Goal: Task Accomplishment & Management: Use online tool/utility

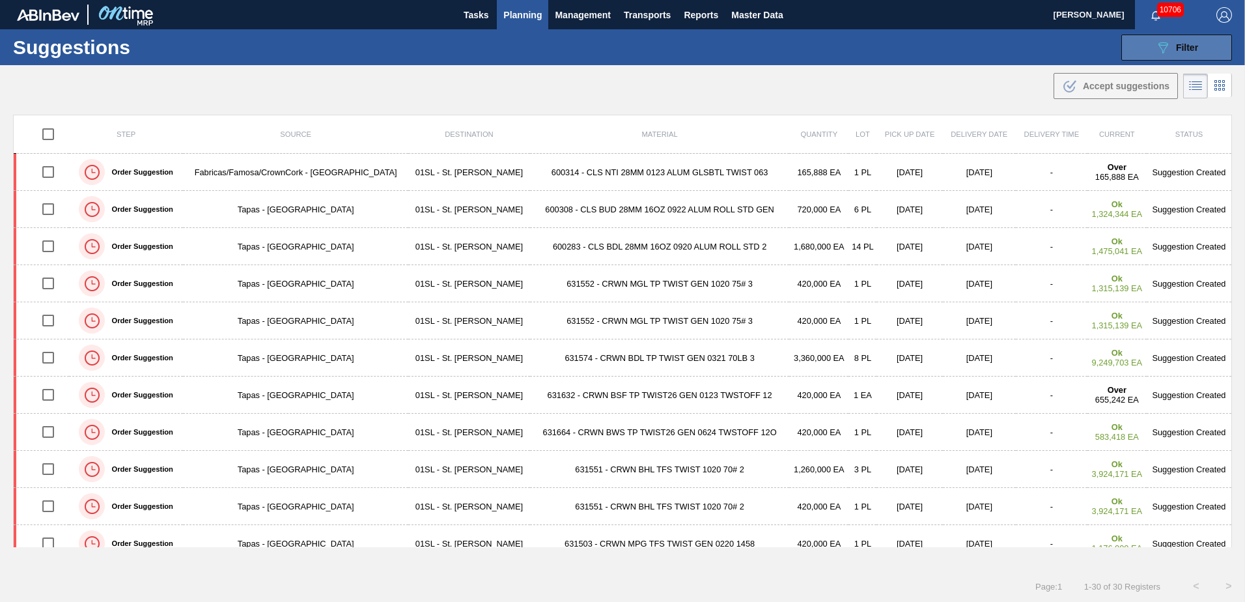
click at [1199, 50] on button "089F7B8B-B2A5-4AFE-B5C0-19BA573D28AC Filter" at bounding box center [1177, 48] width 111 height 26
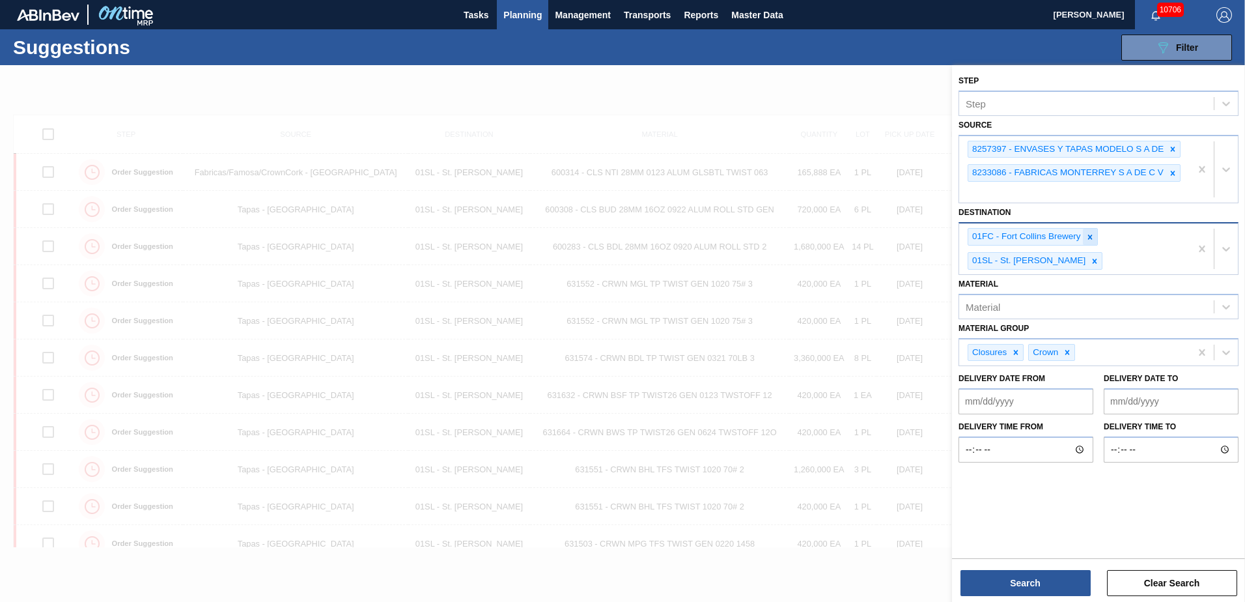
click at [1094, 240] on icon at bounding box center [1090, 237] width 9 height 9
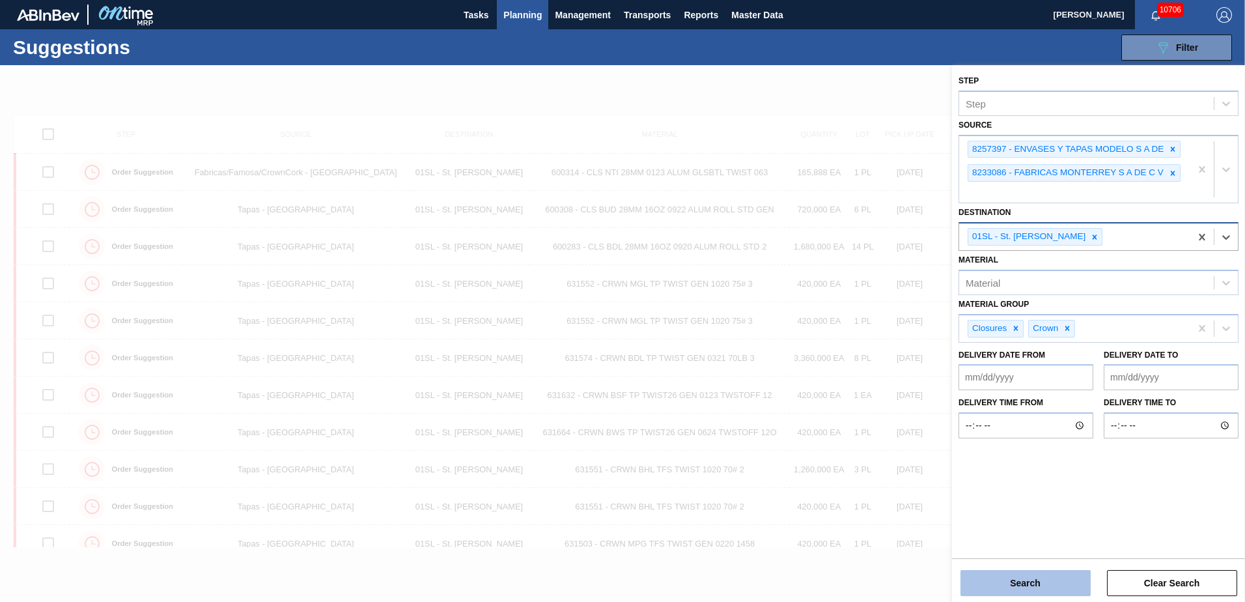
click at [1055, 574] on button "Search" at bounding box center [1026, 583] width 130 height 26
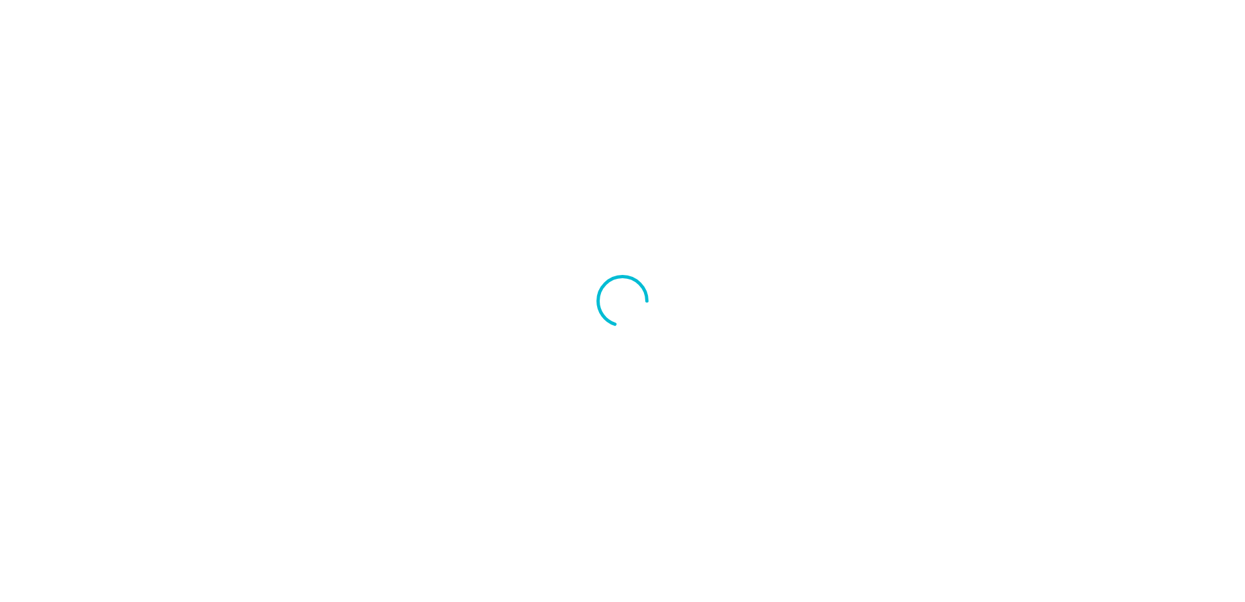
drag, startPoint x: 0, startPoint y: 0, endPoint x: 500, endPoint y: 33, distance: 500.7
click at [573, 4] on div at bounding box center [622, 301] width 1245 height 602
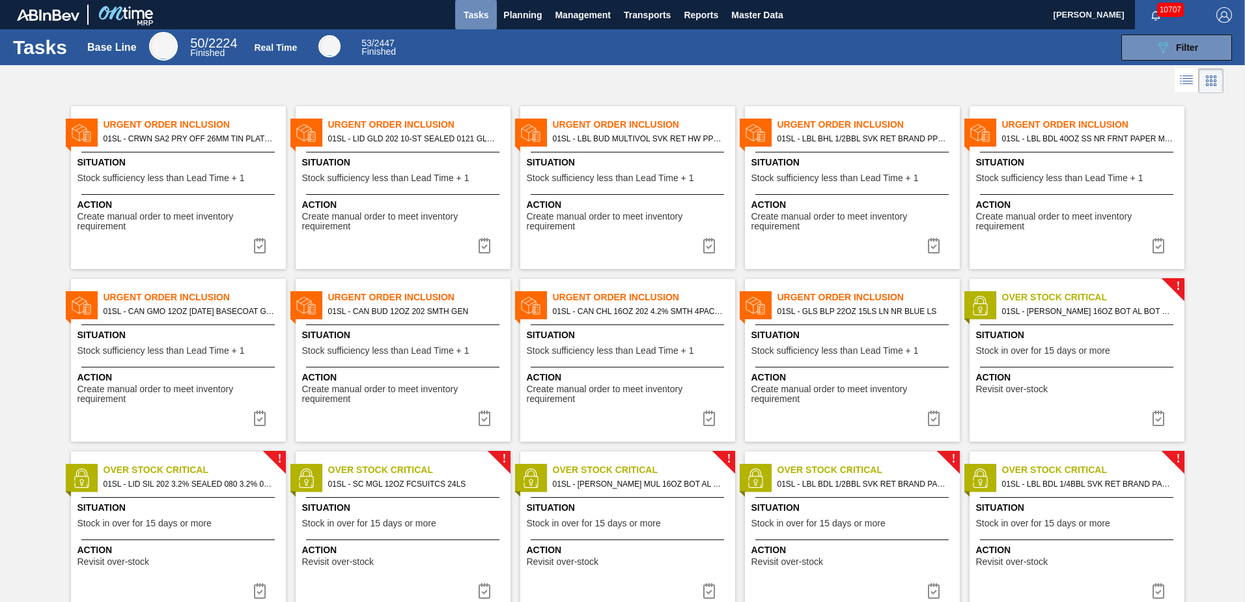
click at [467, 13] on span "Tasks" at bounding box center [476, 15] width 29 height 16
click at [514, 13] on span "Planning" at bounding box center [523, 15] width 38 height 16
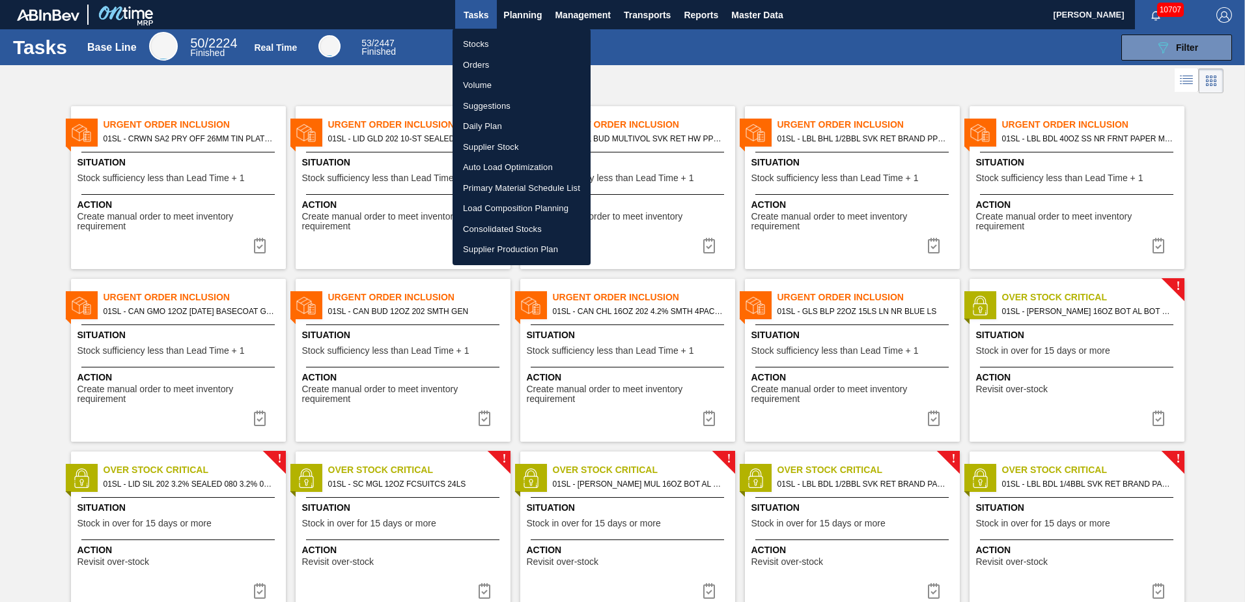
click at [494, 109] on li "Suggestions" at bounding box center [522, 106] width 138 height 21
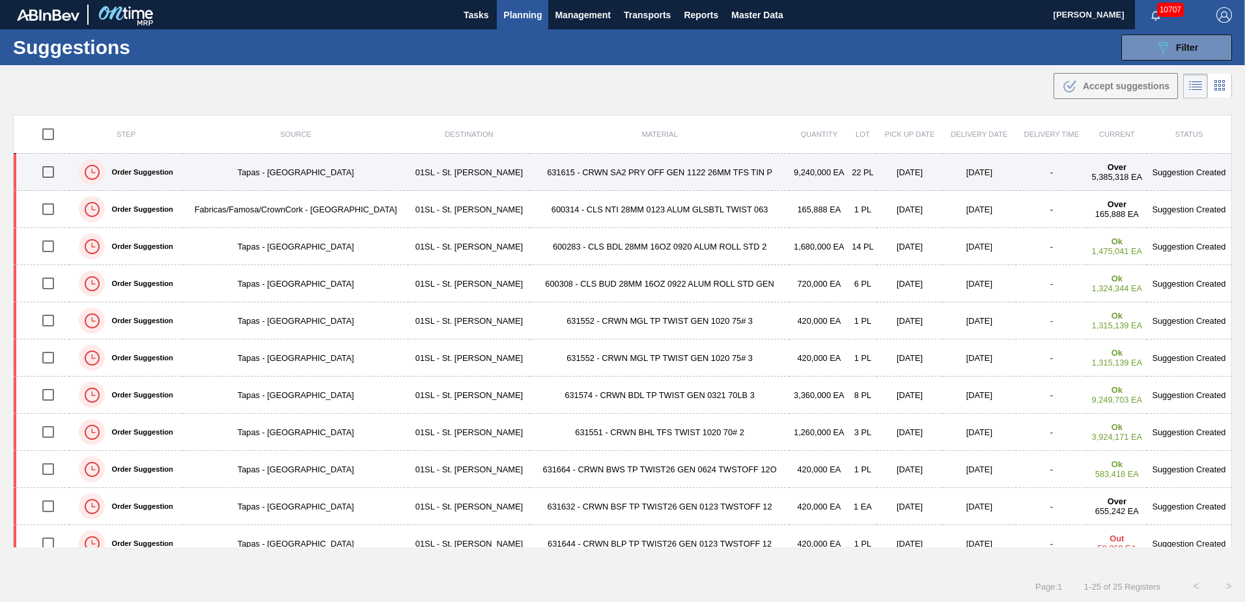
click at [549, 178] on td "631615 - CRWN SA2 PRY OFF GEN 1122 26MM TFS TIN P" at bounding box center [659, 172] width 259 height 37
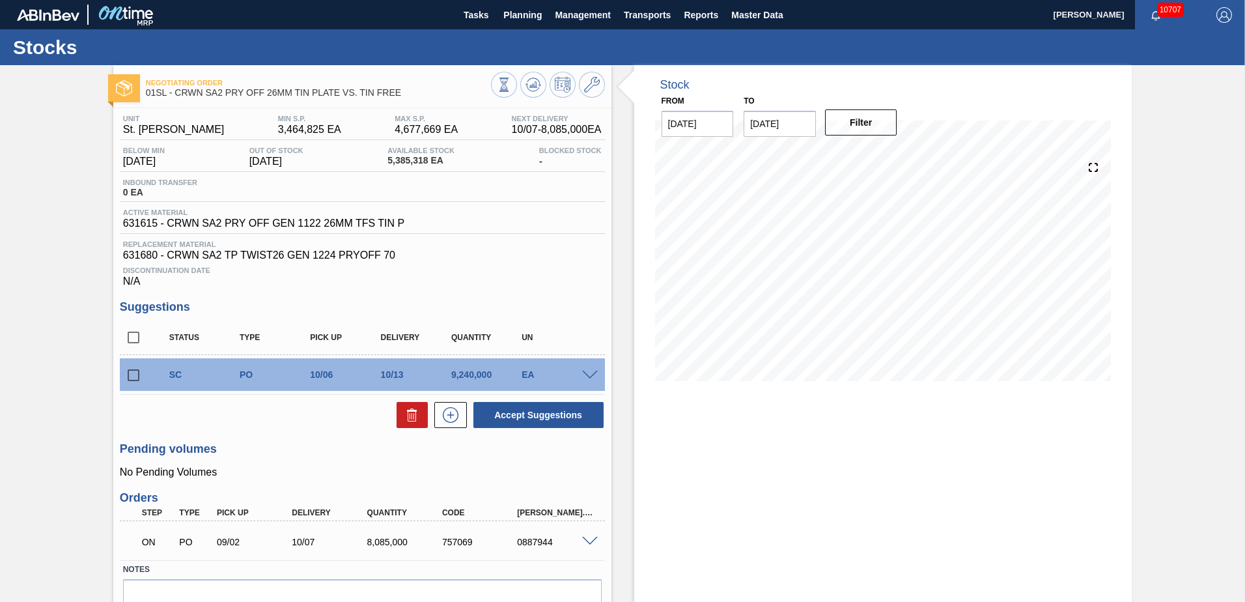
click at [597, 545] on div at bounding box center [592, 540] width 26 height 10
click at [587, 535] on div "ON PO 09/02 10/07 8,085,000 757069 0887944" at bounding box center [362, 540] width 485 height 33
click at [591, 541] on span at bounding box center [590, 542] width 16 height 10
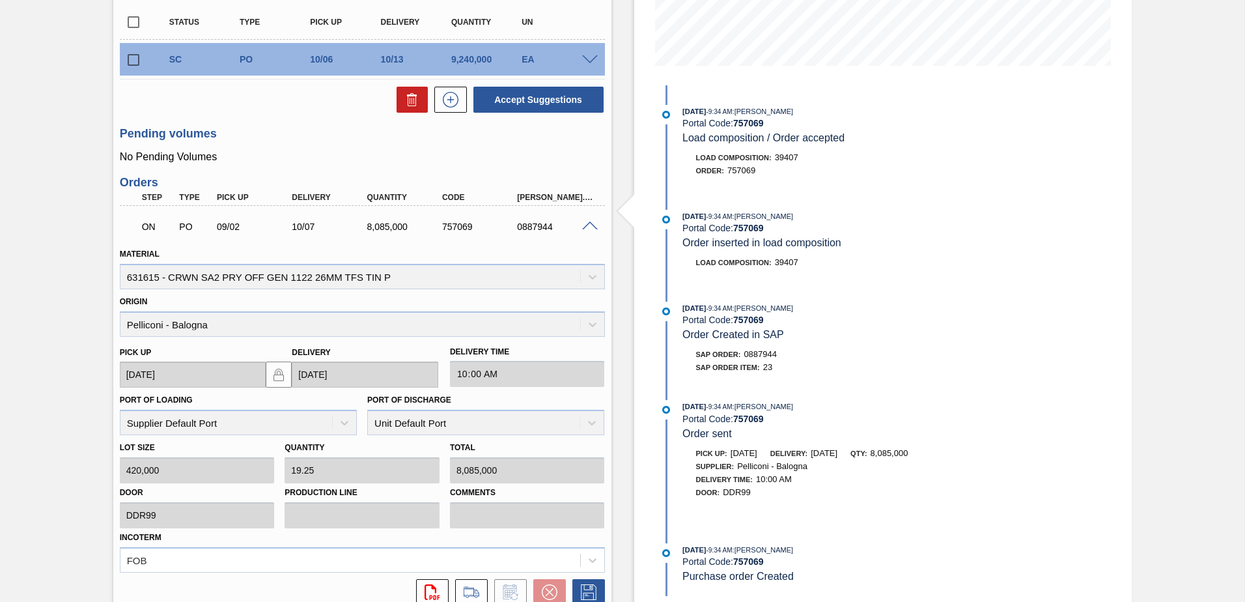
scroll to position [298, 0]
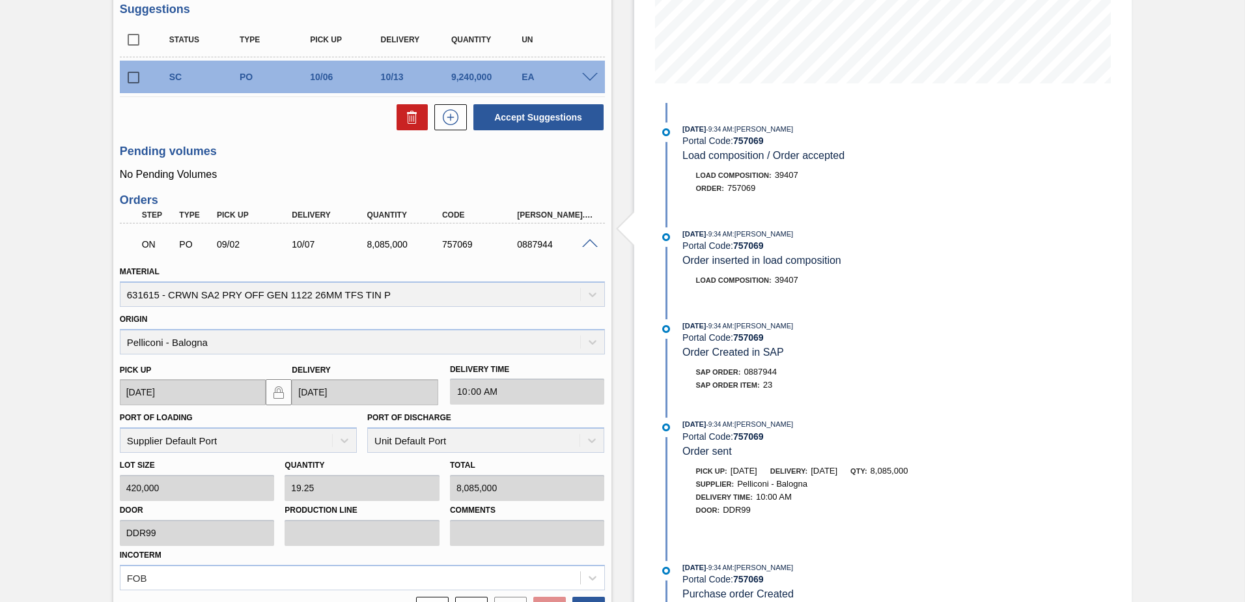
click at [586, 78] on span at bounding box center [590, 78] width 16 height 10
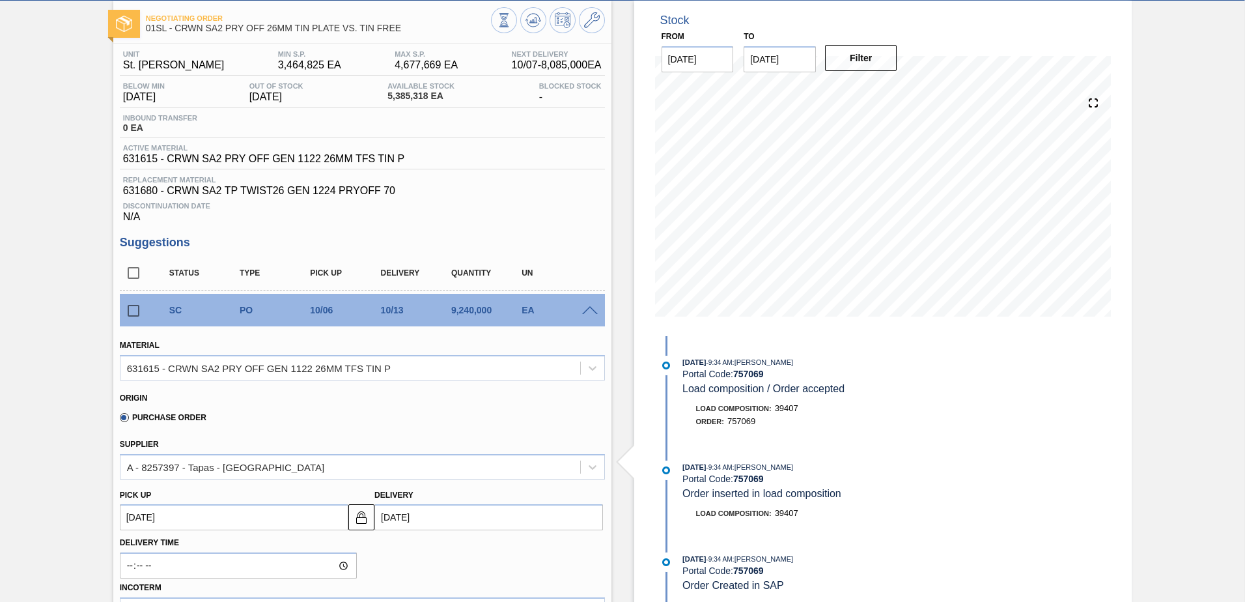
scroll to position [0, 0]
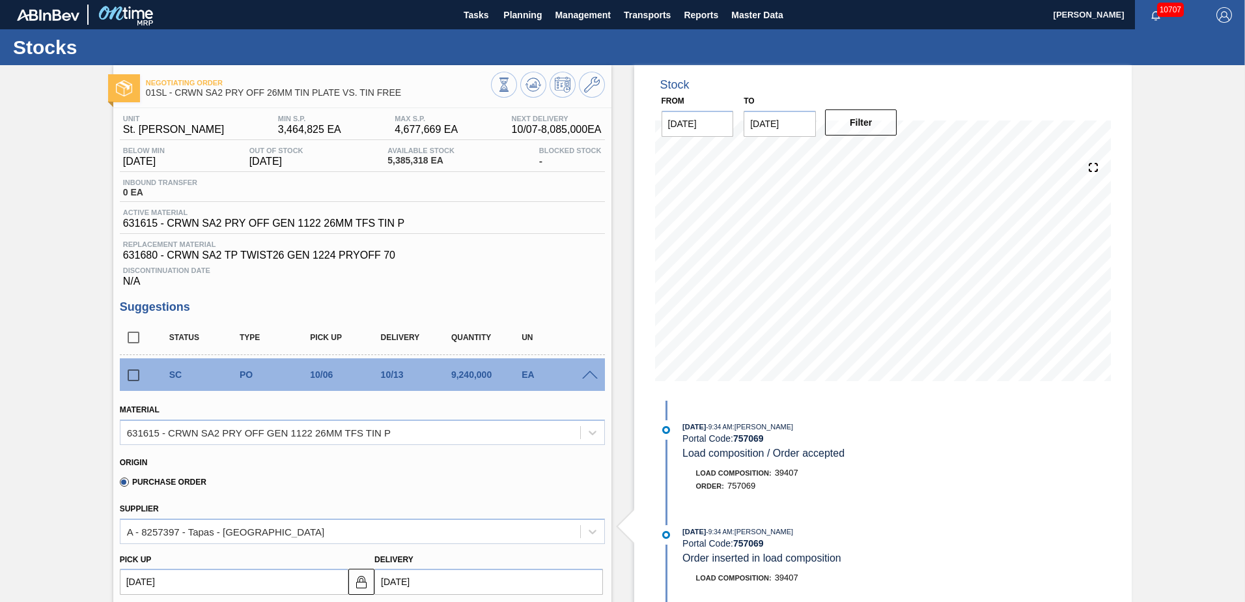
click at [598, 380] on div "SC PO 10/06 10/13 9,240,000 EA" at bounding box center [362, 374] width 485 height 33
click at [595, 377] on span at bounding box center [590, 376] width 16 height 10
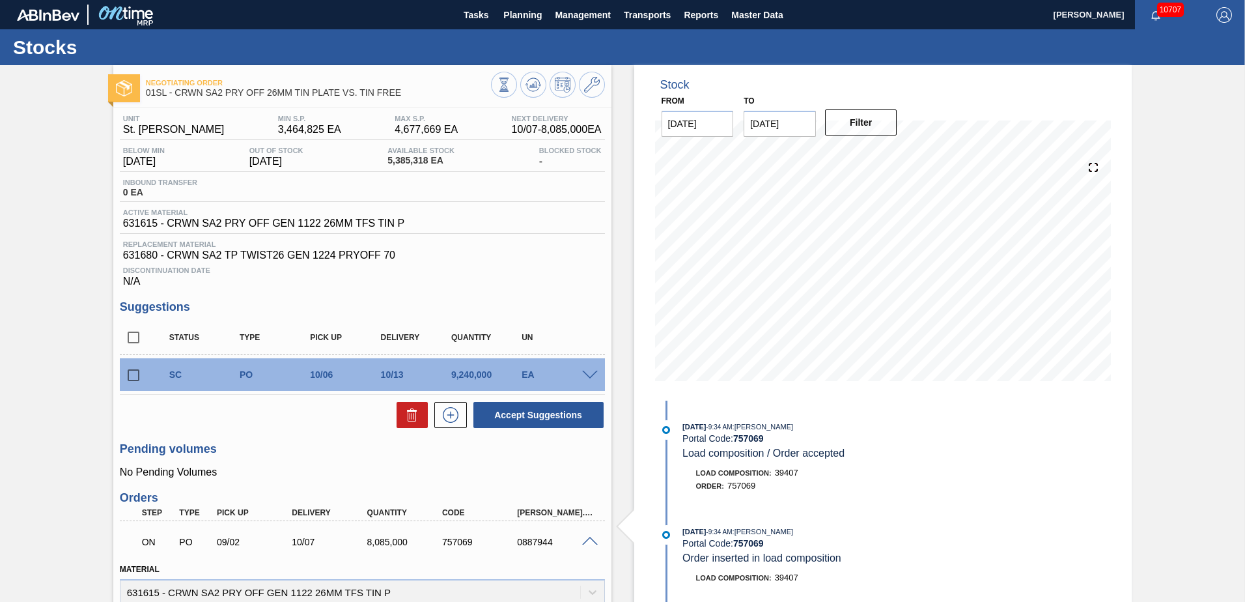
click at [625, 360] on div "Stock From 09/09/2025 to 10/31/2025 Filter 10/15 Stock Projection 15,079,918 SA…" at bounding box center [872, 547] width 521 height 965
click at [589, 82] on icon at bounding box center [592, 85] width 16 height 16
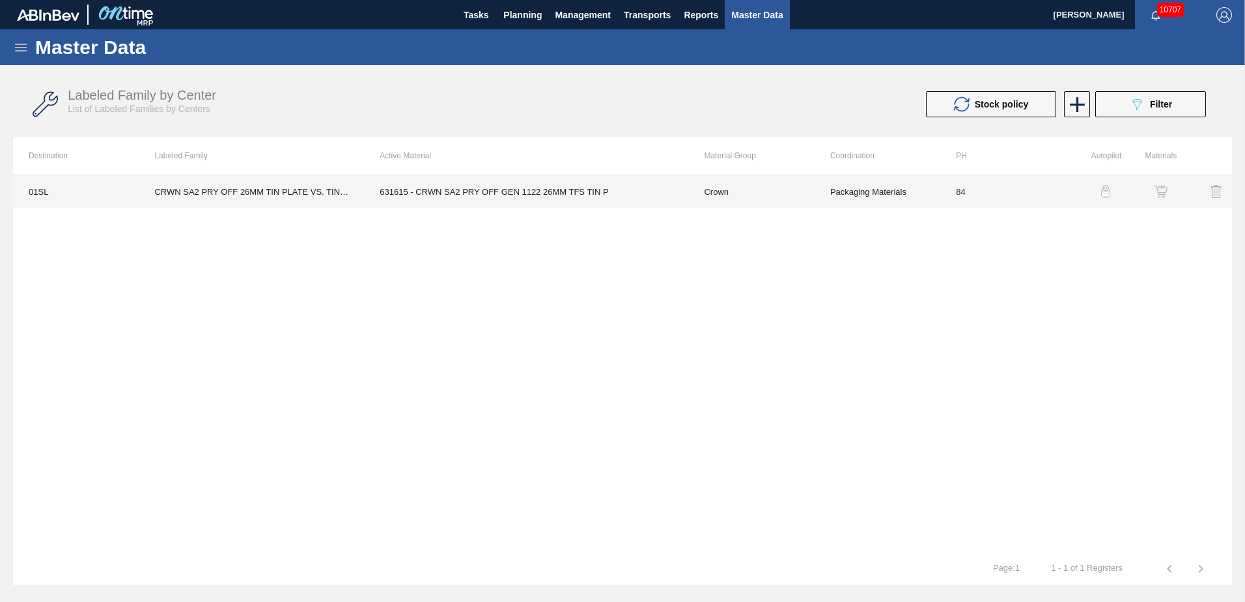
click at [829, 200] on td "Packaging Materials" at bounding box center [878, 191] width 126 height 33
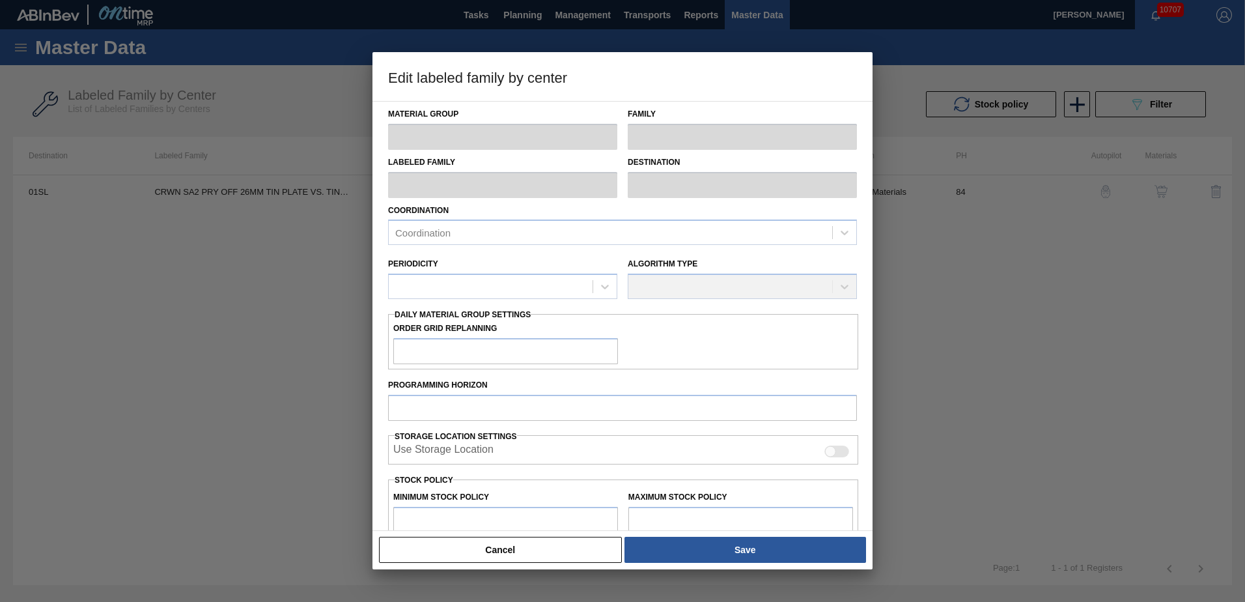
type input "Crown"
type input "Crowns"
type input "CRWN SA2 PRY OFF 26MM TIN PLATE VS. TIN FREE"
type input "01SL - St. Louis Brewery"
type input "0"
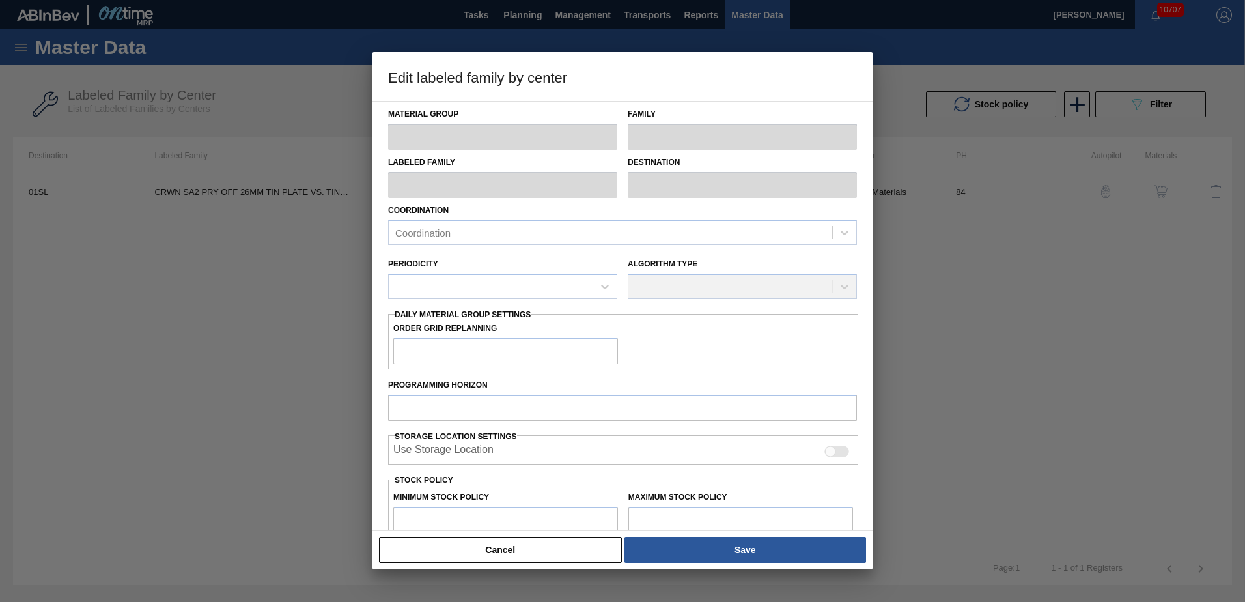
type input "84"
type input "3,464,825"
type input "4,677,669"
type input "0"
type input "3,464,825"
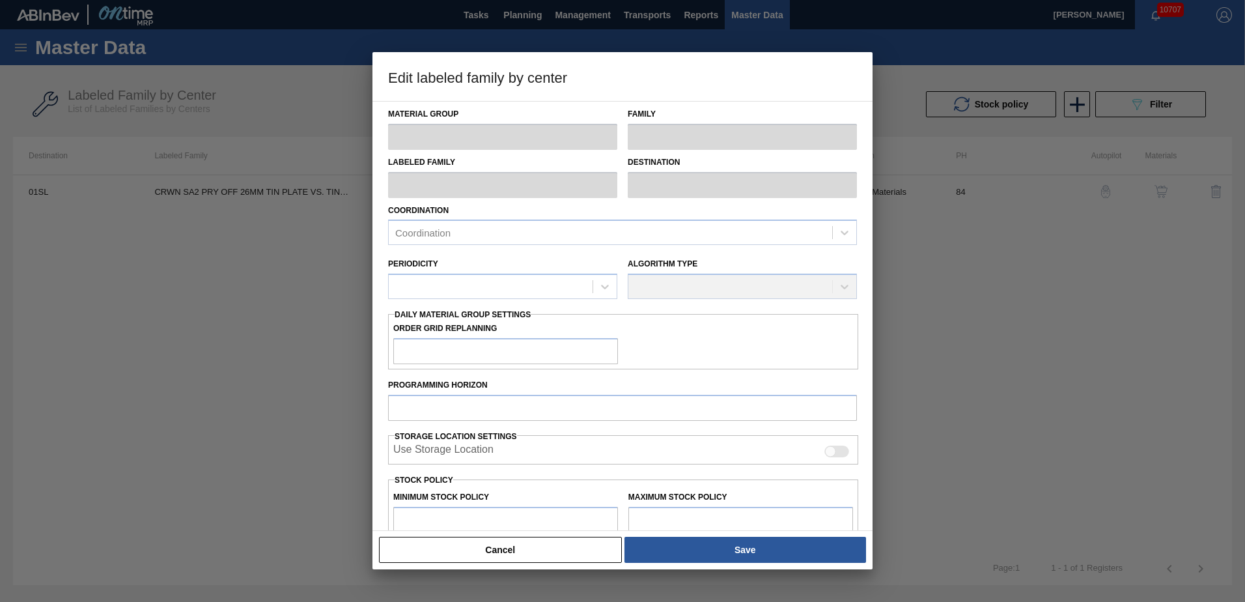
checkbox input "true"
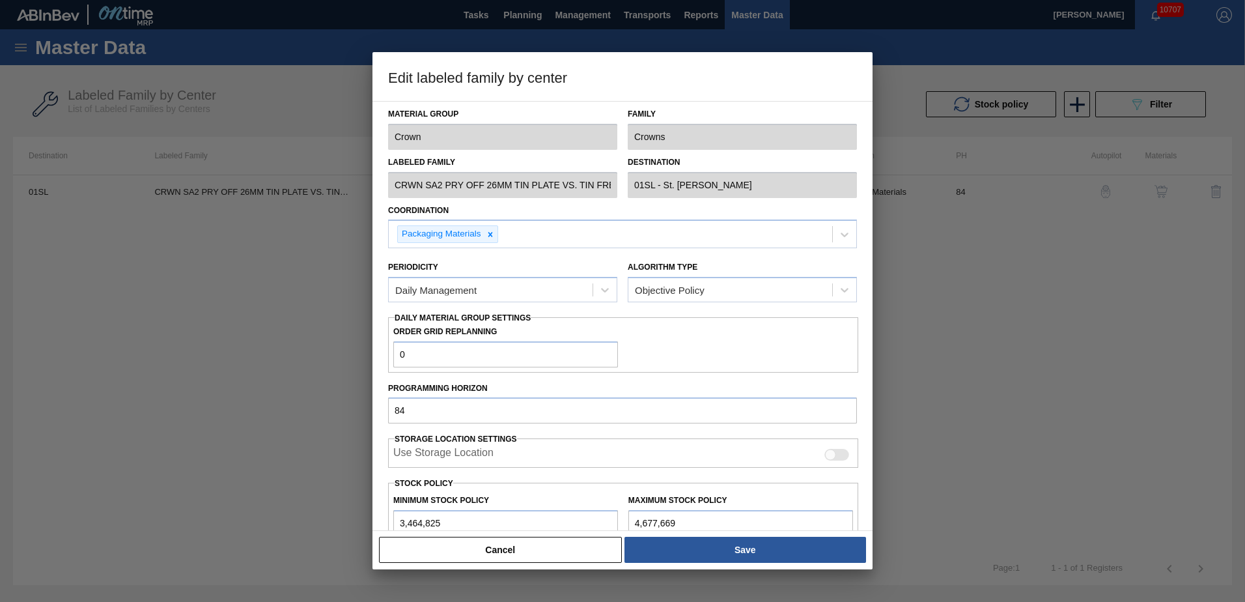
click at [937, 287] on div at bounding box center [622, 301] width 1245 height 602
click at [449, 556] on button "Cancel" at bounding box center [500, 550] width 243 height 26
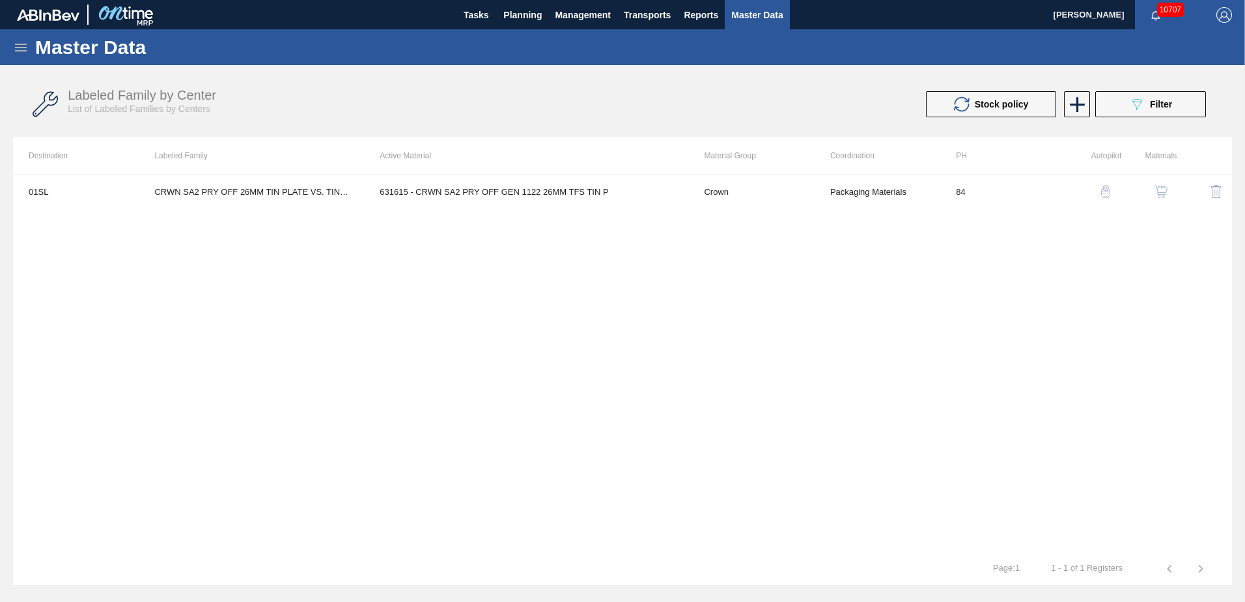
click at [1166, 199] on button "button" at bounding box center [1161, 191] width 31 height 31
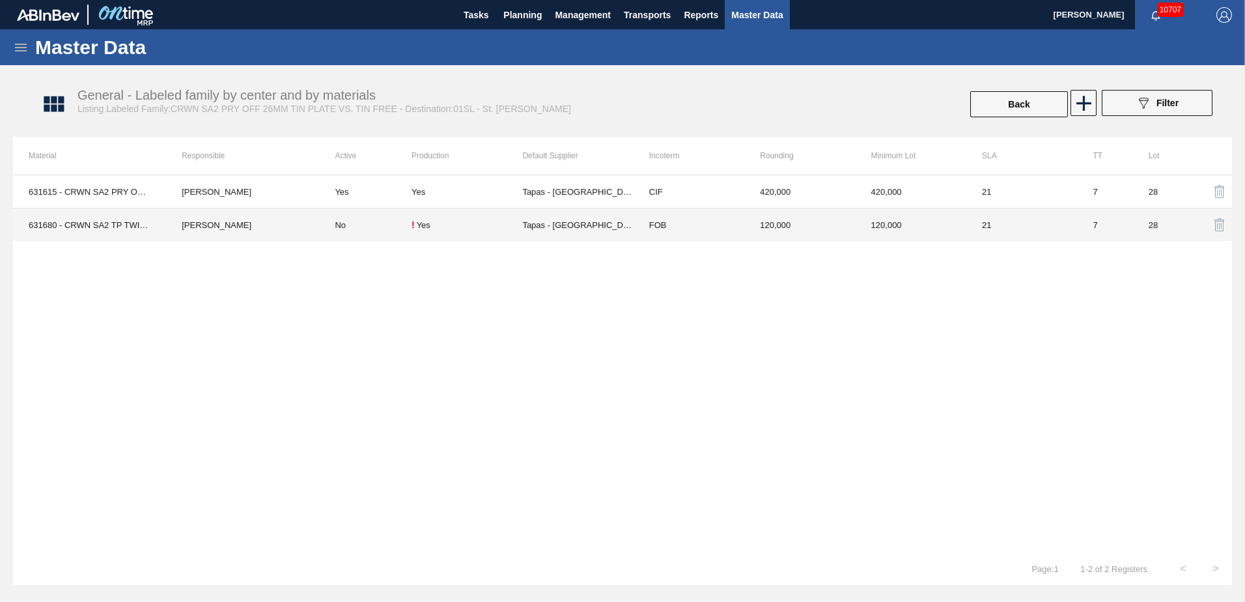
click at [419, 231] on td "! Yes" at bounding box center [467, 224] width 111 height 33
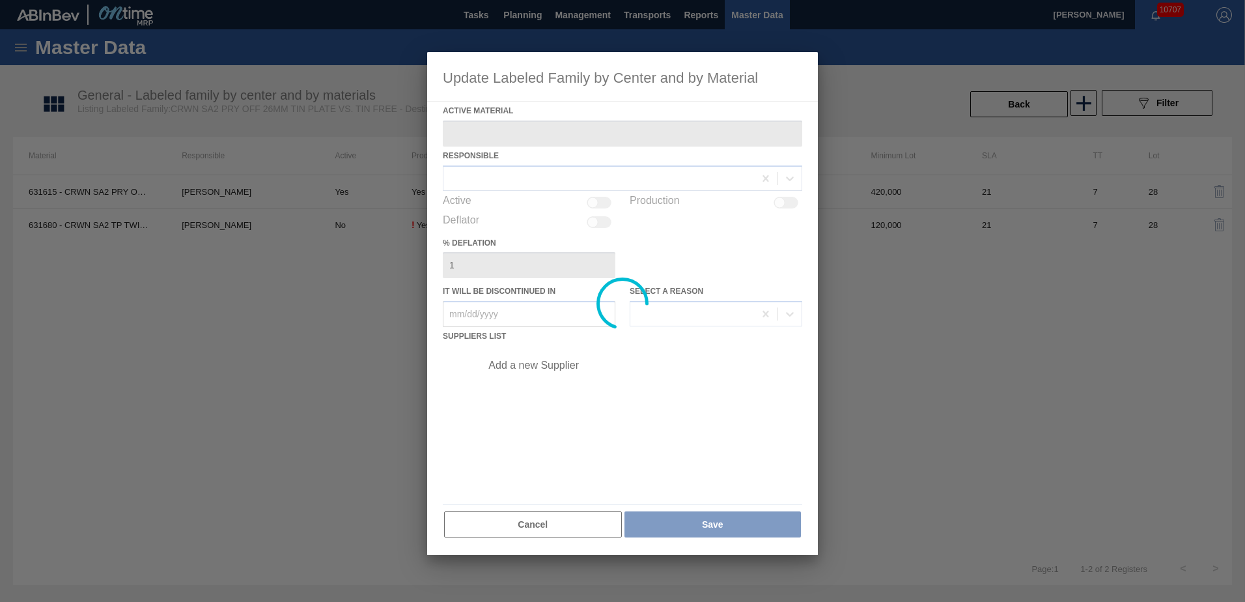
type Material "631680 - CRWN SA2 TP TWIST26 GEN 1224 PRYOFF 70"
checkbox input "true"
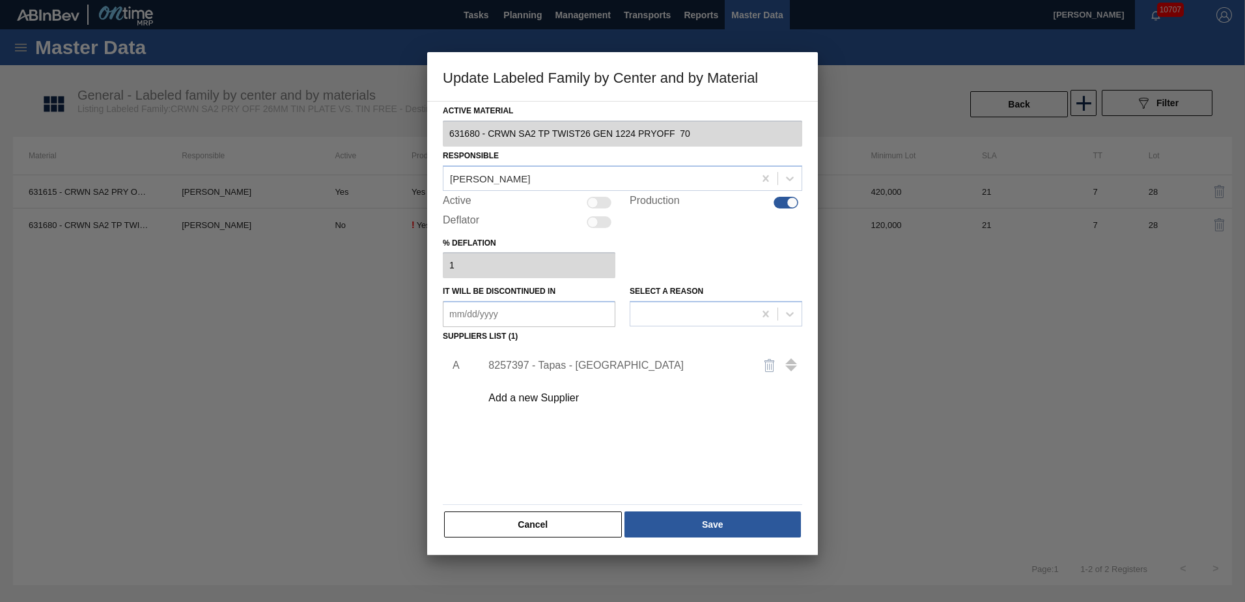
click at [879, 302] on div at bounding box center [622, 301] width 1245 height 602
click at [571, 524] on button "Cancel" at bounding box center [533, 524] width 178 height 26
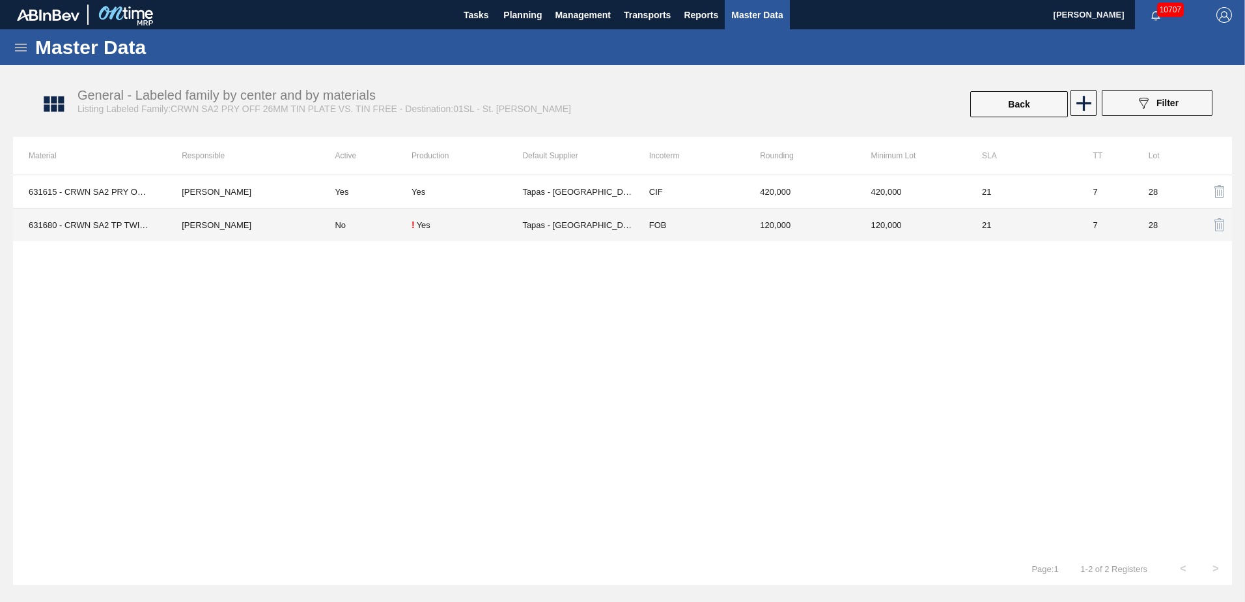
click at [419, 228] on div "Yes" at bounding box center [424, 225] width 14 height 10
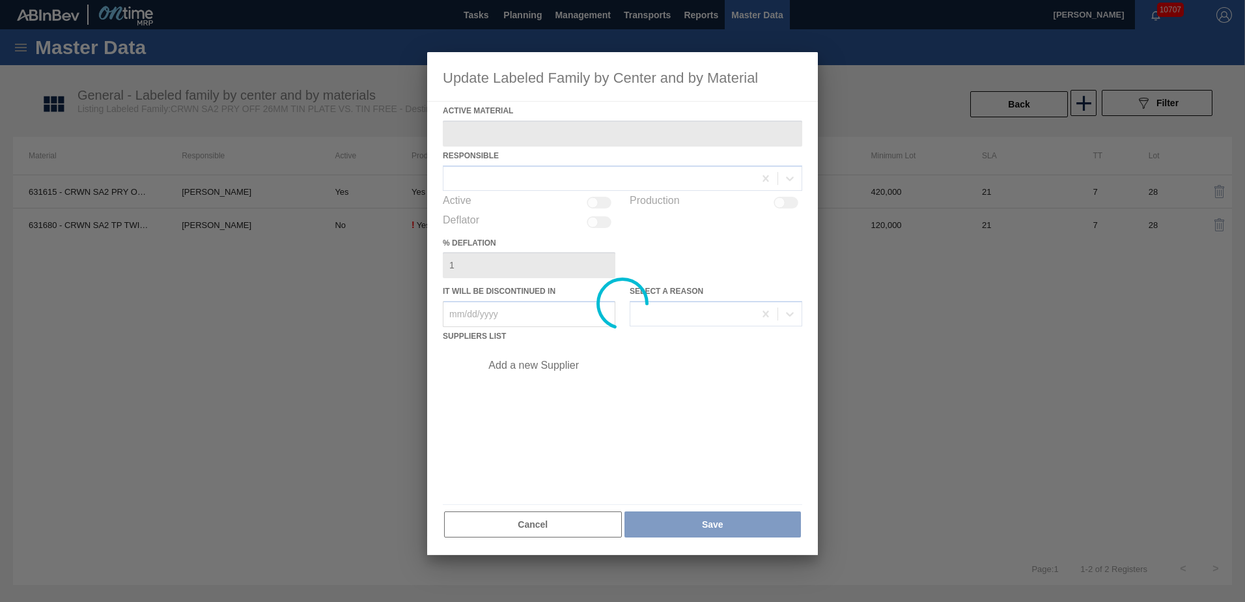
type Material "631680 - CRWN SA2 TP TWIST26 GEN 1224 PRYOFF 70"
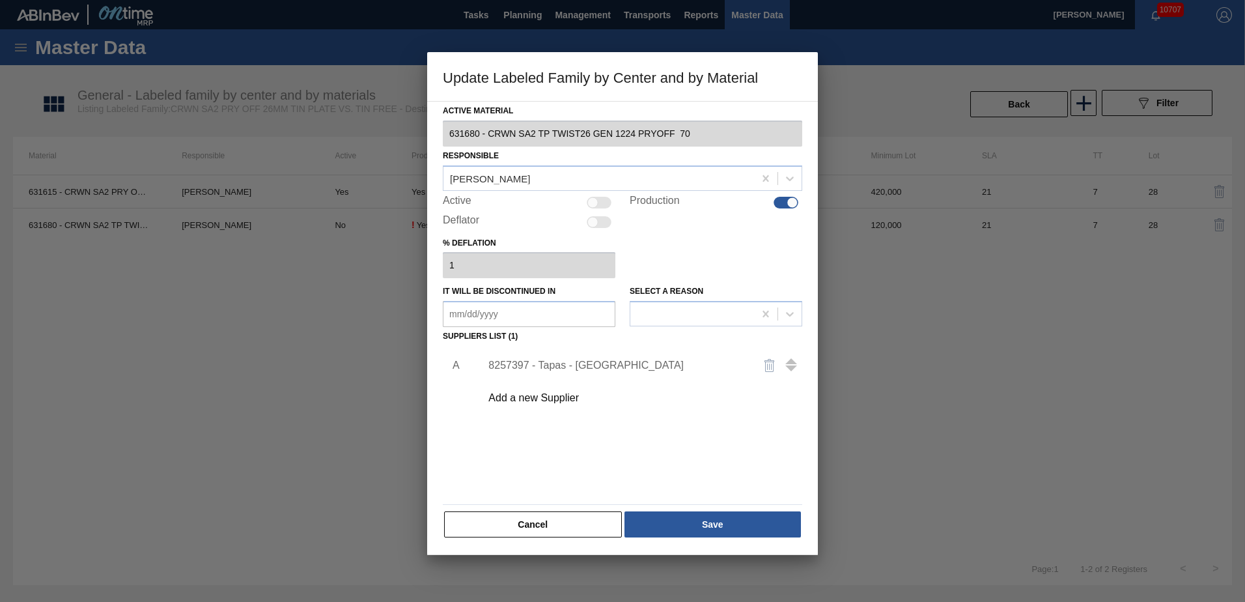
click at [786, 204] on div at bounding box center [786, 203] width 25 height 12
checkbox input "false"
click at [707, 533] on button "Save" at bounding box center [713, 524] width 177 height 26
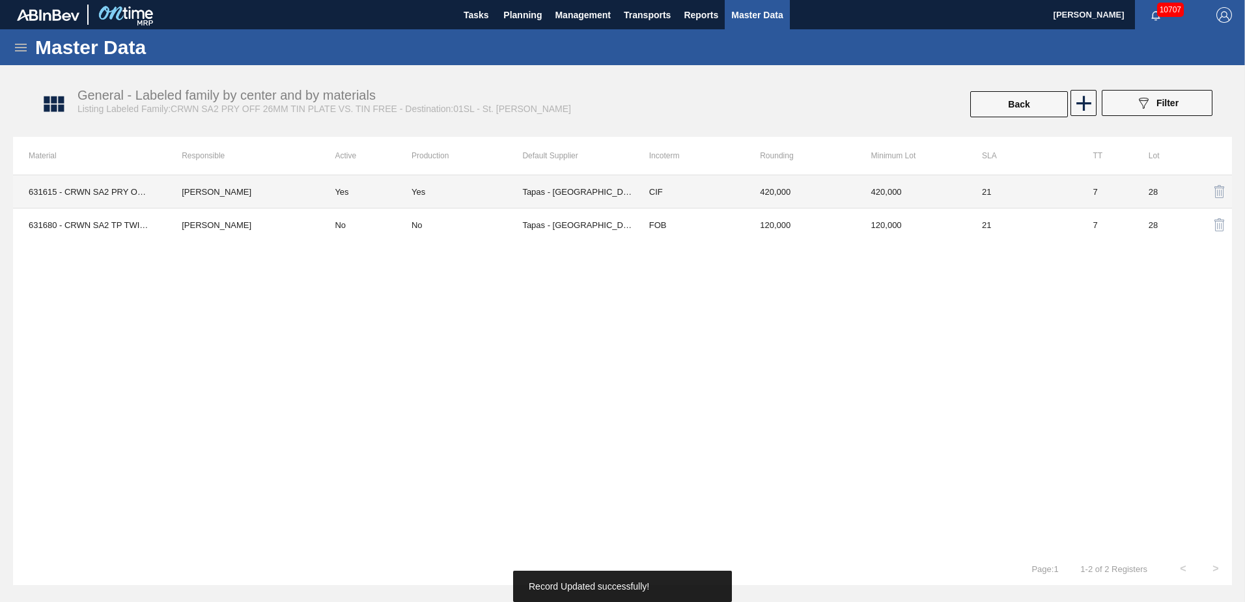
click at [369, 192] on td "Yes" at bounding box center [365, 191] width 92 height 33
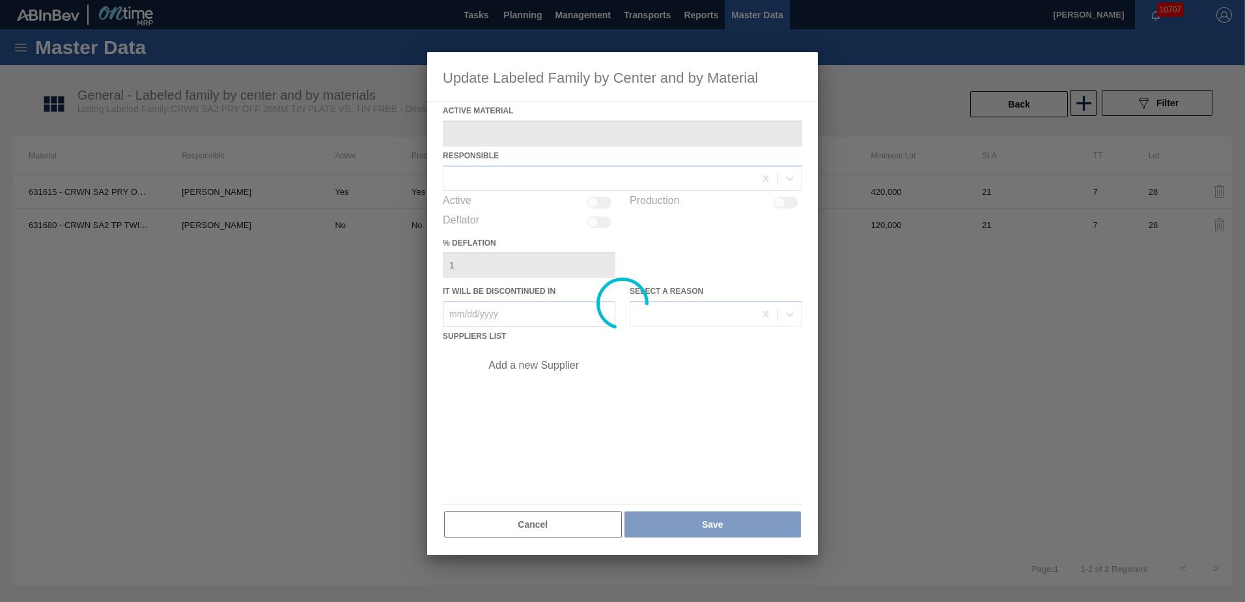
type Material "631615 - CRWN SA2 PRY OFF GEN 1122 26MM TFS TIN P"
checkbox input "true"
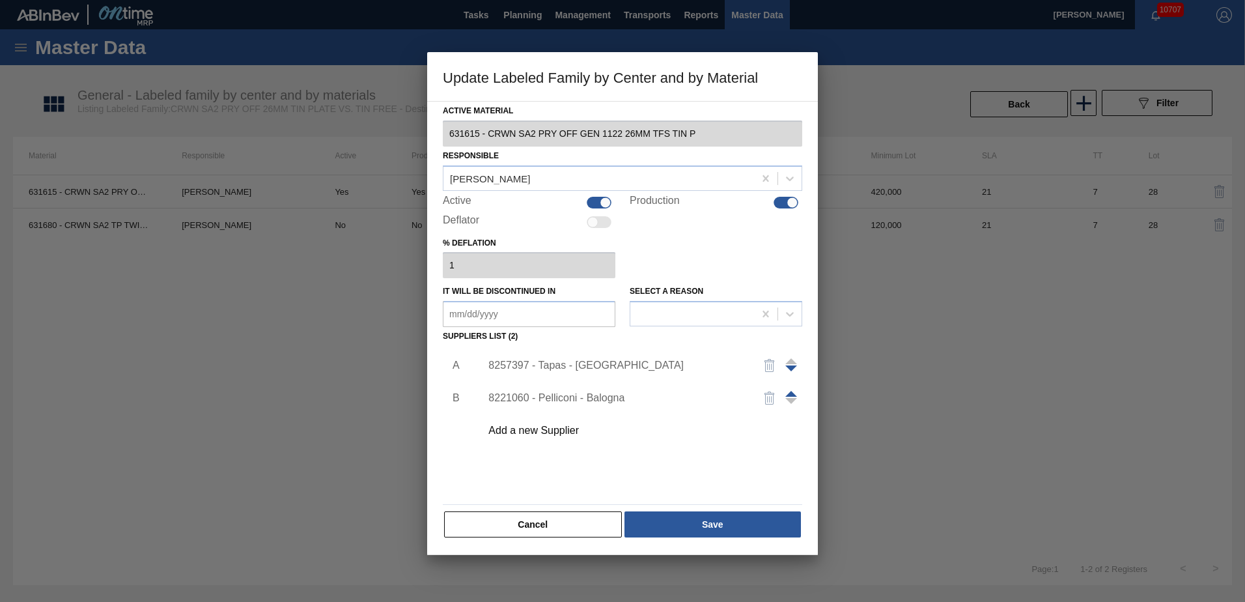
click at [788, 392] on span at bounding box center [792, 394] width 12 height 6
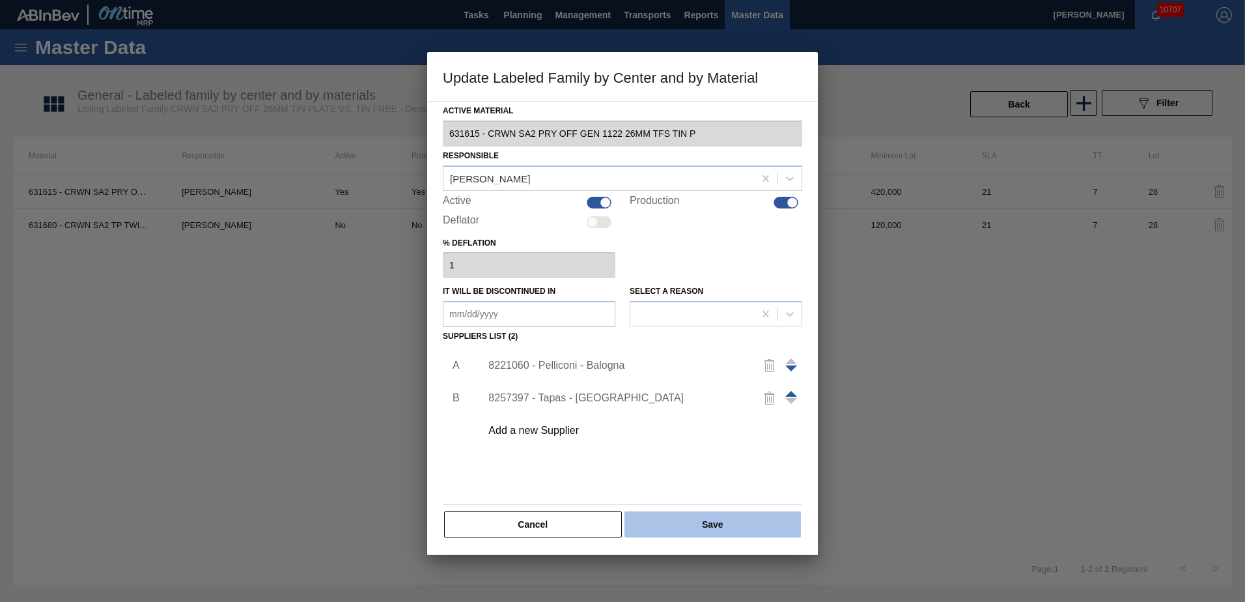
click at [700, 524] on button "Save" at bounding box center [713, 524] width 177 height 26
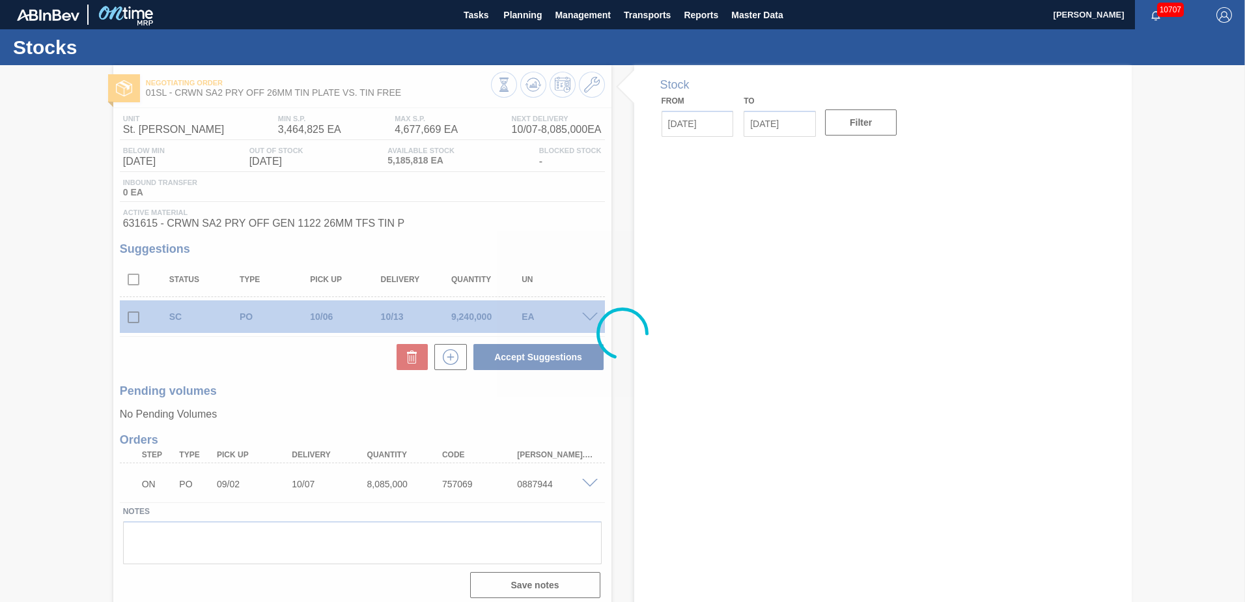
type input "[DATE]"
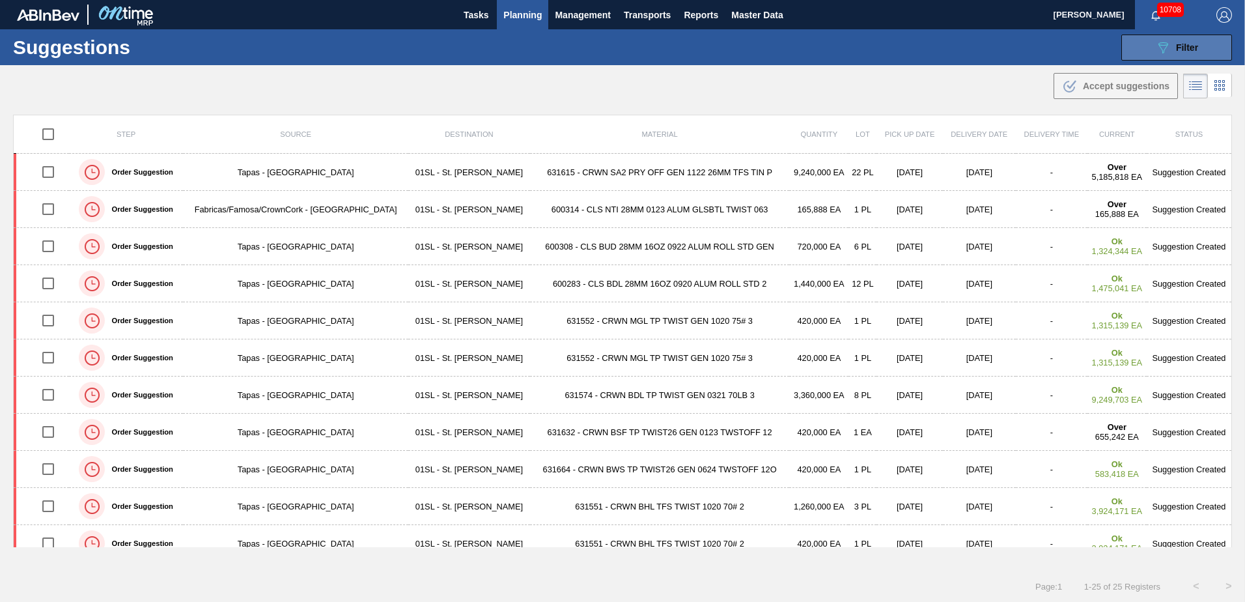
click at [1189, 55] on button "089F7B8B-B2A5-4AFE-B5C0-19BA573D28AC Filter" at bounding box center [1177, 48] width 111 height 26
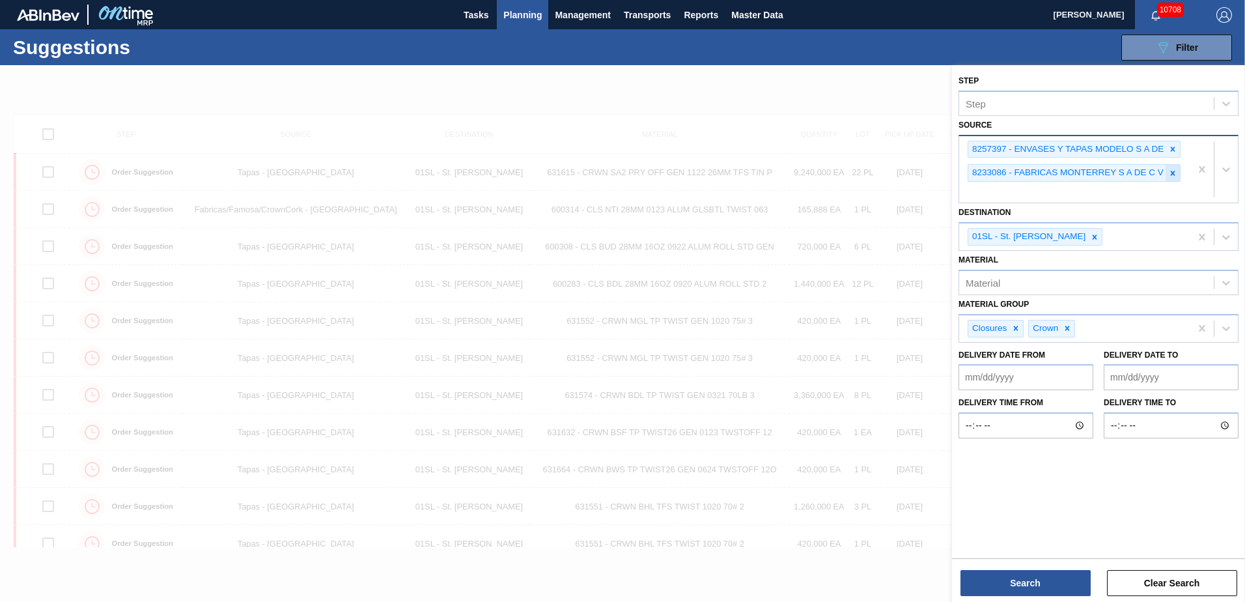
click at [1176, 175] on icon at bounding box center [1173, 173] width 9 height 9
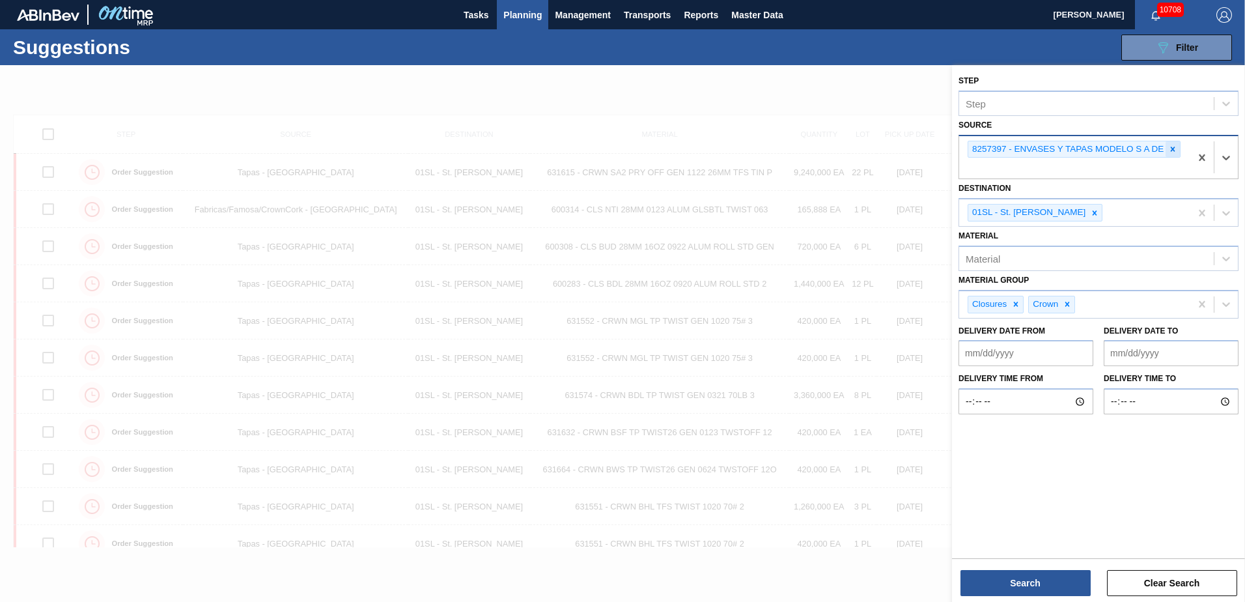
click at [1174, 156] on div at bounding box center [1173, 149] width 14 height 16
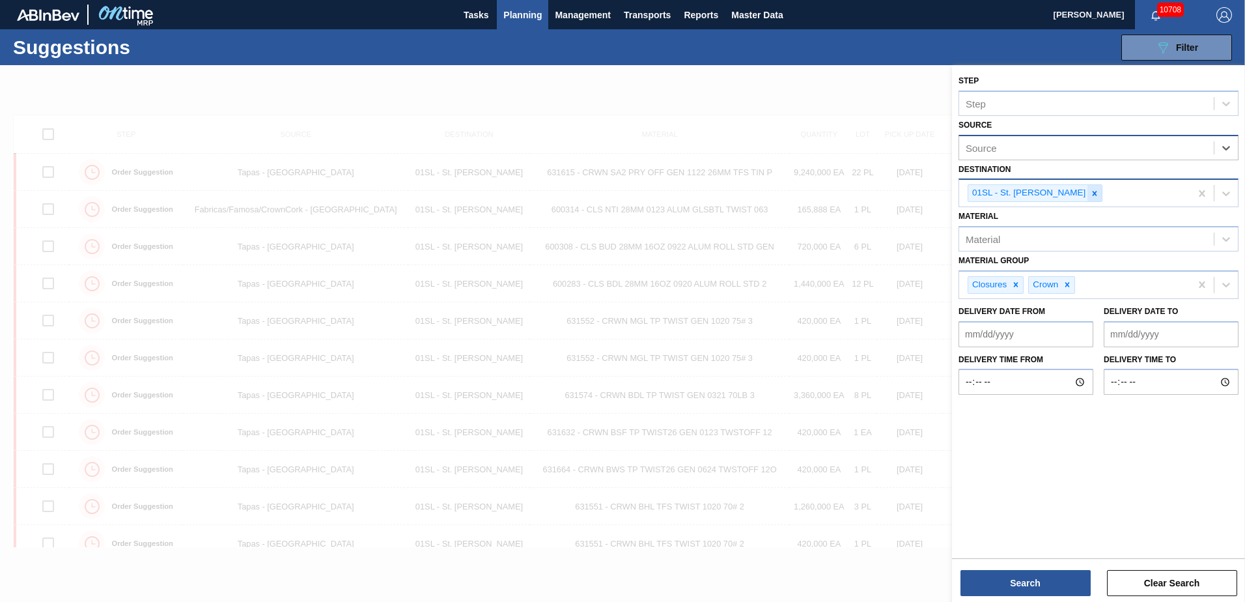
click at [1090, 193] on icon at bounding box center [1094, 193] width 9 height 9
type input "col"
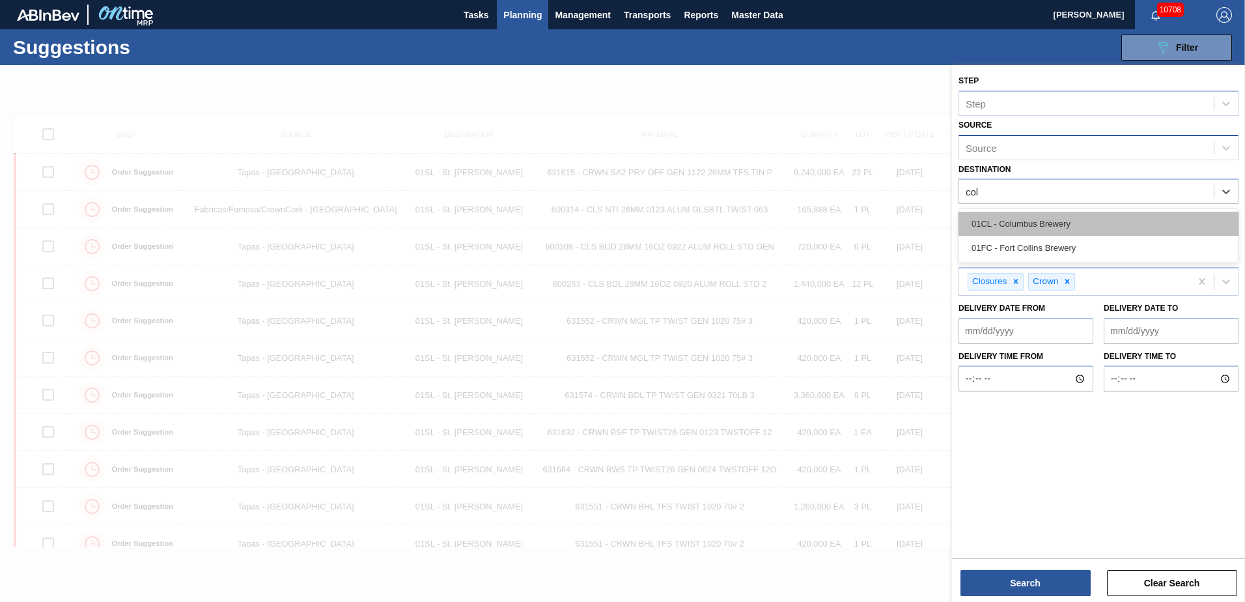
click at [1035, 213] on div "01CL - Columbus Brewery" at bounding box center [1099, 224] width 280 height 24
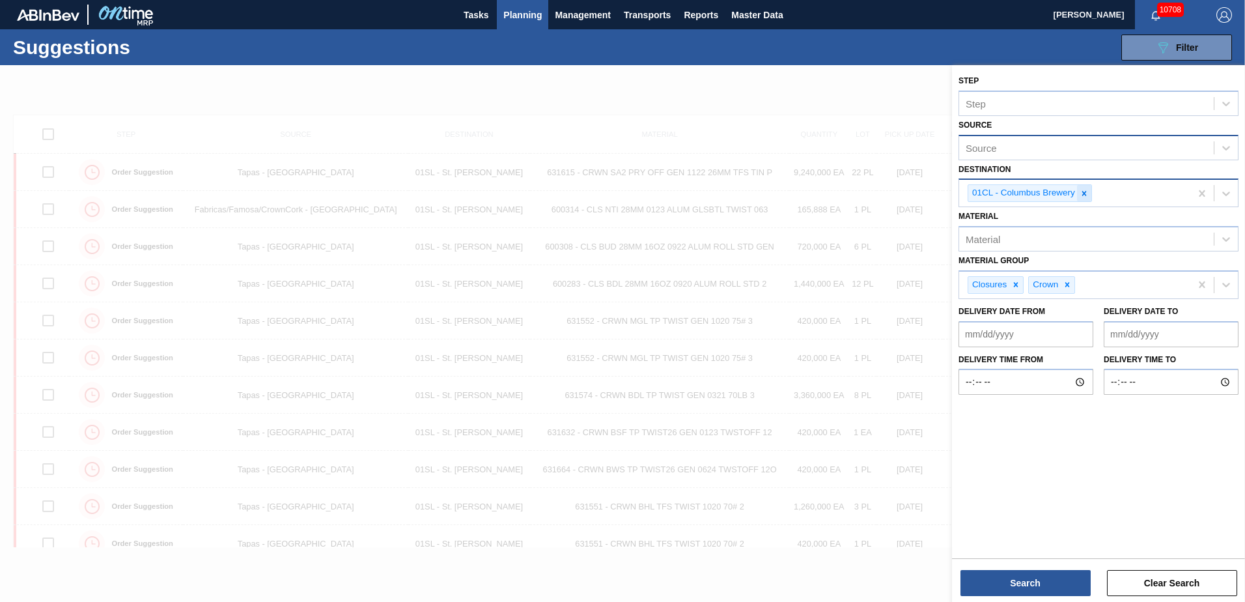
click at [1085, 189] on icon at bounding box center [1084, 193] width 9 height 9
click at [1223, 201] on div at bounding box center [1226, 191] width 23 height 23
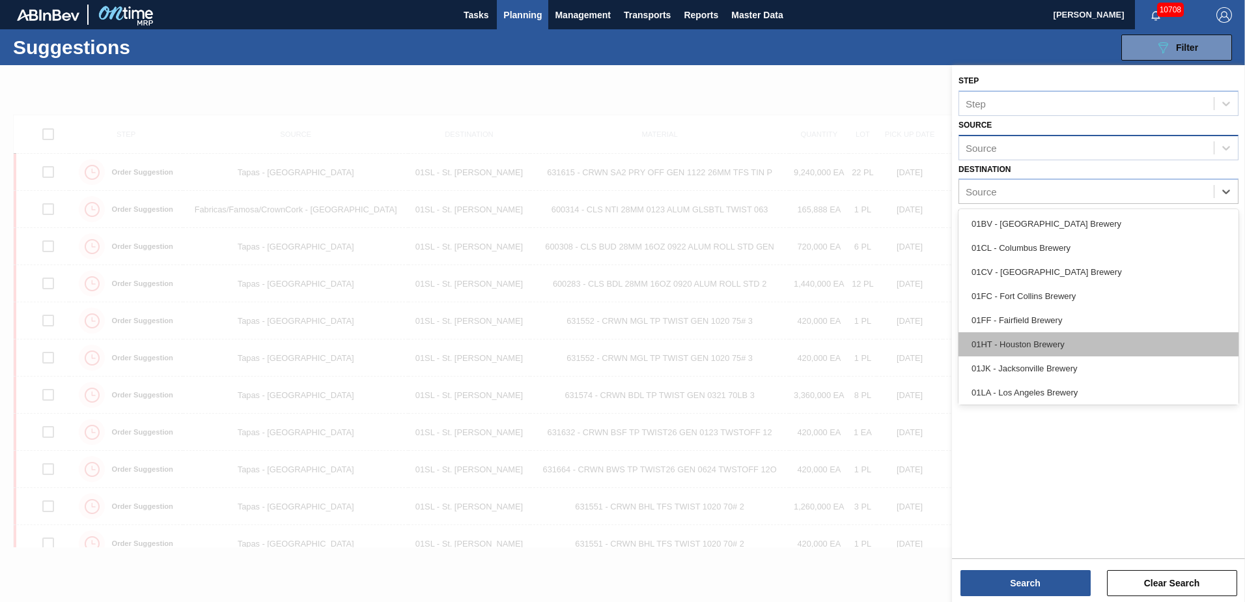
click at [1077, 343] on div "01HT - Houston Brewery" at bounding box center [1099, 344] width 280 height 24
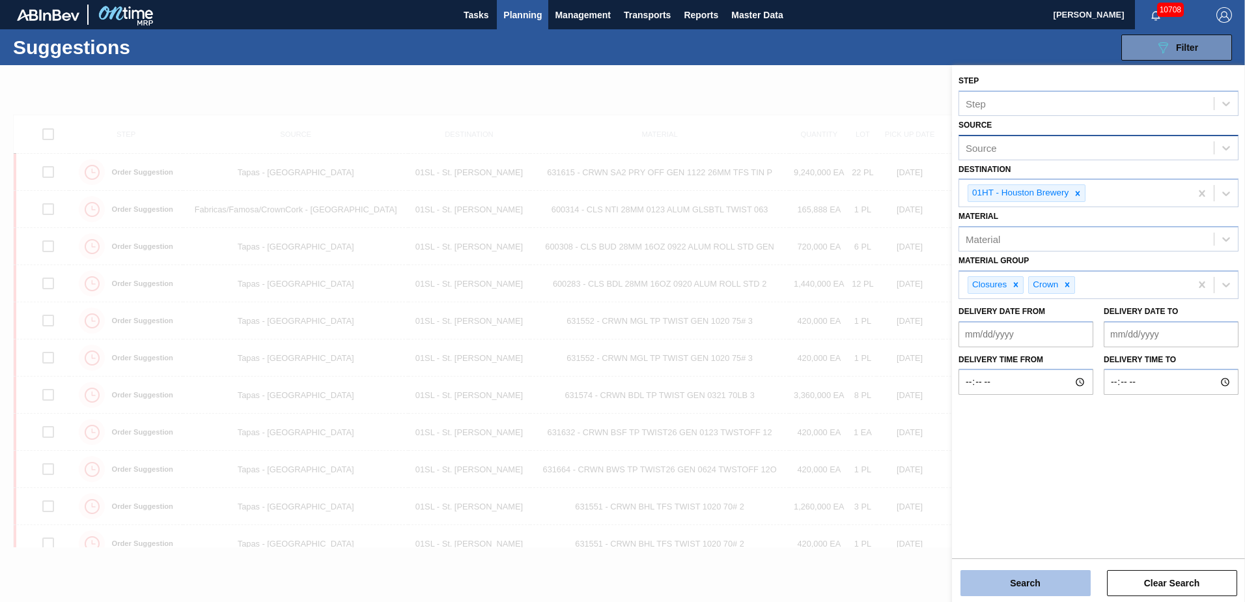
click at [1050, 573] on button "Search" at bounding box center [1026, 583] width 130 height 26
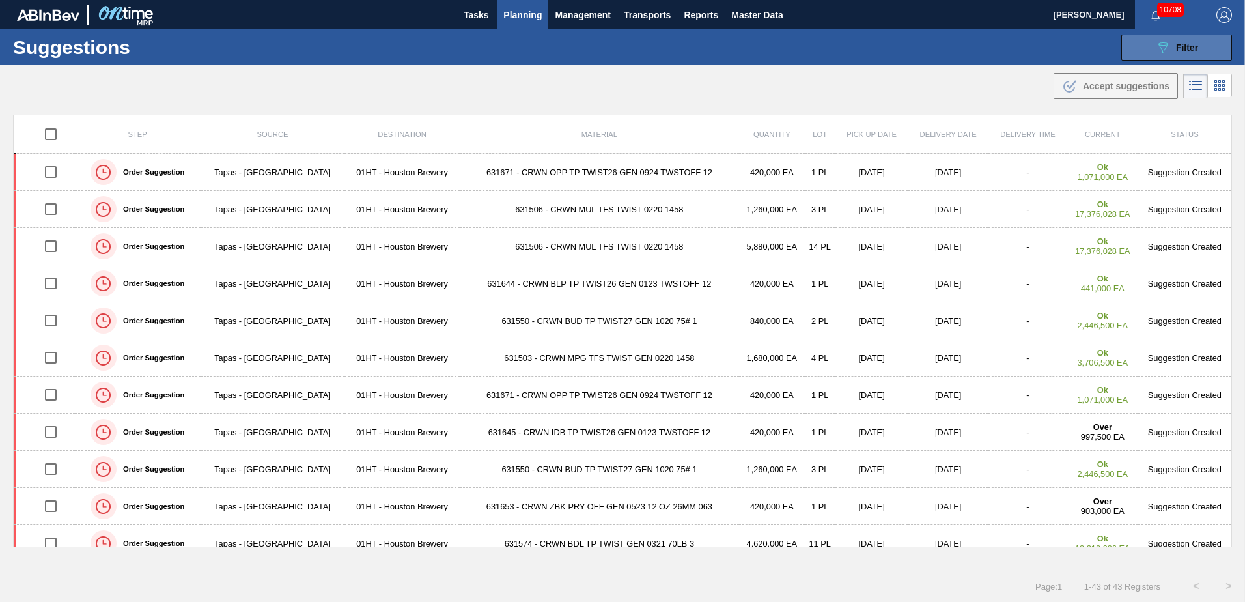
click at [1195, 38] on button "089F7B8B-B2A5-4AFE-B5C0-19BA573D28AC Filter" at bounding box center [1177, 48] width 111 height 26
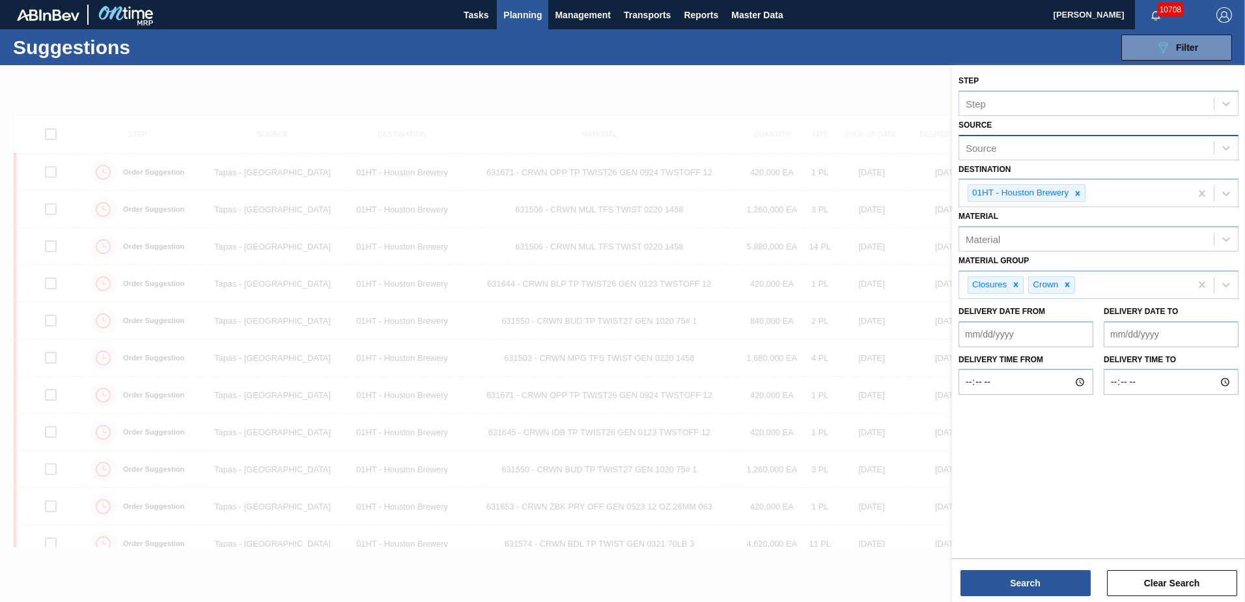
click at [923, 66] on div at bounding box center [622, 366] width 1245 height 602
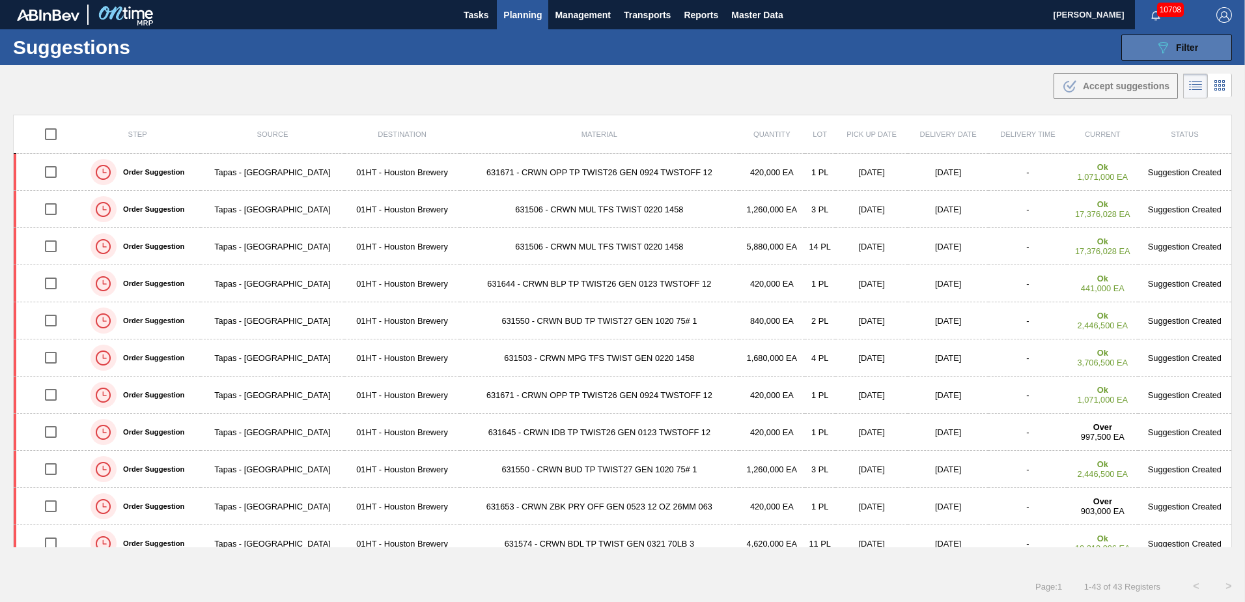
drag, startPoint x: 1158, startPoint y: 46, endPoint x: 1158, endPoint y: 53, distance: 7.2
click at [1159, 46] on icon at bounding box center [1164, 47] width 10 height 11
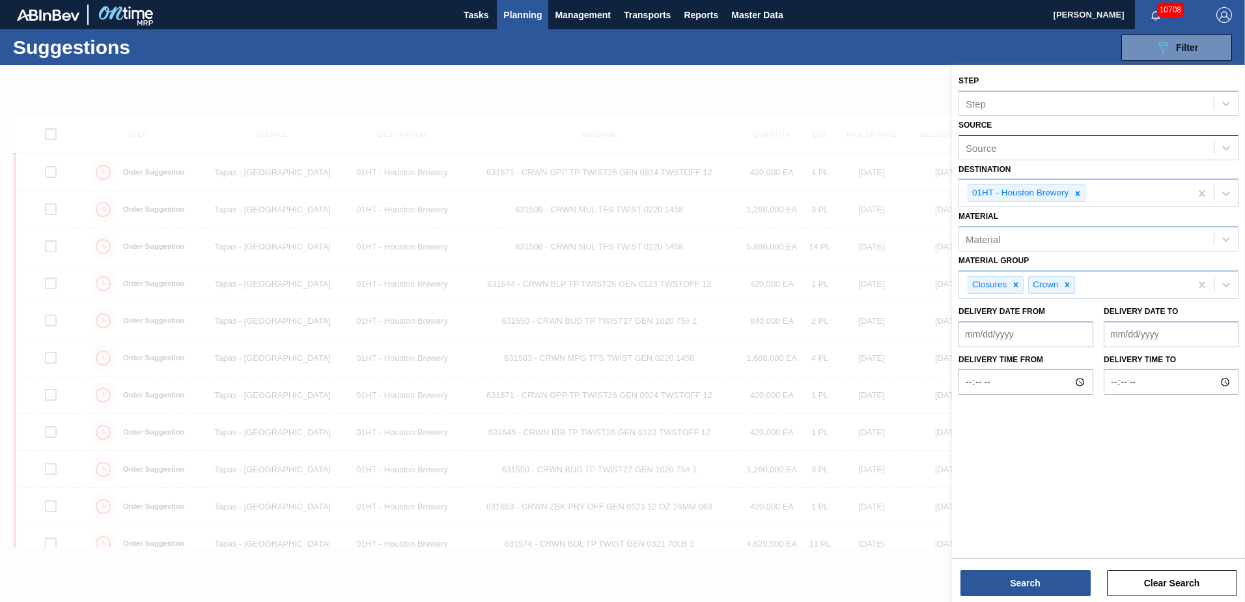
click at [710, 87] on div at bounding box center [622, 366] width 1245 height 602
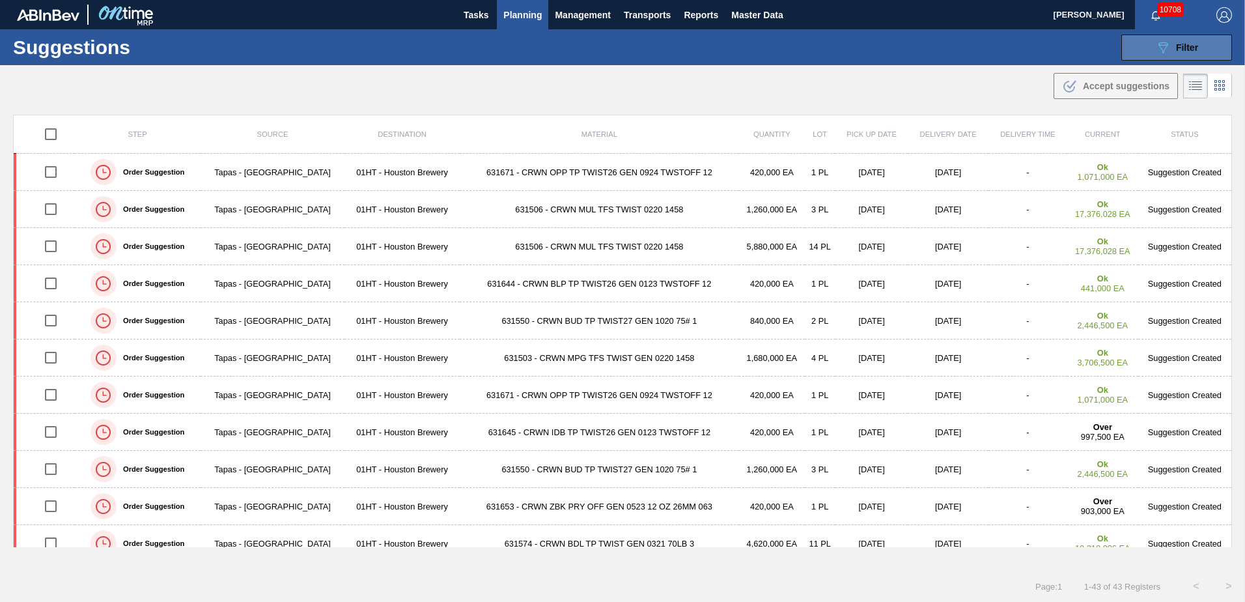
click at [1140, 52] on button "089F7B8B-B2A5-4AFE-B5C0-19BA573D28AC Filter" at bounding box center [1177, 48] width 111 height 26
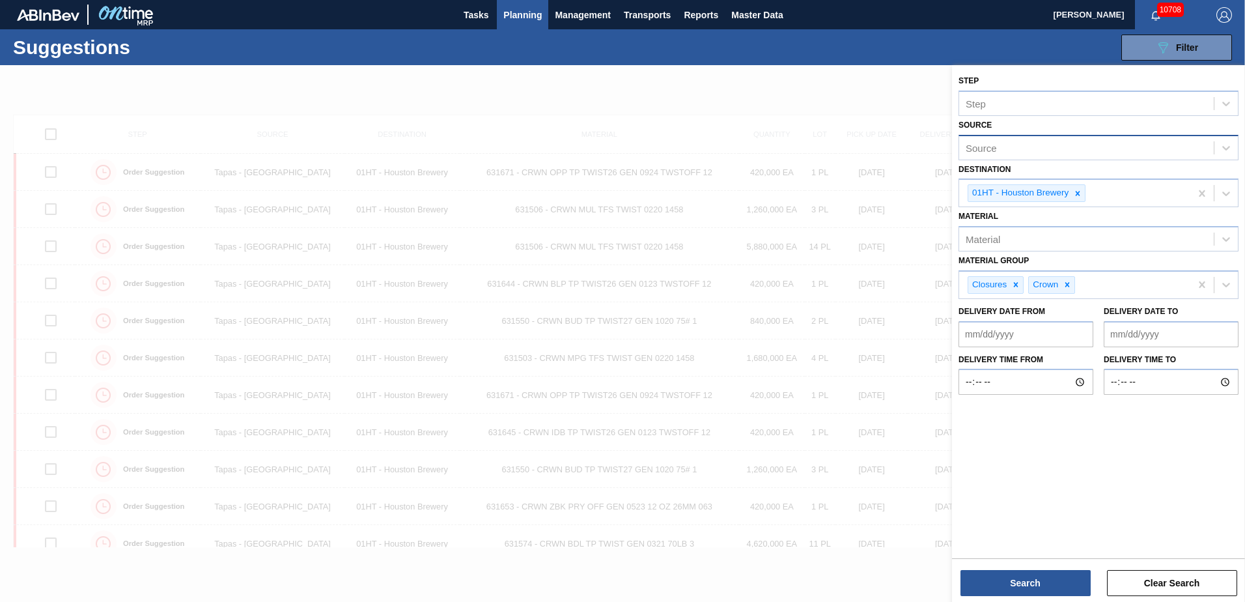
click at [743, 40] on div "Suggestions 089F7B8B-B2A5-4AFE-B5C0-19BA573D28AC Filter Step Step Source Source…" at bounding box center [622, 47] width 1245 height 36
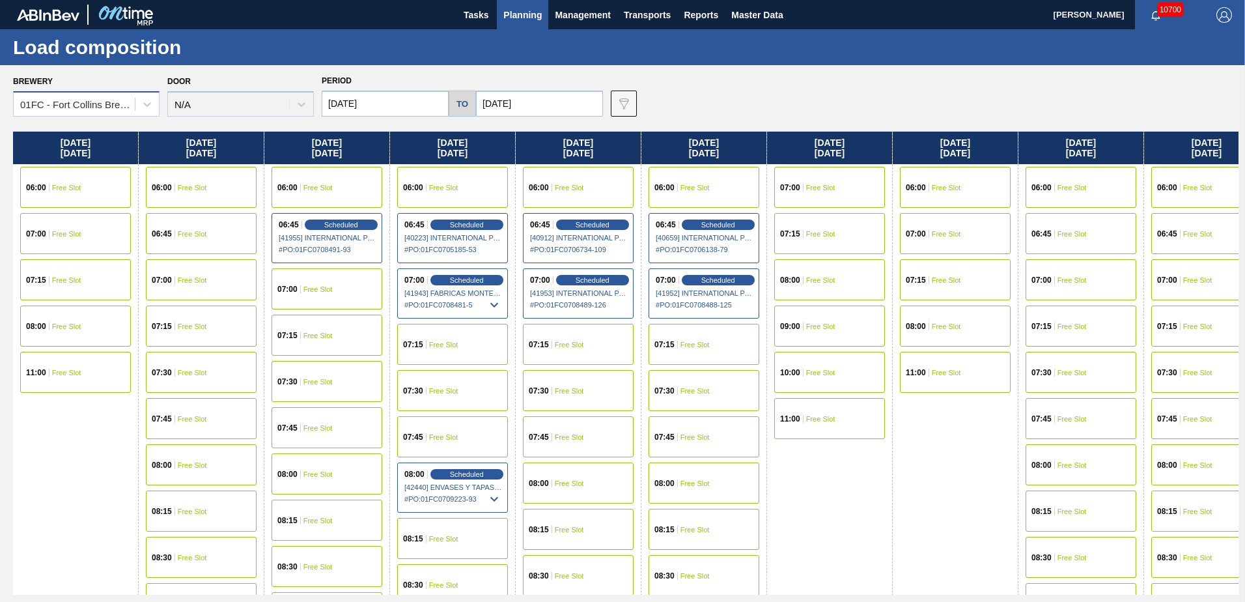
click at [135, 104] on span at bounding box center [135, 104] width 1 height 13
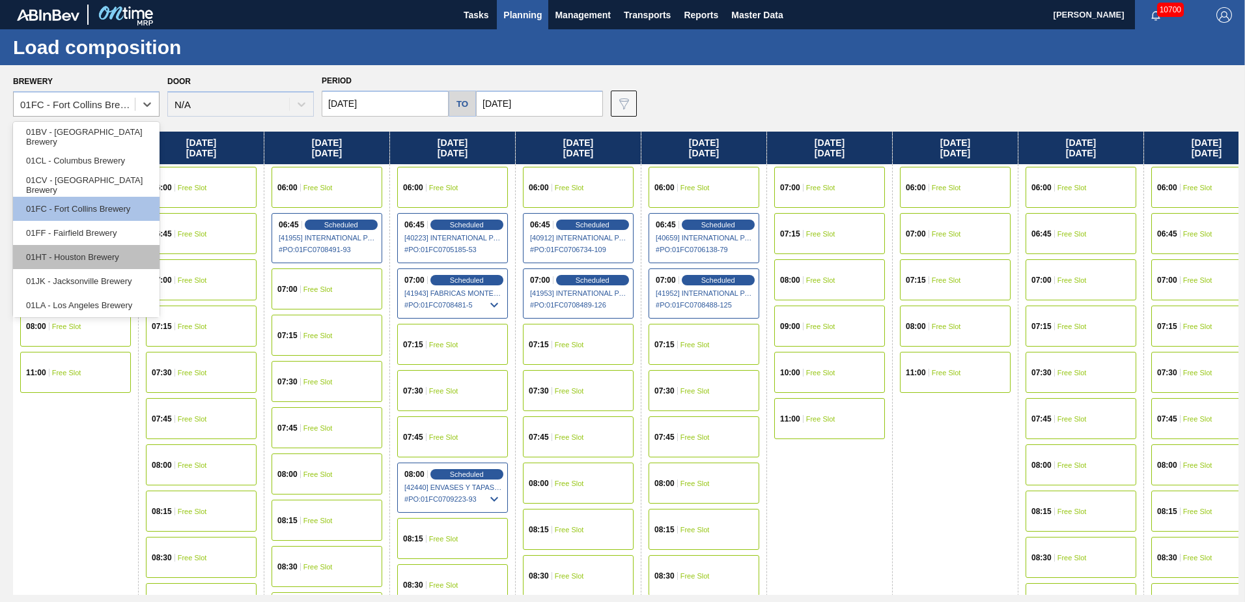
click at [80, 264] on div "01HT - Houston Brewery" at bounding box center [86, 257] width 147 height 24
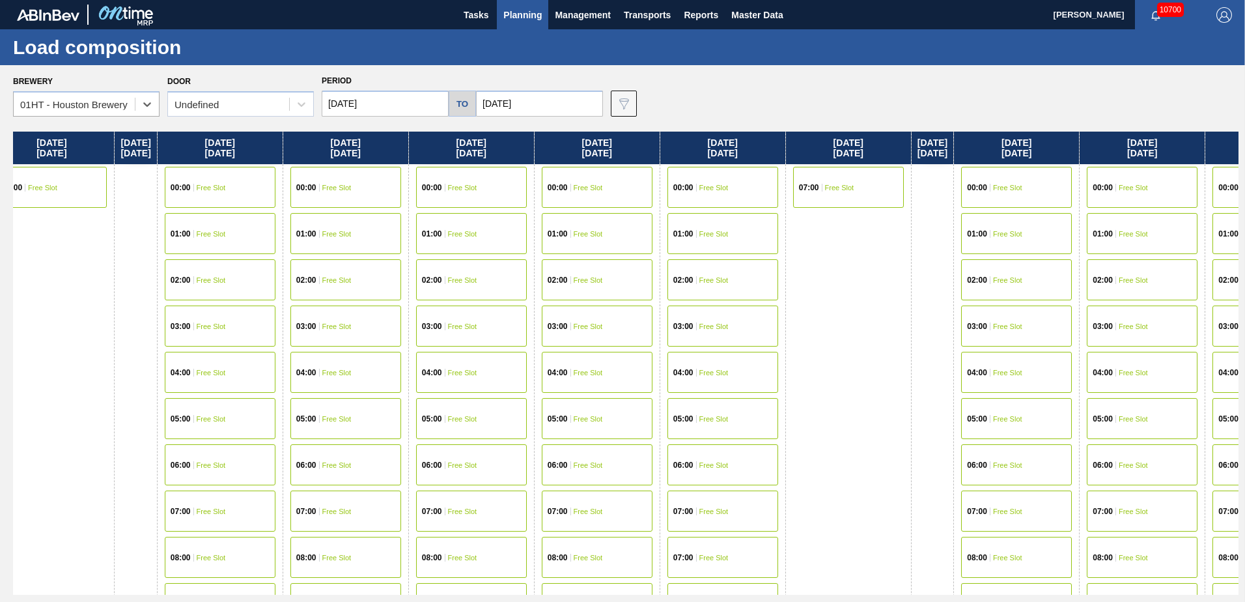
drag, startPoint x: 743, startPoint y: 395, endPoint x: 44, endPoint y: 372, distance: 699.9
click at [44, 372] on div "Sunday 10/05/2025 Monday 10/06/2025 00:00 Free Slot 01:00 Free Slot 02:00 Free …" at bounding box center [626, 363] width 1226 height 463
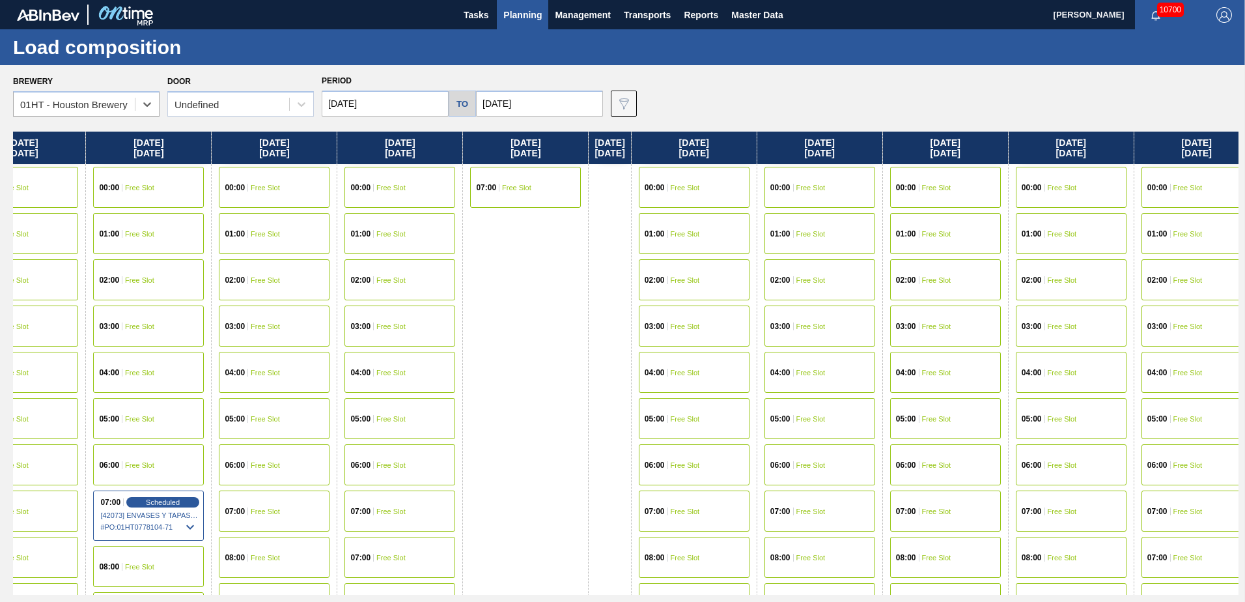
drag, startPoint x: 64, startPoint y: 347, endPoint x: 516, endPoint y: 264, distance: 459.7
click at [559, 339] on div "Sunday 10/05/2025 Monday 10/06/2025 00:00 Free Slot 01:00 Free Slot 02:00 Free …" at bounding box center [626, 363] width 1226 height 463
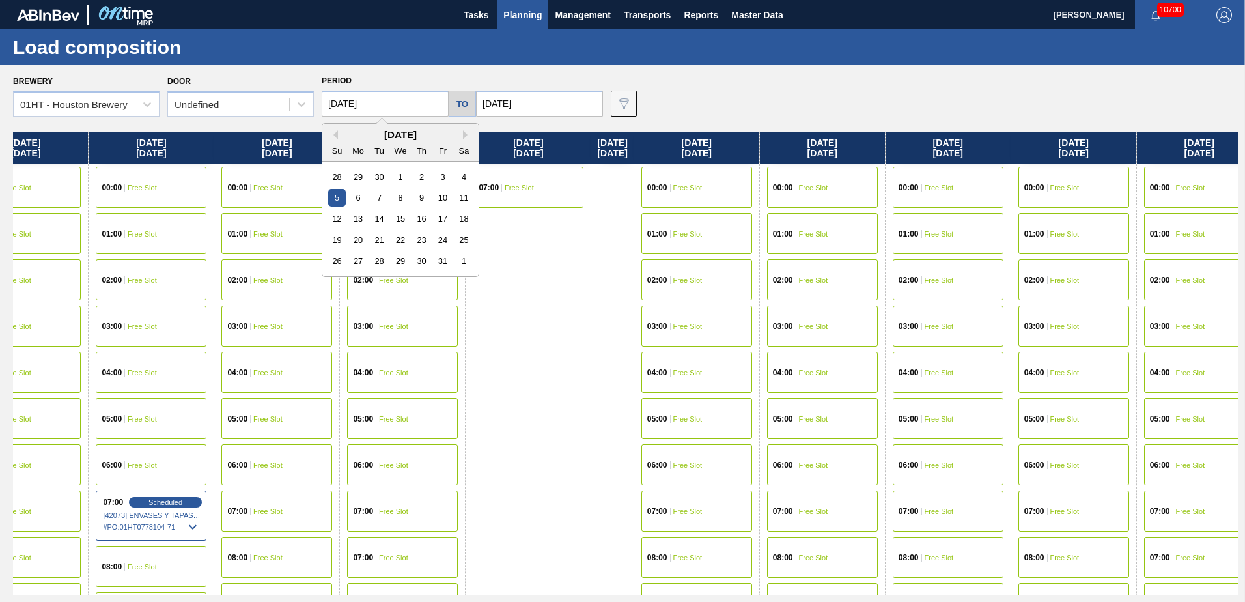
click at [402, 98] on input "10/05/2025" at bounding box center [385, 104] width 127 height 26
click at [336, 137] on button "Previous Month" at bounding box center [333, 134] width 9 height 9
click at [337, 231] on div "21" at bounding box center [337, 240] width 18 height 18
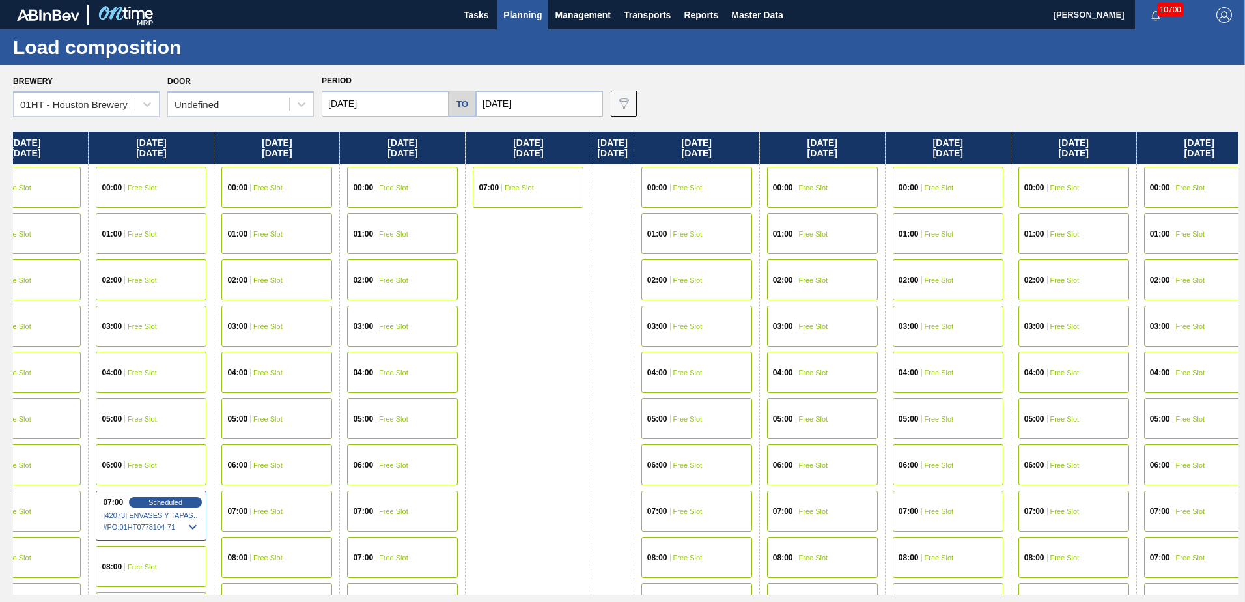
type input "09/21/2025"
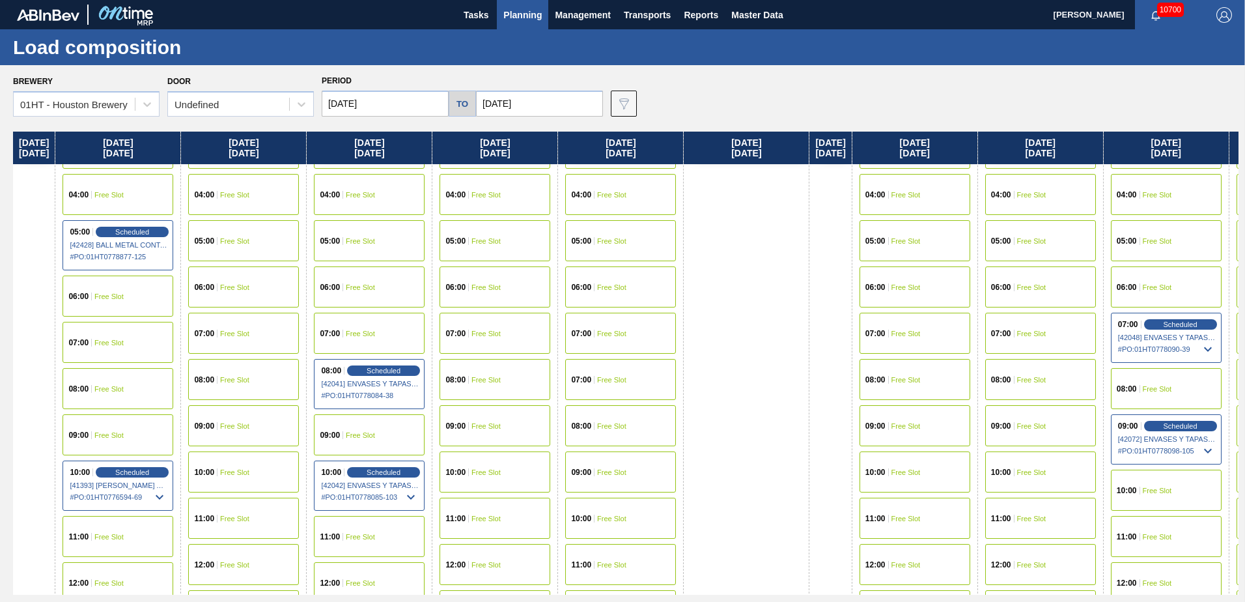
scroll to position [195, 0]
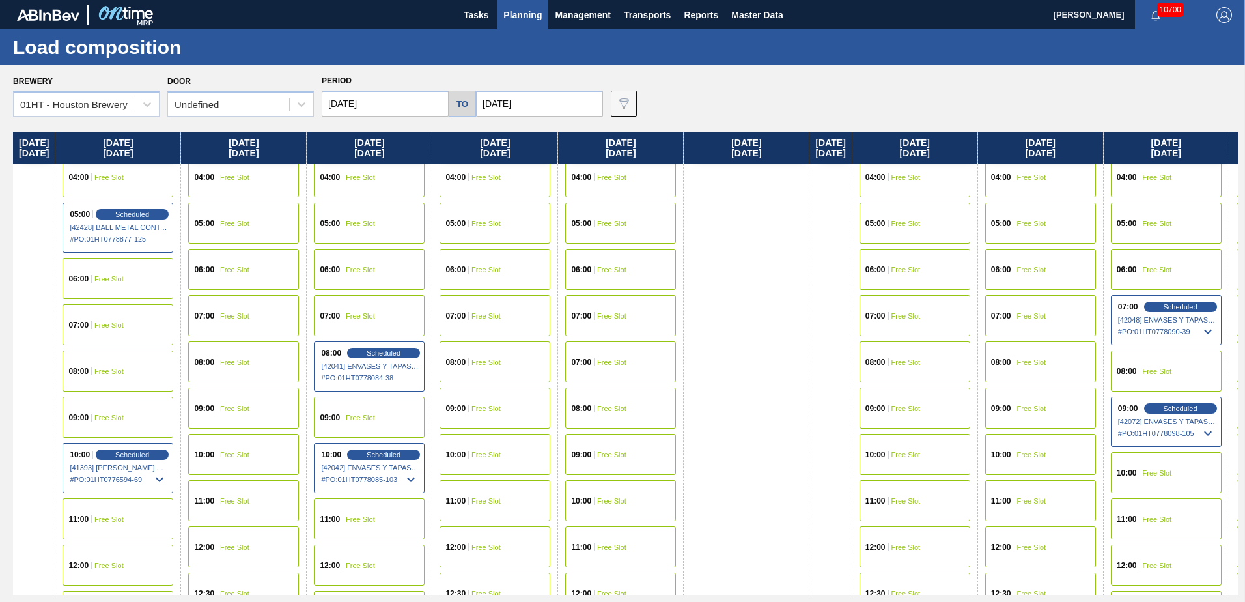
click at [419, 481] on icon at bounding box center [411, 480] width 16 height 16
click at [419, 375] on span "# PO : 01HT0778084-38" at bounding box center [370, 378] width 98 height 16
click at [421, 354] on div "Scheduled" at bounding box center [384, 353] width 80 height 12
click at [382, 362] on span "[42041] ENVASES Y TAPAS MODELO S A DE - 0008257397" at bounding box center [370, 366] width 98 height 8
click at [385, 353] on span "Scheduled" at bounding box center [383, 352] width 37 height 8
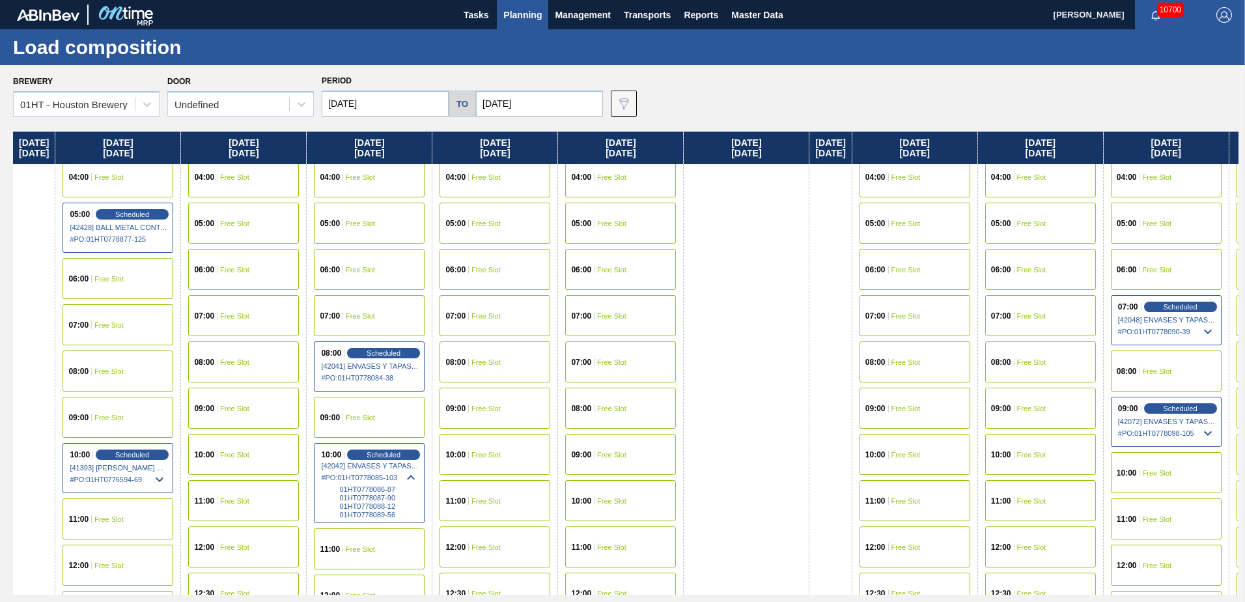
click at [362, 361] on div "08:00 Scheduled [42041] ENVASES Y TAPAS MODELO S A DE - 0008257397 # PO : 01HT0…" at bounding box center [369, 366] width 111 height 50
click at [388, 354] on span "Scheduled" at bounding box center [383, 352] width 37 height 8
click at [400, 358] on div "Scheduled" at bounding box center [384, 353] width 80 height 12
click at [401, 376] on span "# PO : 01HT0778084-38" at bounding box center [370, 378] width 98 height 16
click at [412, 373] on span "# PO : 01HT0778084-38" at bounding box center [370, 378] width 98 height 16
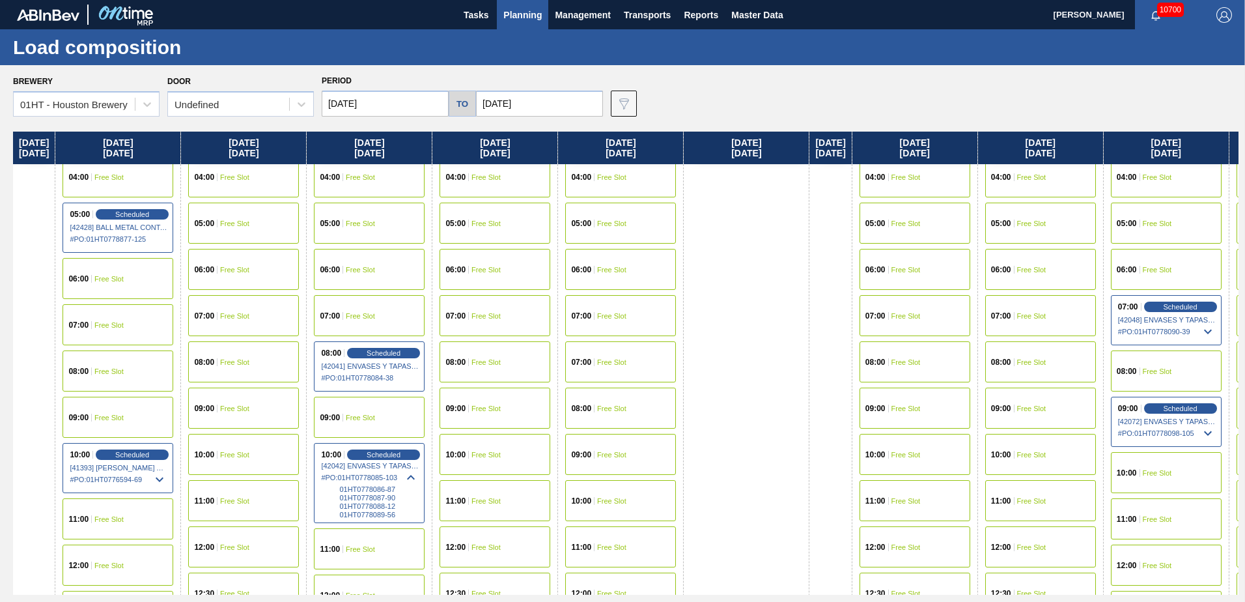
click at [406, 371] on span "# PO : 01HT0778084-38" at bounding box center [370, 378] width 98 height 16
click at [401, 356] on span "Scheduled" at bounding box center [383, 352] width 37 height 8
click at [397, 485] on span "# PO : 01HT0778085-103" at bounding box center [370, 478] width 98 height 16
click at [397, 459] on div "Scheduled" at bounding box center [384, 455] width 80 height 12
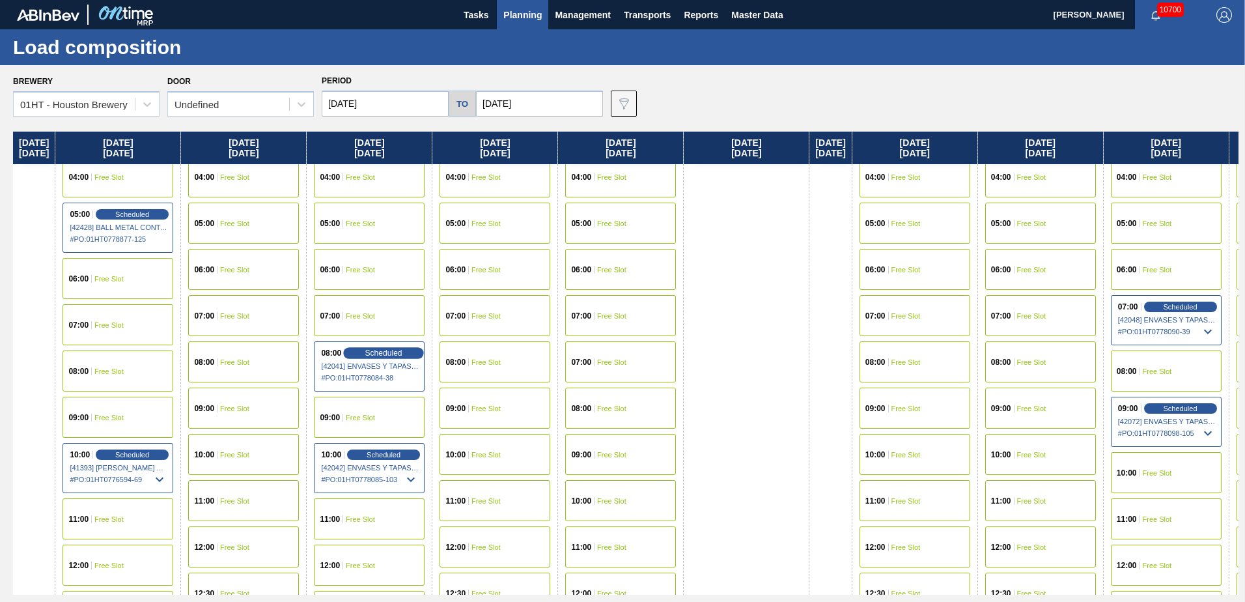
click at [403, 356] on span "Scheduled" at bounding box center [383, 352] width 37 height 8
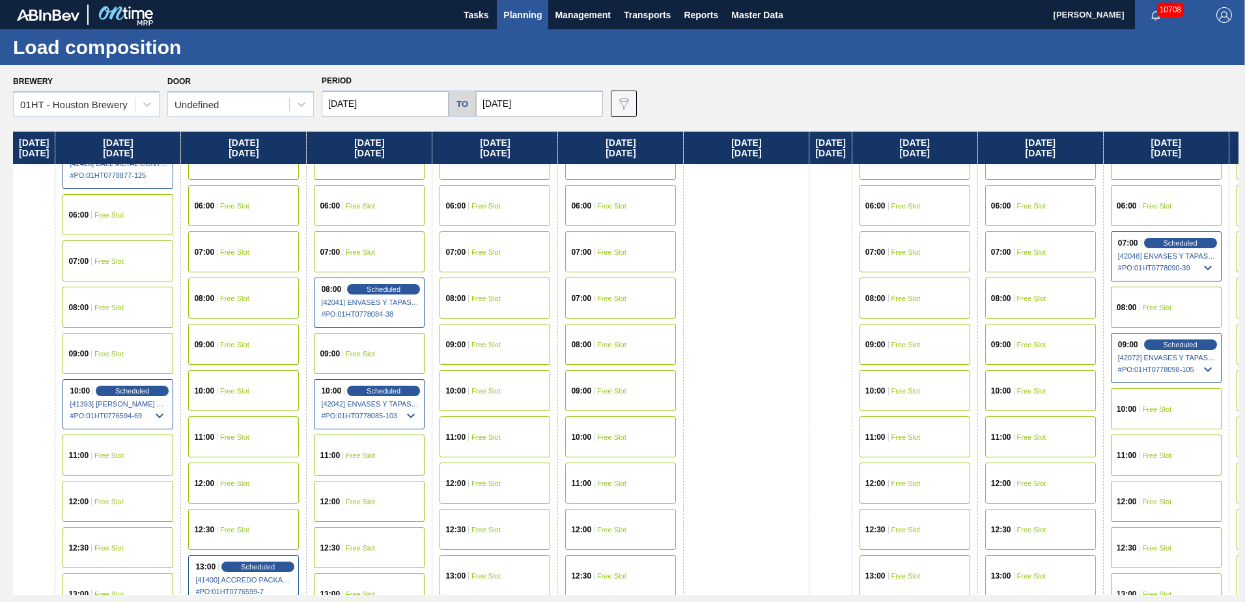
scroll to position [261, 0]
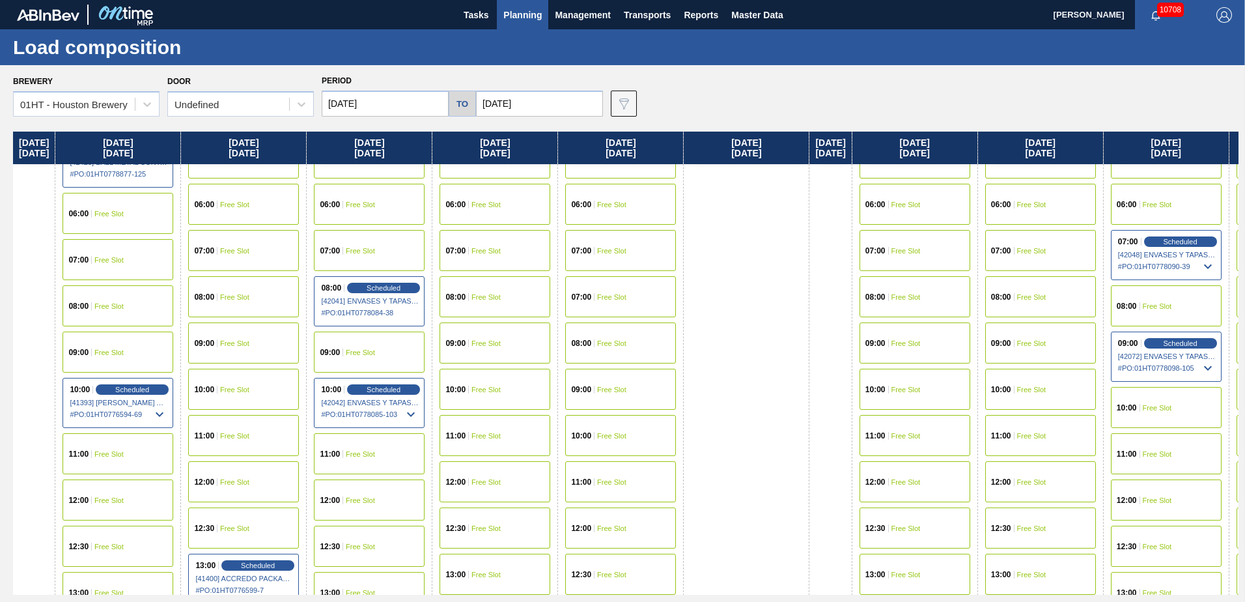
click at [384, 292] on div "Scheduled" at bounding box center [383, 288] width 73 height 10
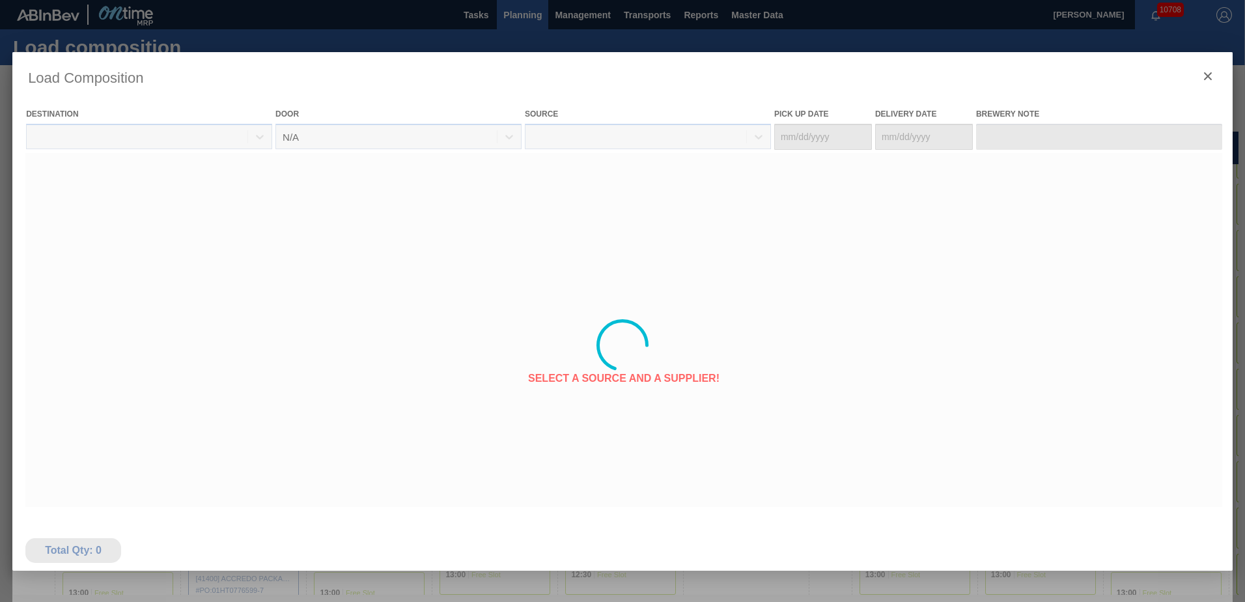
type Date "09/17/2025"
type Date "09/24/2025"
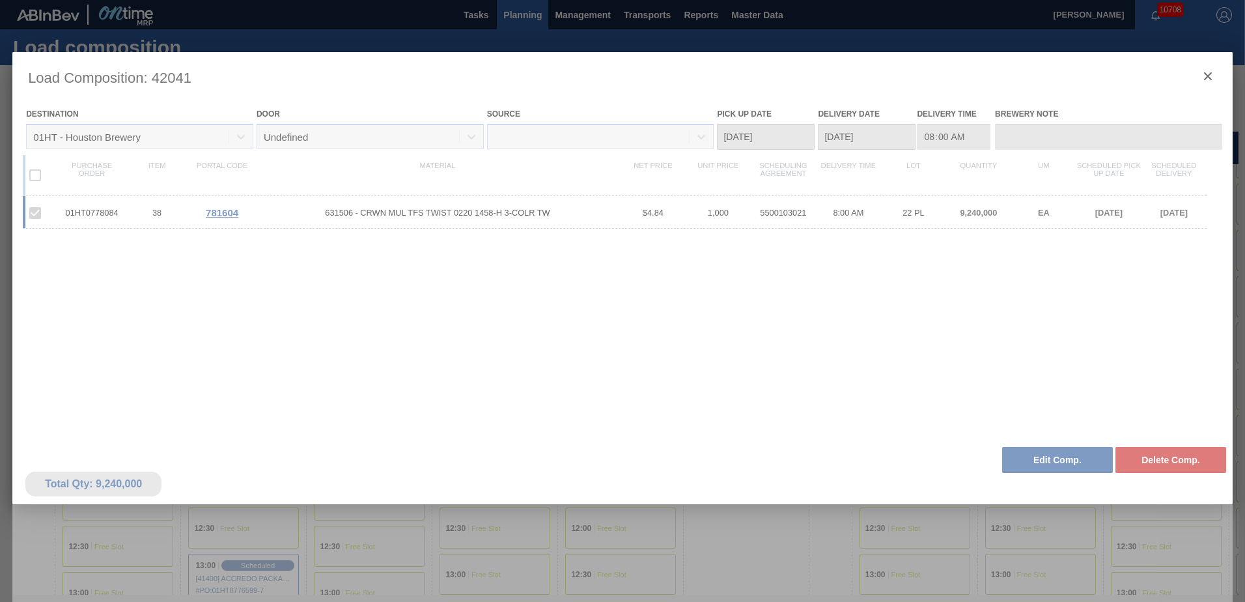
click at [654, 545] on div at bounding box center [622, 345] width 1221 height 586
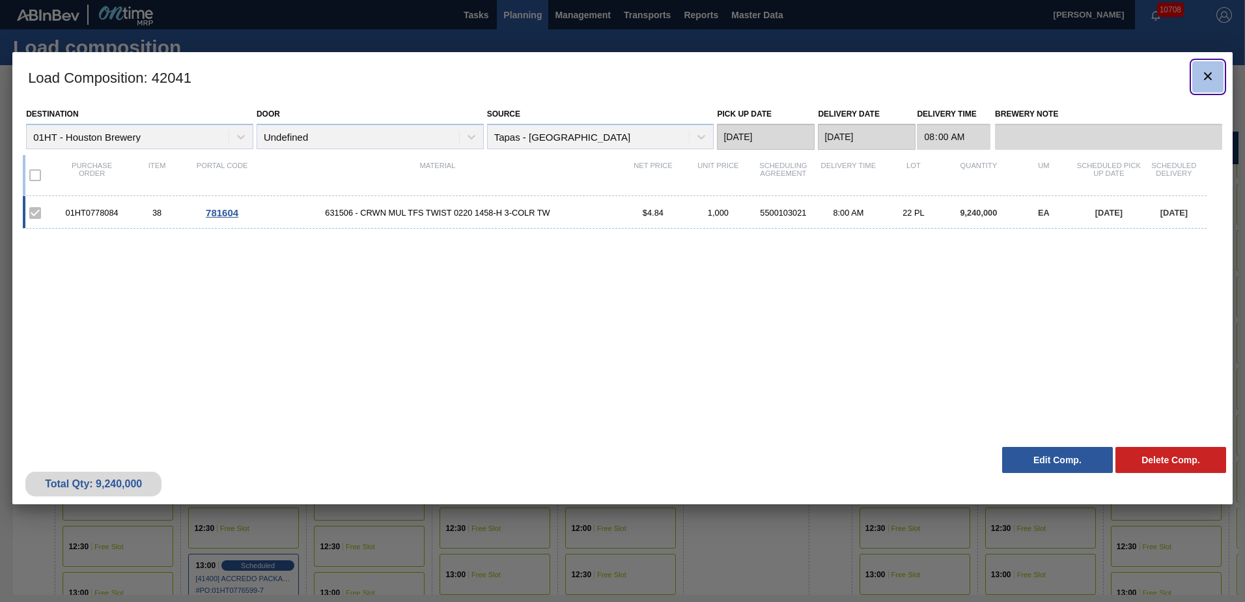
click at [1215, 72] on icon "botão de ícone" at bounding box center [1208, 76] width 16 height 16
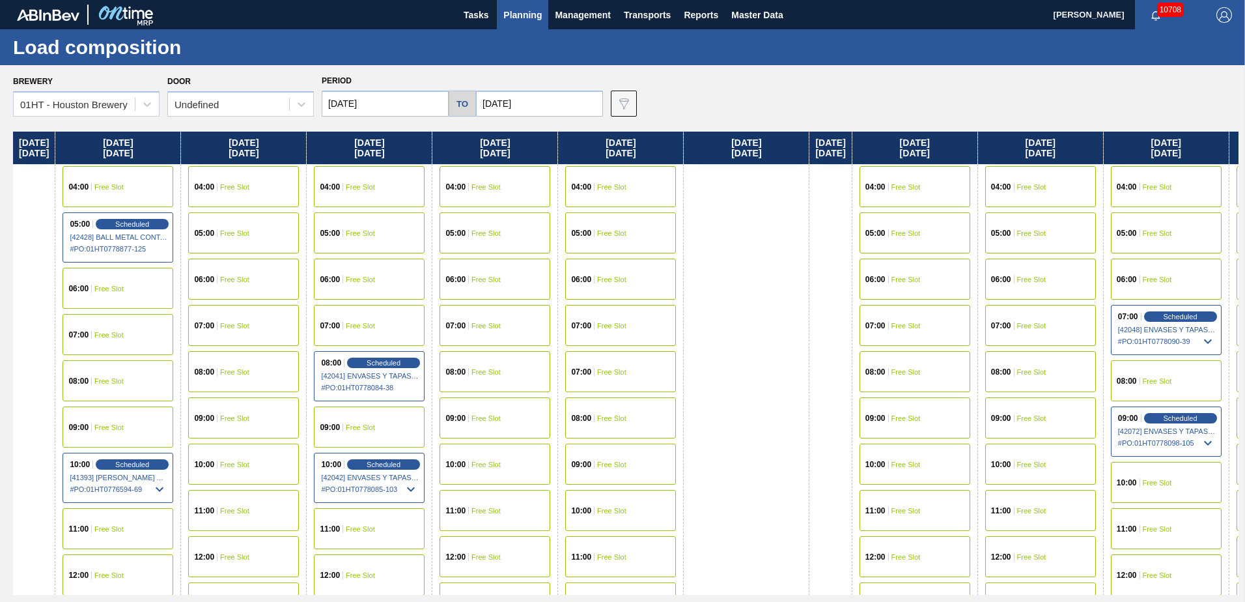
scroll to position [195, 0]
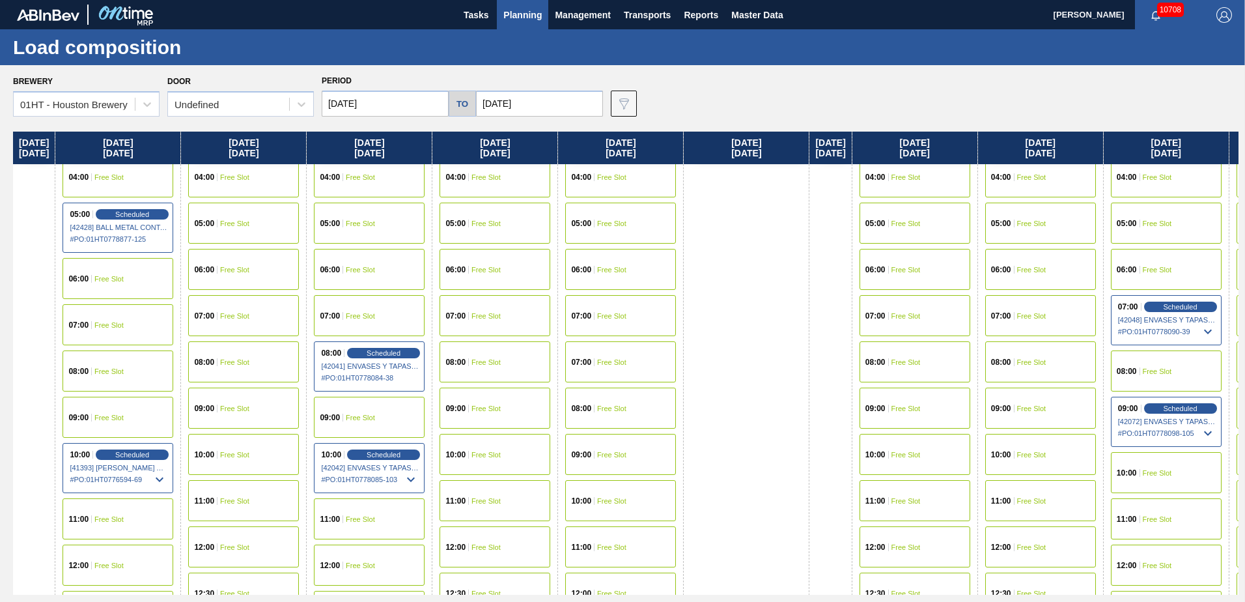
click at [393, 472] on span "# PO : 01HT0778085-103" at bounding box center [370, 480] width 98 height 16
click at [393, 459] on span "Scheduled" at bounding box center [383, 454] width 37 height 8
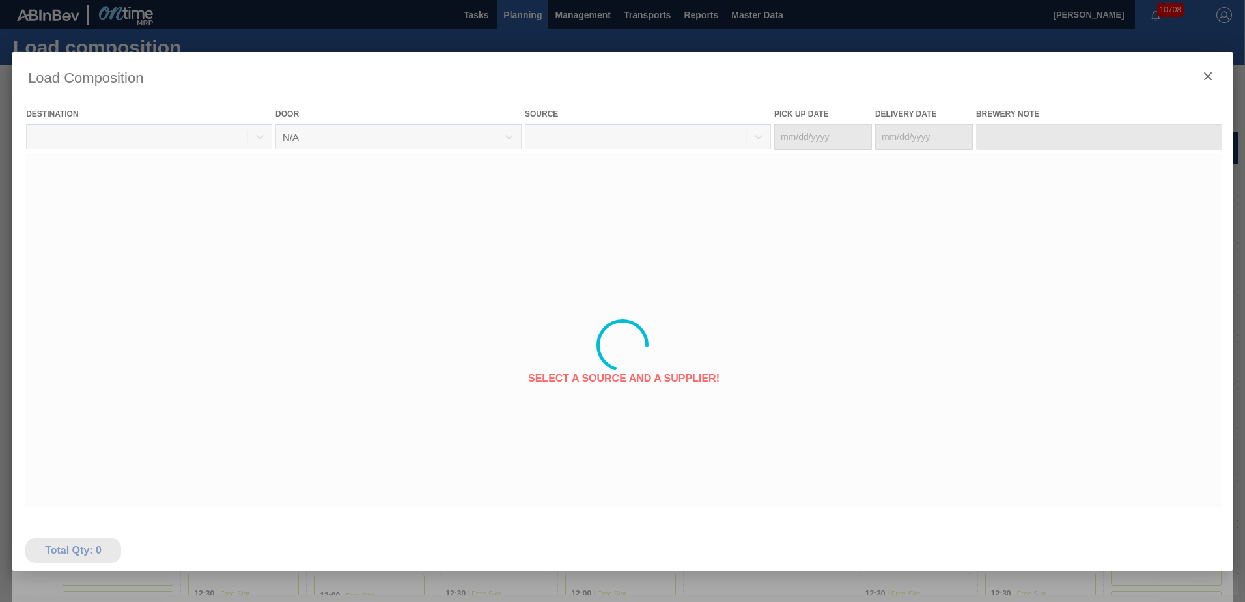
type Date "09/17/2025"
type Date "09/24/2025"
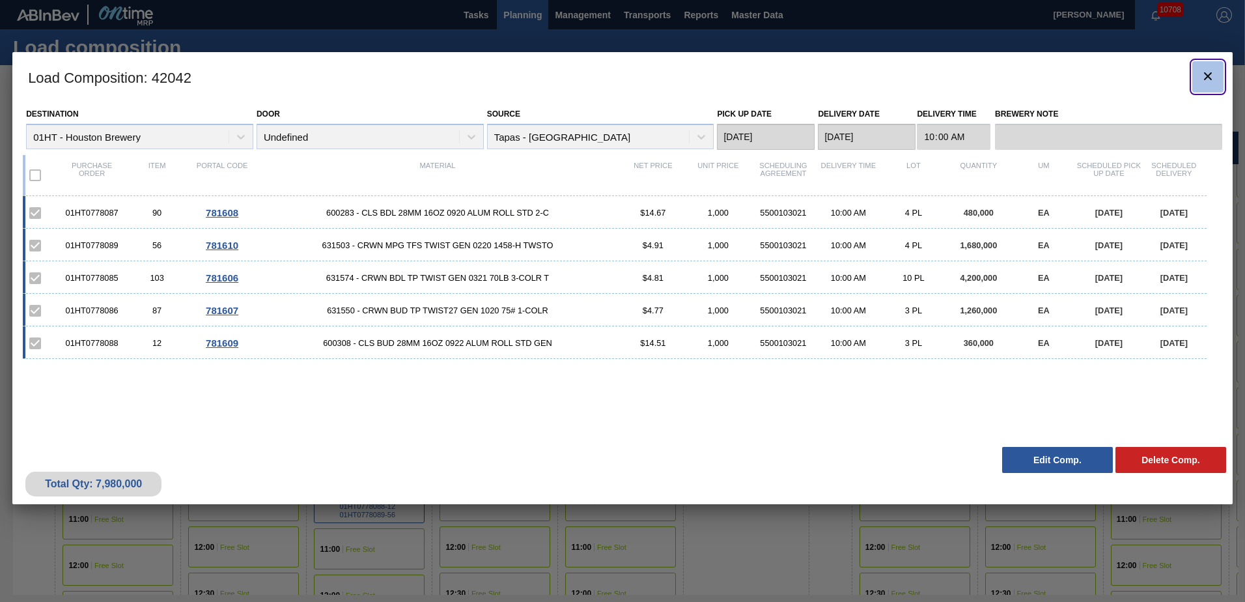
click at [1203, 76] on icon "botão de ícone" at bounding box center [1208, 76] width 16 height 16
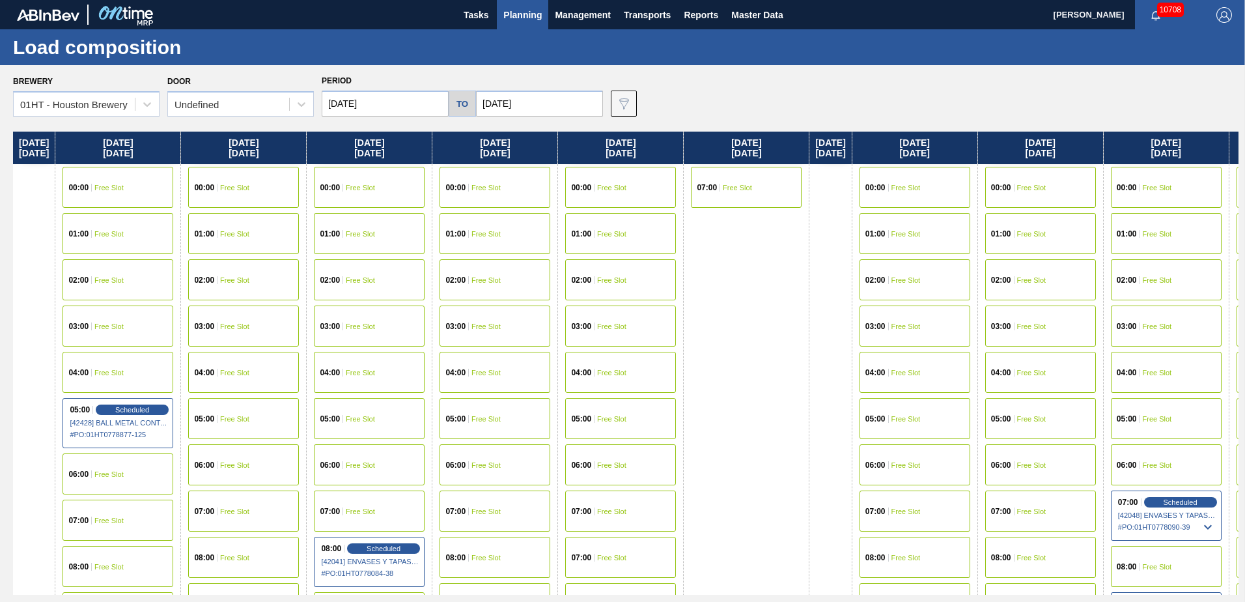
scroll to position [0, 553]
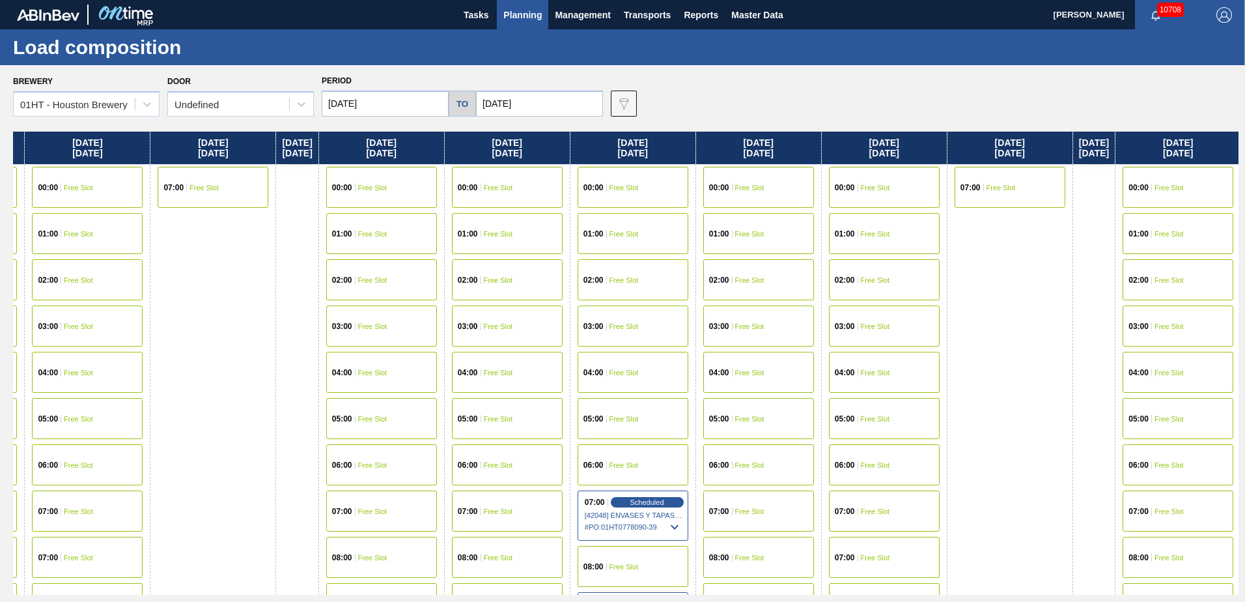
drag, startPoint x: 850, startPoint y: 369, endPoint x: 284, endPoint y: 418, distance: 568.1
click at [284, 418] on div "Sunday 09/21/2025 Monday 09/22/2025 00:00 Free Slot 01:00 Free Slot 02:00 Free …" at bounding box center [626, 363] width 1226 height 463
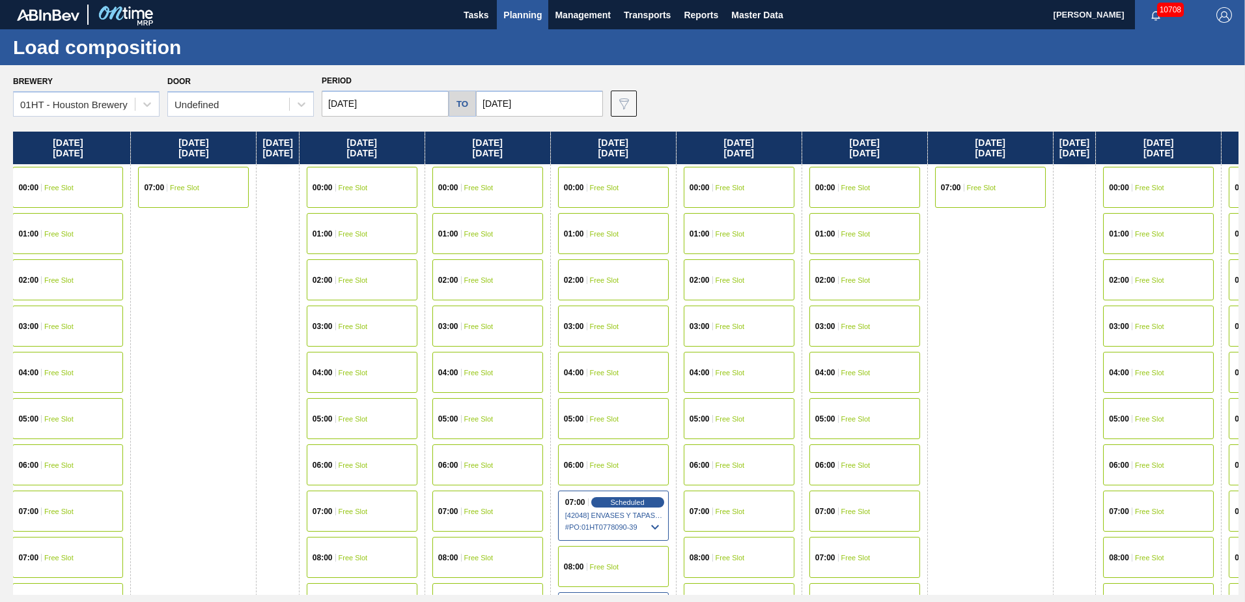
scroll to position [0, 1180]
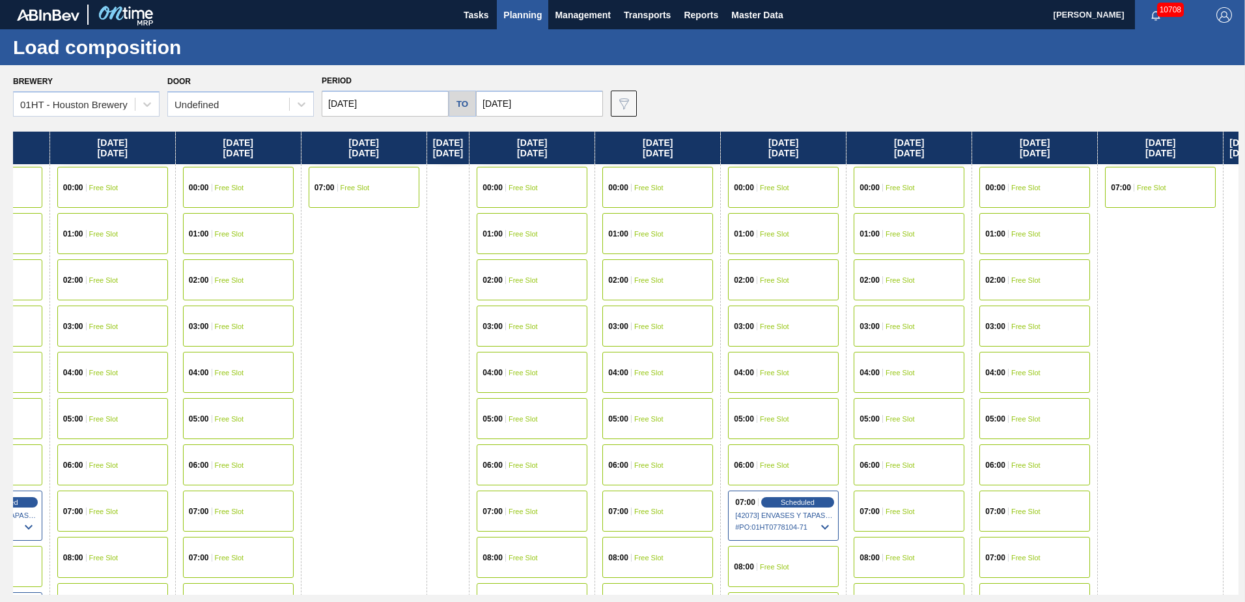
drag, startPoint x: 1036, startPoint y: 330, endPoint x: 400, endPoint y: 340, distance: 635.8
click at [400, 340] on div "Sunday 09/21/2025 Monday 09/22/2025 00:00 Free Slot 01:00 Free Slot 02:00 Free …" at bounding box center [626, 363] width 1226 height 463
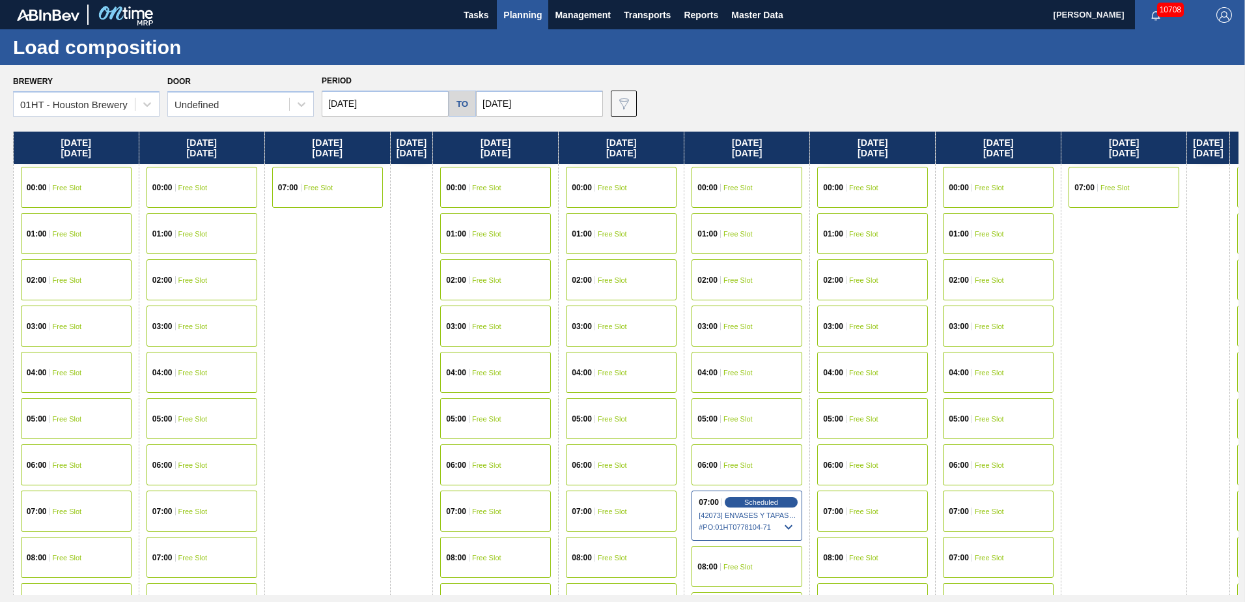
drag, startPoint x: 1173, startPoint y: 329, endPoint x: 1126, endPoint y: 324, distance: 47.2
click at [1126, 324] on div "Sunday 09/21/2025 Monday 09/22/2025 00:00 Free Slot 01:00 Free Slot 02:00 Free …" at bounding box center [626, 363] width 1226 height 463
click at [532, 506] on div "07:00 Free Slot" at bounding box center [495, 510] width 111 height 41
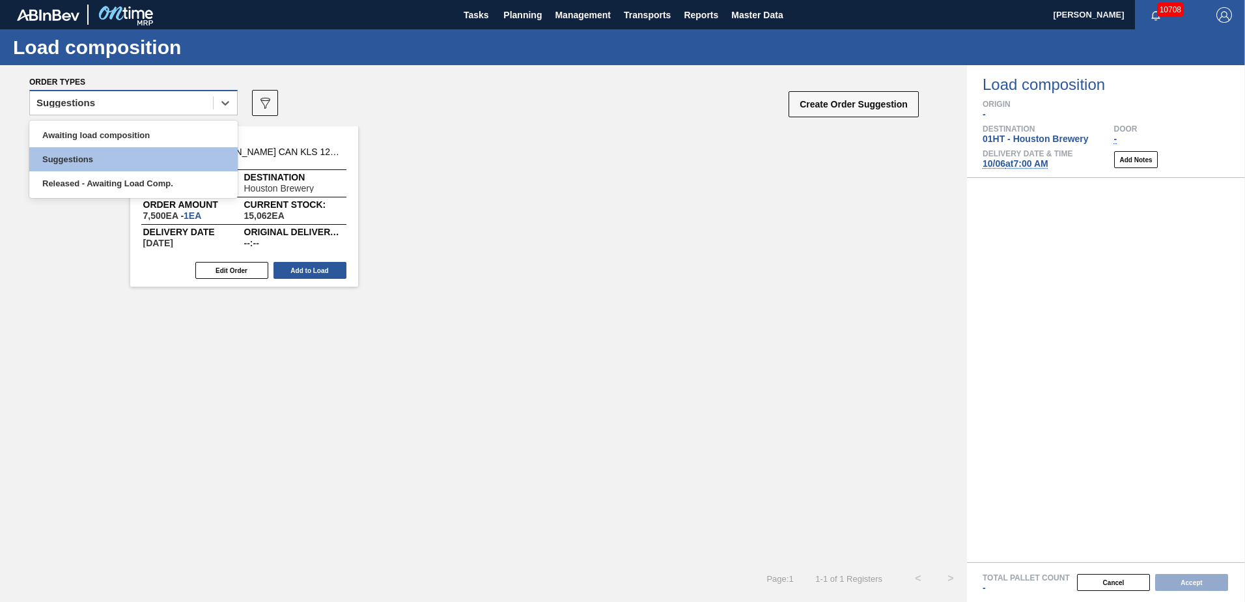
click at [199, 95] on div "Suggestions" at bounding box center [121, 103] width 183 height 19
click at [181, 126] on div "Awaiting load composition" at bounding box center [133, 135] width 208 height 24
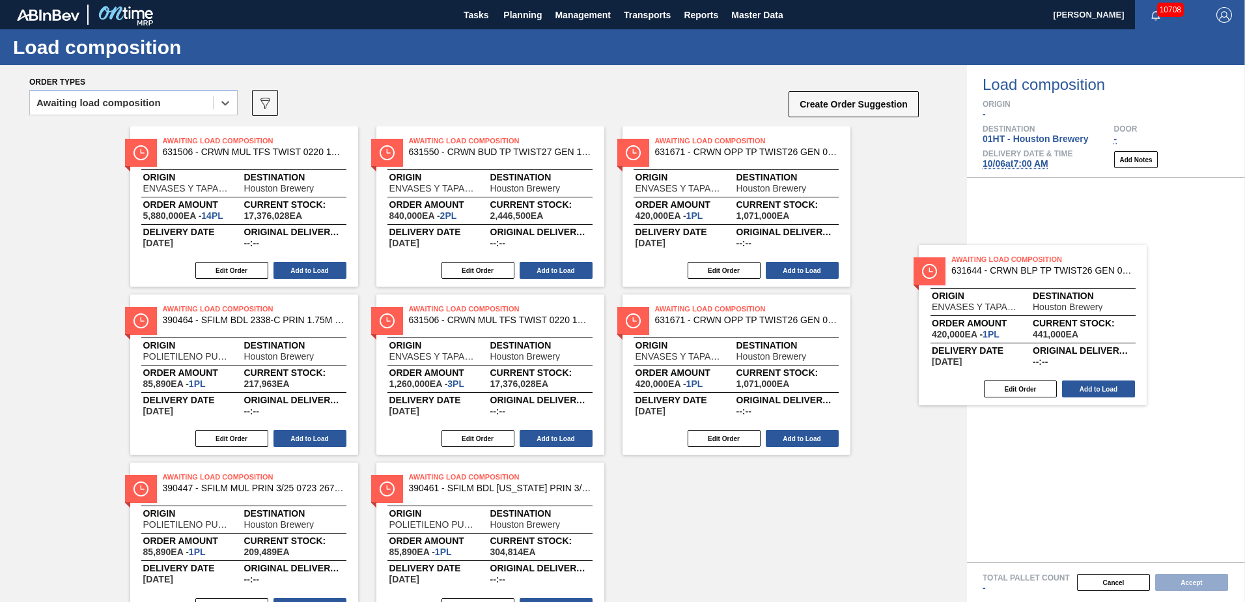
drag, startPoint x: 256, startPoint y: 162, endPoint x: 1070, endPoint y: 285, distance: 823.6
click at [1068, 285] on div "Order types option Awaiting load composition, selected. Select is focused ,type…" at bounding box center [622, 333] width 1245 height 537
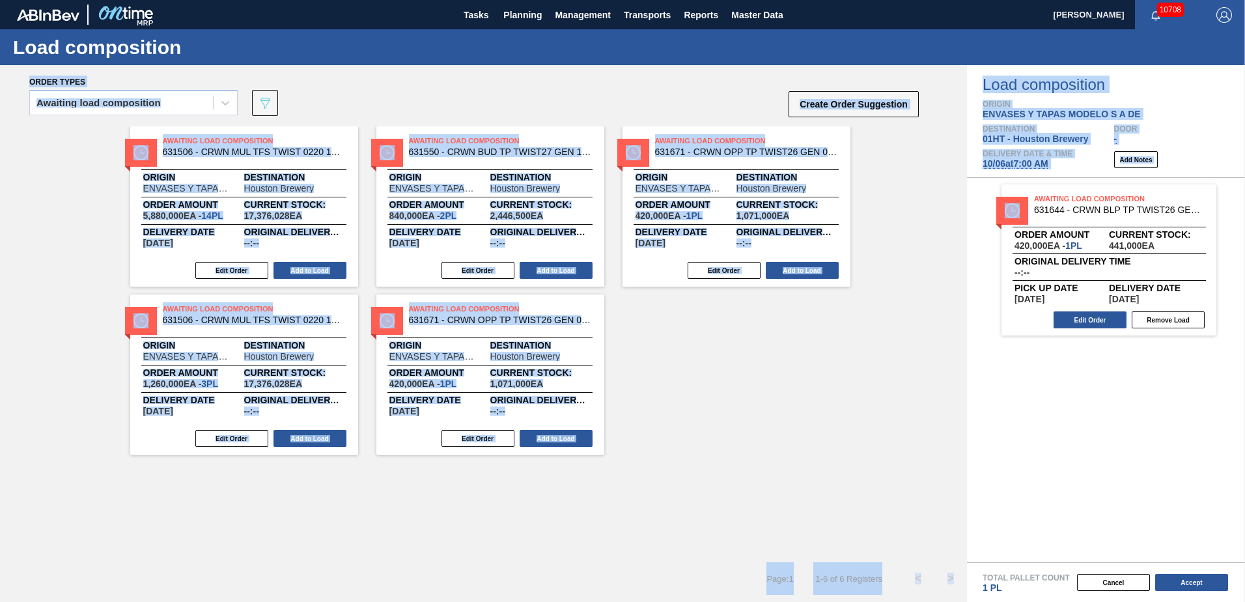
drag, startPoint x: 385, startPoint y: 193, endPoint x: 1017, endPoint y: 202, distance: 631.9
click at [505, 109] on div "Awaiting load composition 089F7B8B-B2A5-4AFE-B5C0-19BA573D28AC Create Order Sug…" at bounding box center [474, 106] width 891 height 39
click at [697, 309] on div "Awaiting Load Composition 631506 - CRWN MUL TFS TWIST 0220 1458-H 3-COLR TW Ori…" at bounding box center [483, 290] width 967 height 328
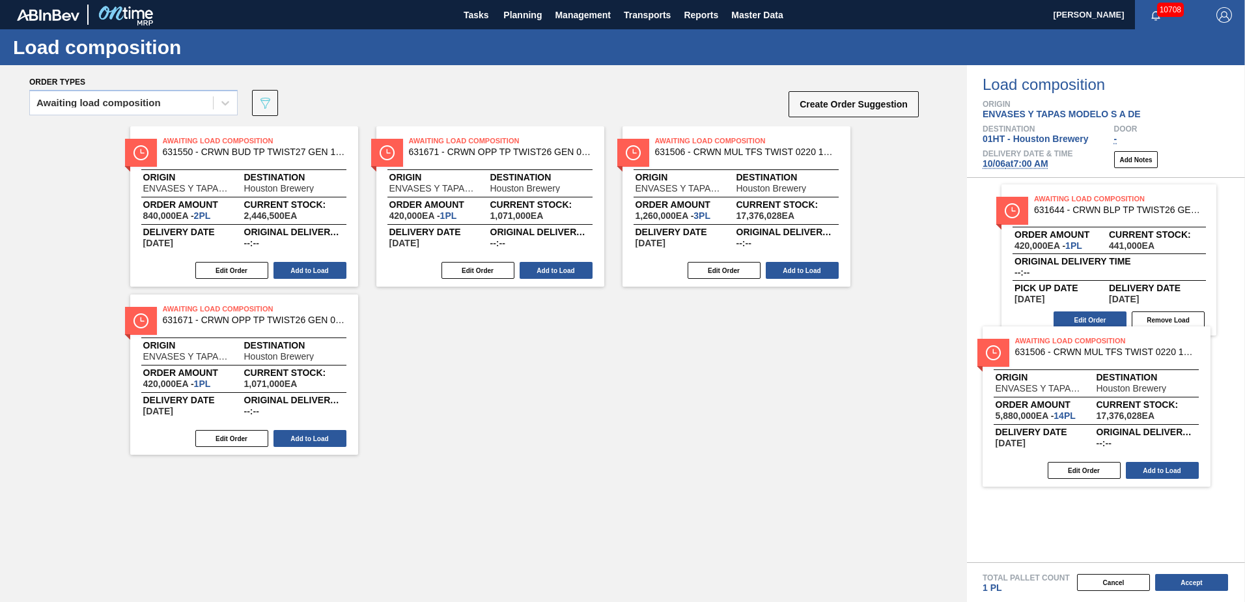
drag, startPoint x: 829, startPoint y: 287, endPoint x: 1075, endPoint y: 394, distance: 268.7
click at [1075, 394] on div "Order types Awaiting load composition 089F7B8B-B2A5-4AFE-B5C0-19BA573D28AC Crea…" at bounding box center [622, 333] width 1245 height 537
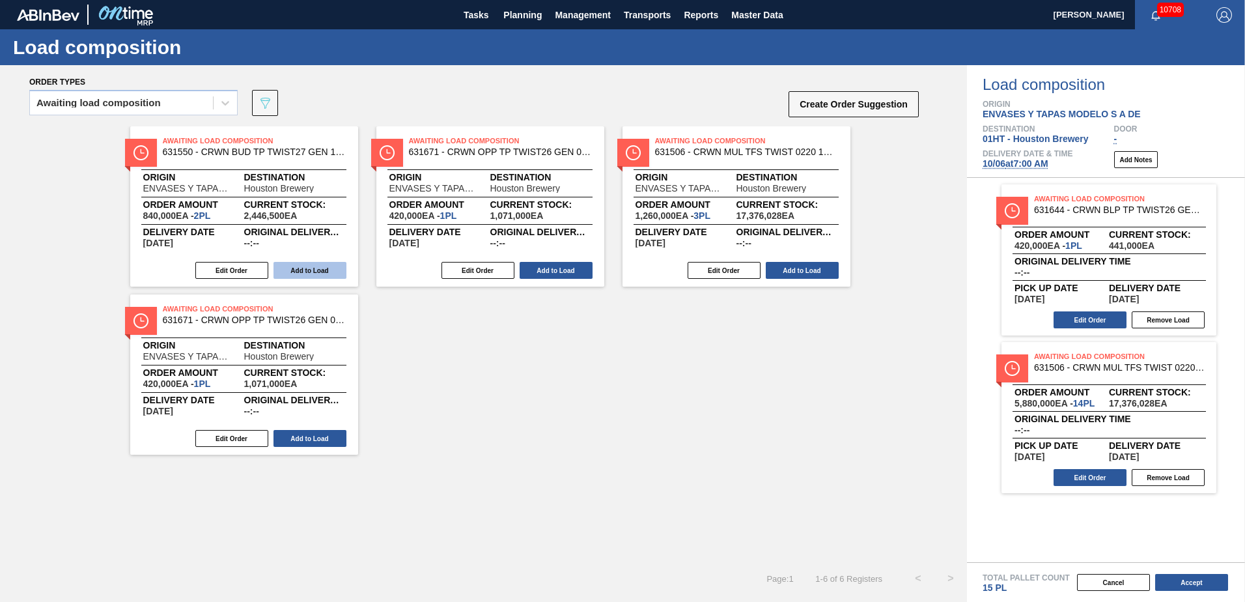
click at [311, 271] on button "Add to Load" at bounding box center [310, 270] width 73 height 17
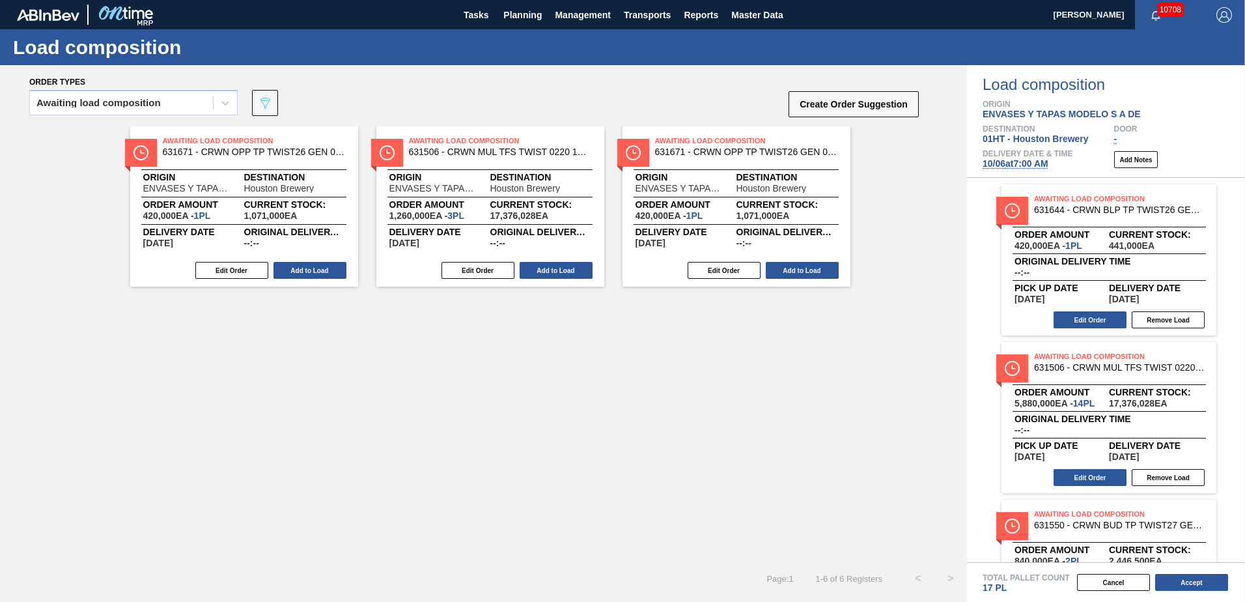
click at [311, 271] on button "Add to Load" at bounding box center [310, 270] width 73 height 17
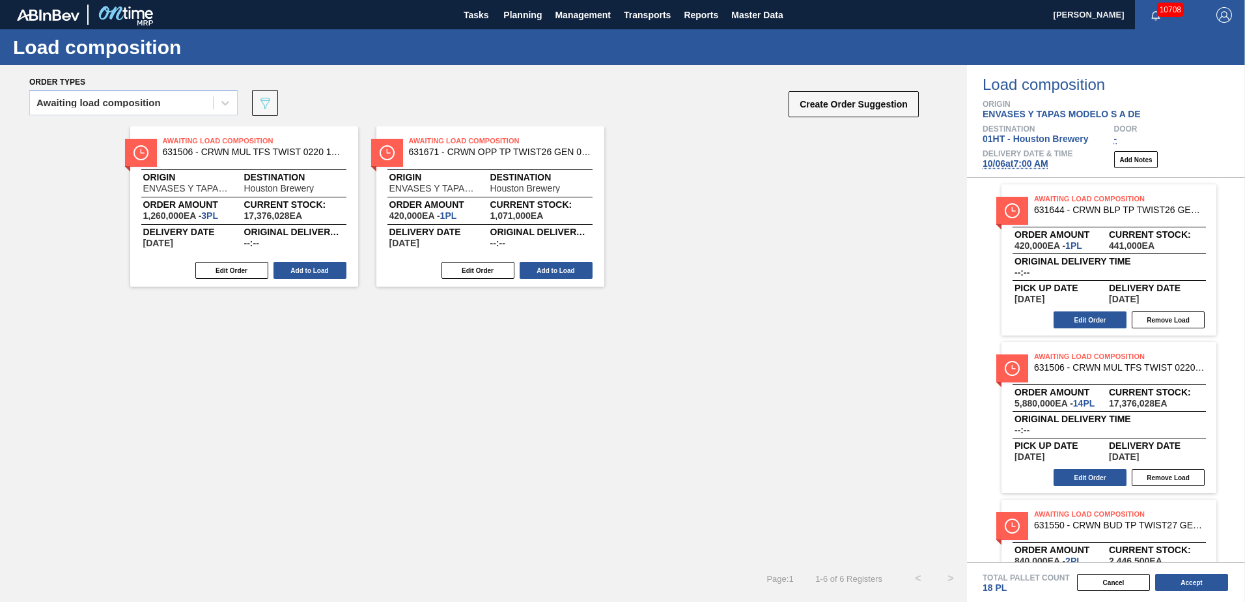
click at [311, 271] on button "Add to Load" at bounding box center [310, 270] width 73 height 17
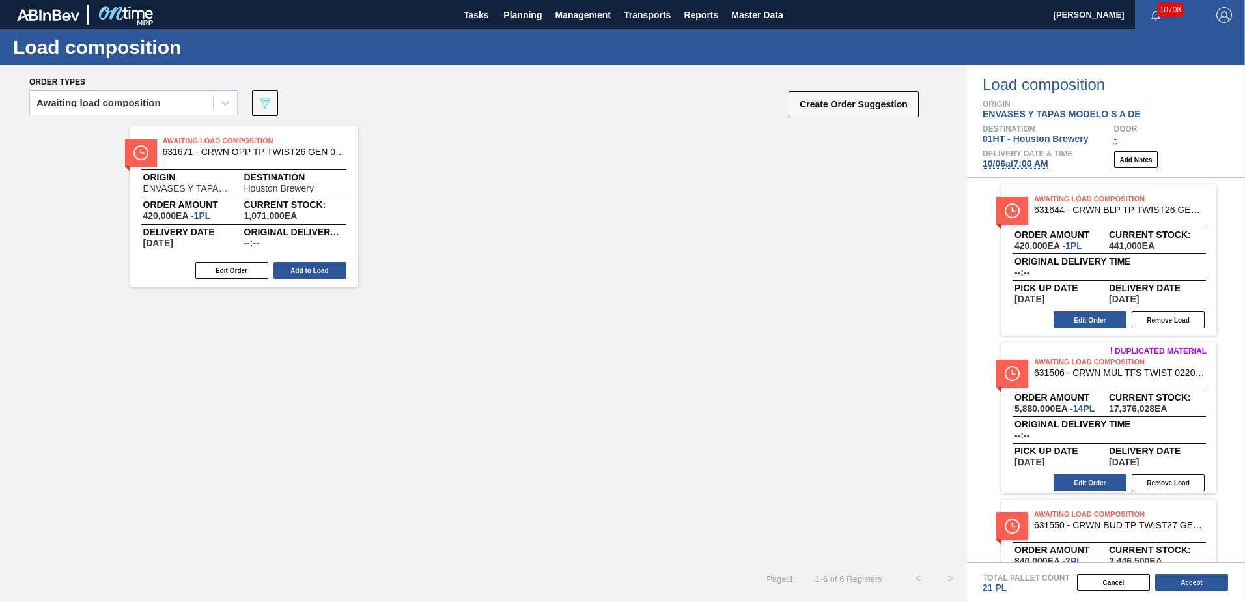
click at [311, 271] on button "Add to Load" at bounding box center [310, 270] width 73 height 17
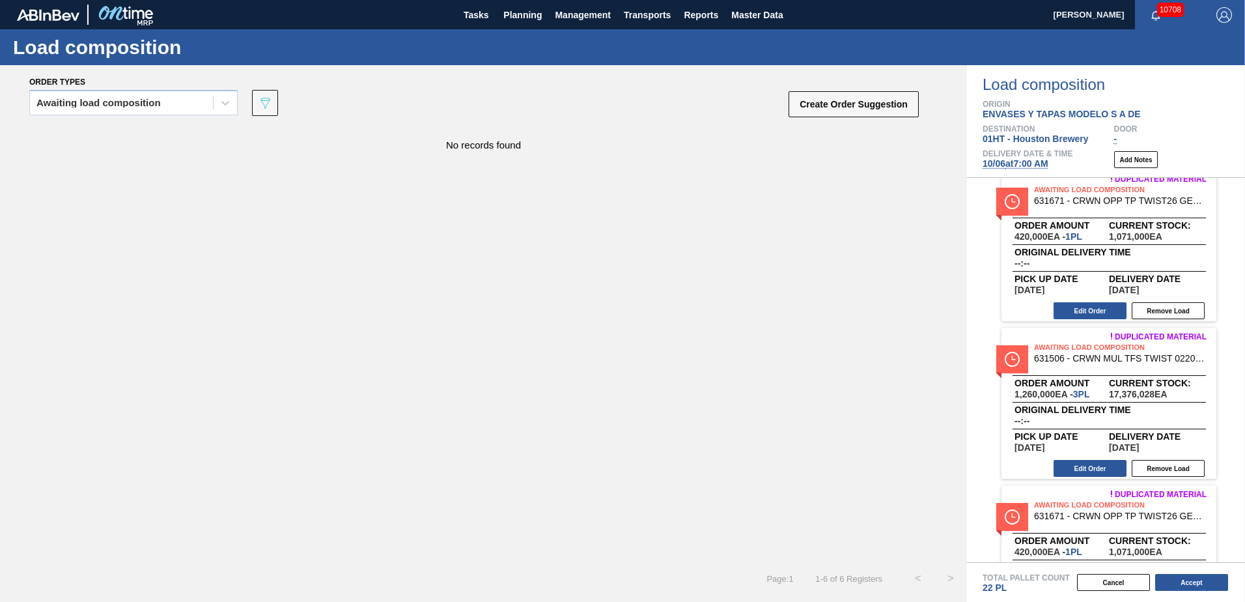
scroll to position [568, 0]
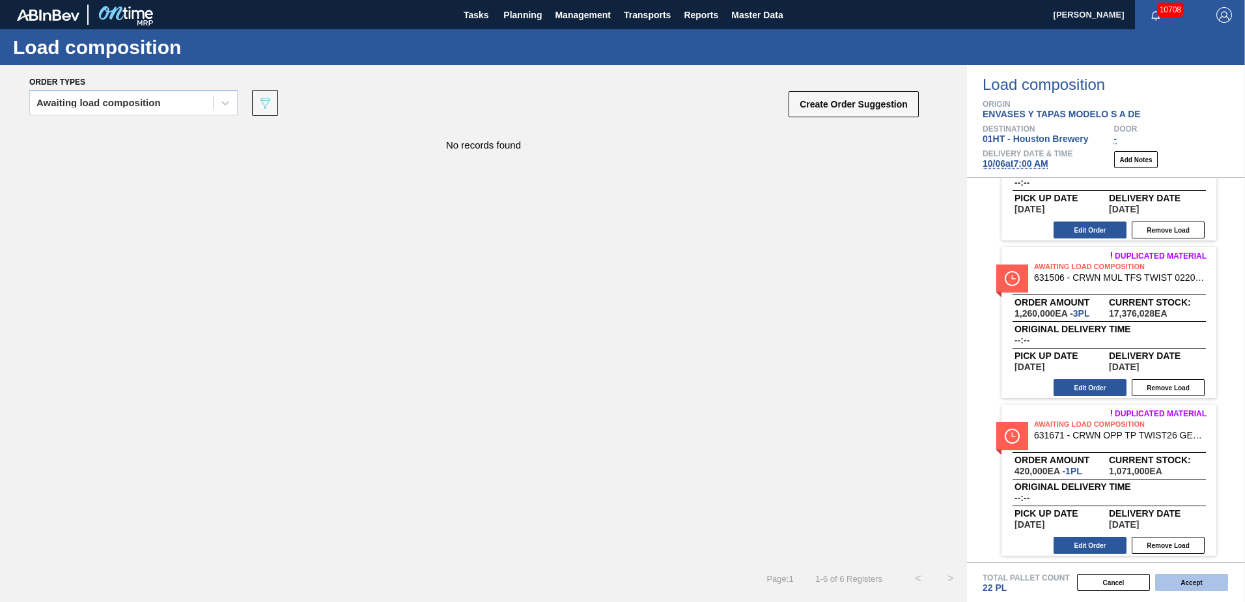
click at [1184, 581] on button "Accept" at bounding box center [1192, 582] width 73 height 17
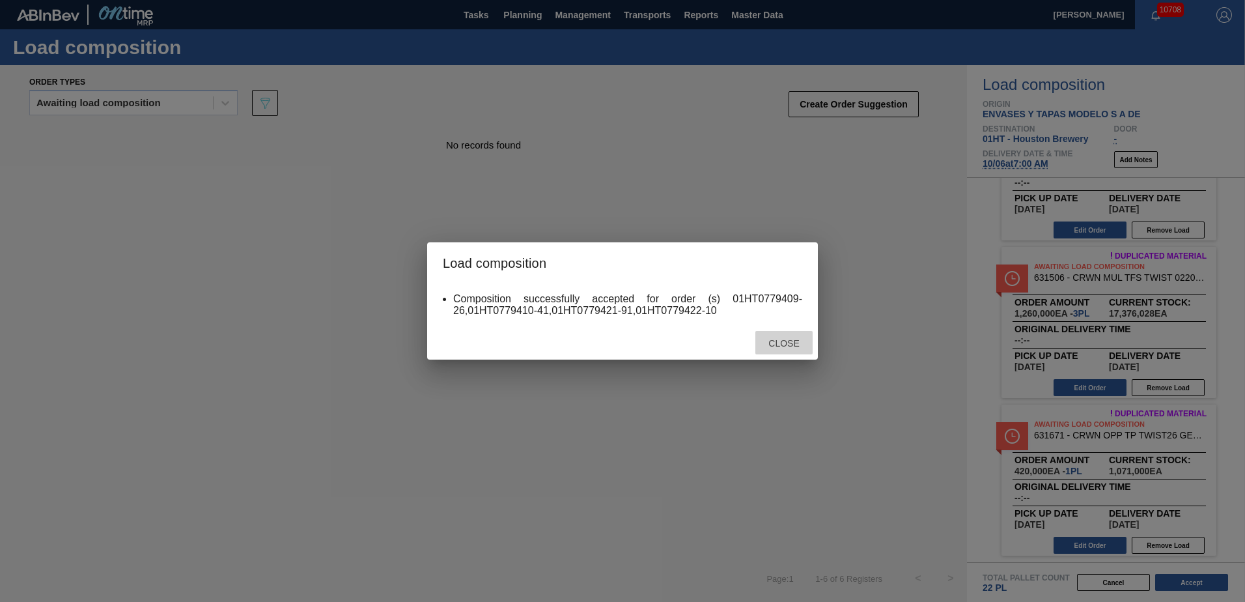
click at [788, 341] on span "Close" at bounding box center [783, 343] width 51 height 10
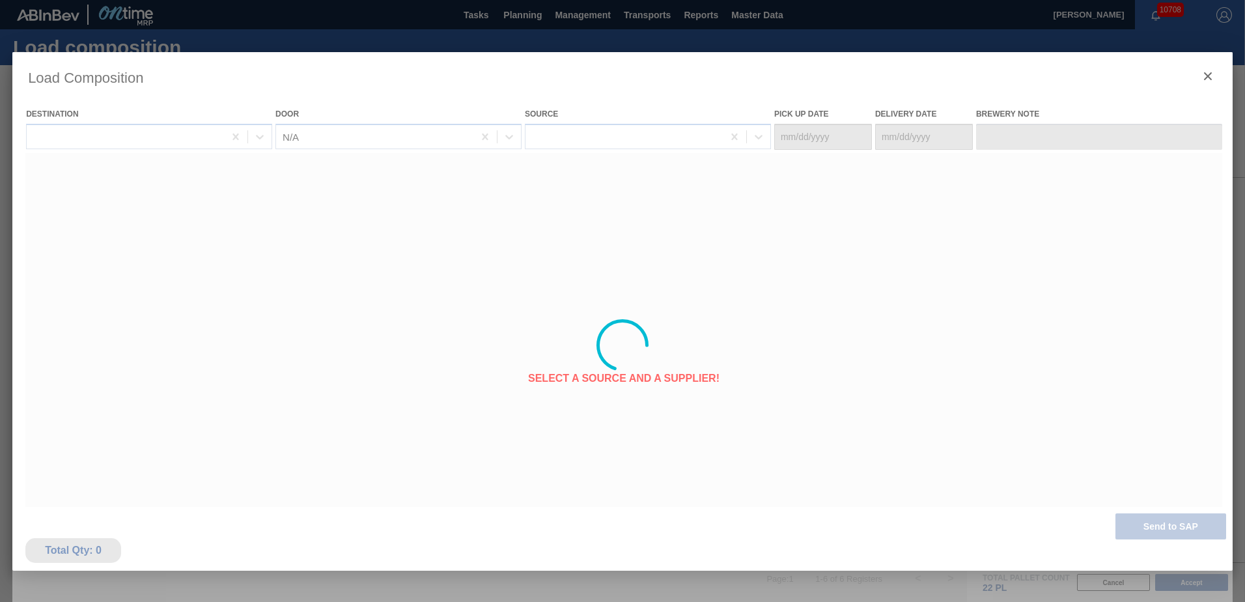
type Date "09/29/2025"
type Date "10/06/2025"
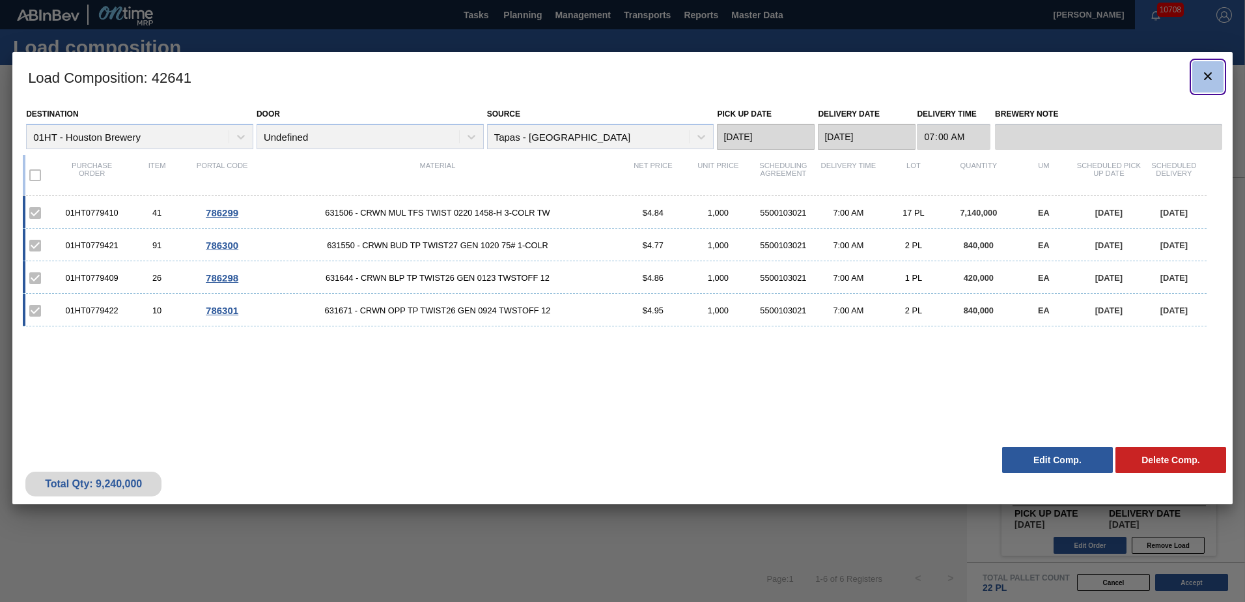
click at [1215, 74] on icon "botão de ícone" at bounding box center [1208, 76] width 16 height 16
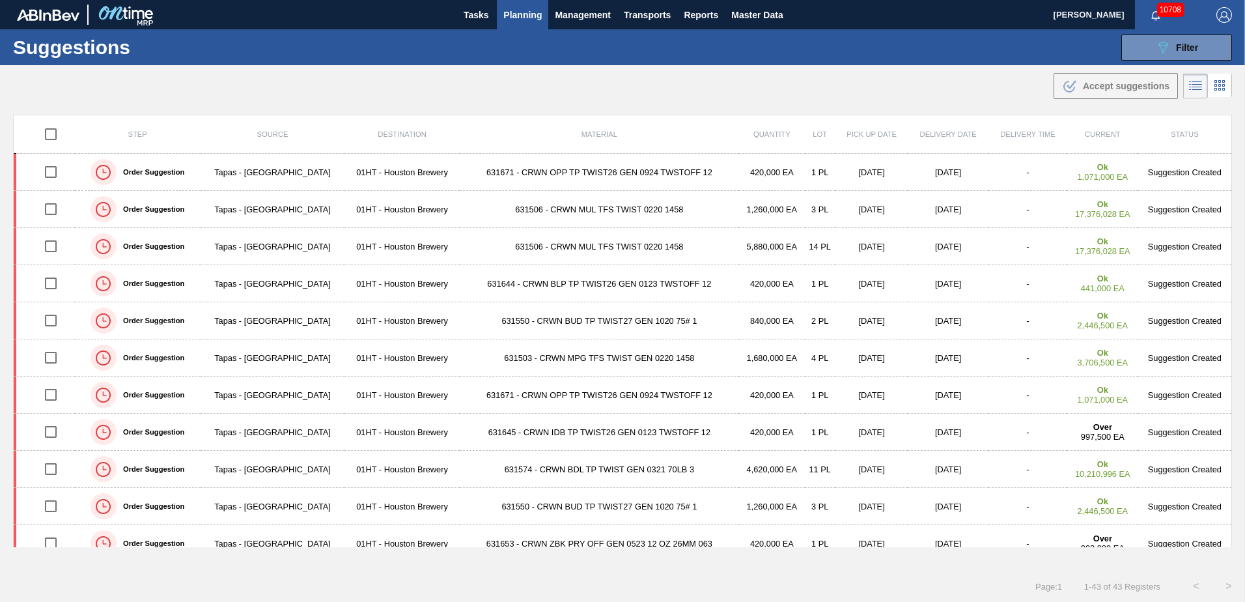
click at [902, 64] on div "Suggestions 089F7B8B-B2A5-4AFE-B5C0-19BA573D28AC Filter Step Step Source Source…" at bounding box center [622, 47] width 1245 height 36
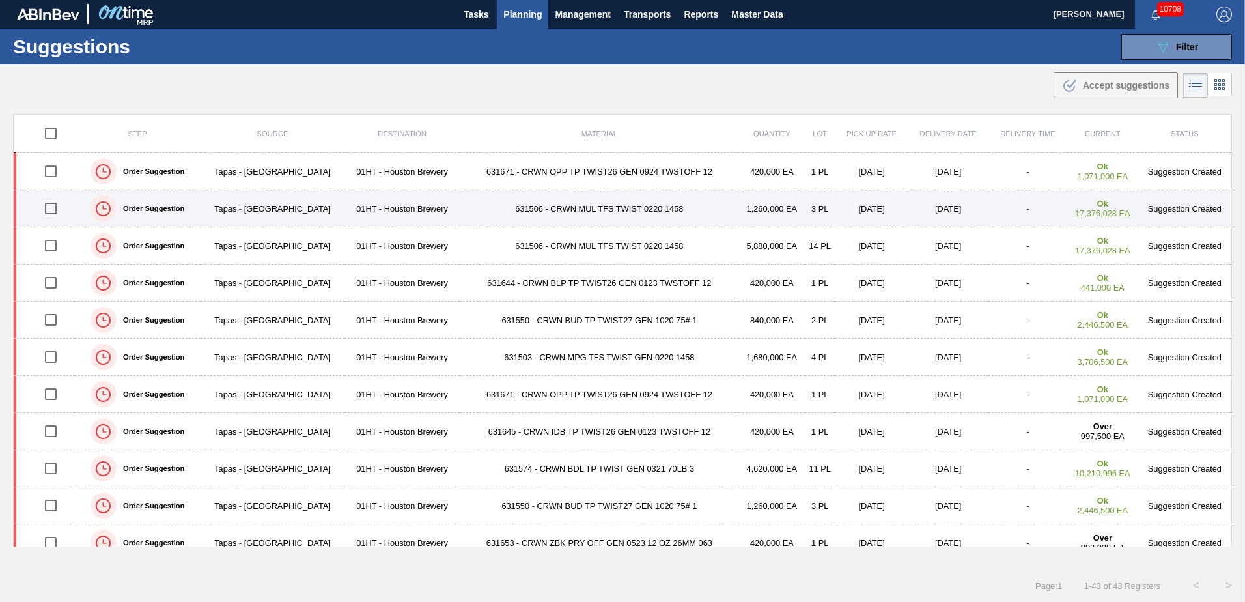
click at [53, 218] on input "checkbox" at bounding box center [50, 208] width 27 height 27
checkbox input "true"
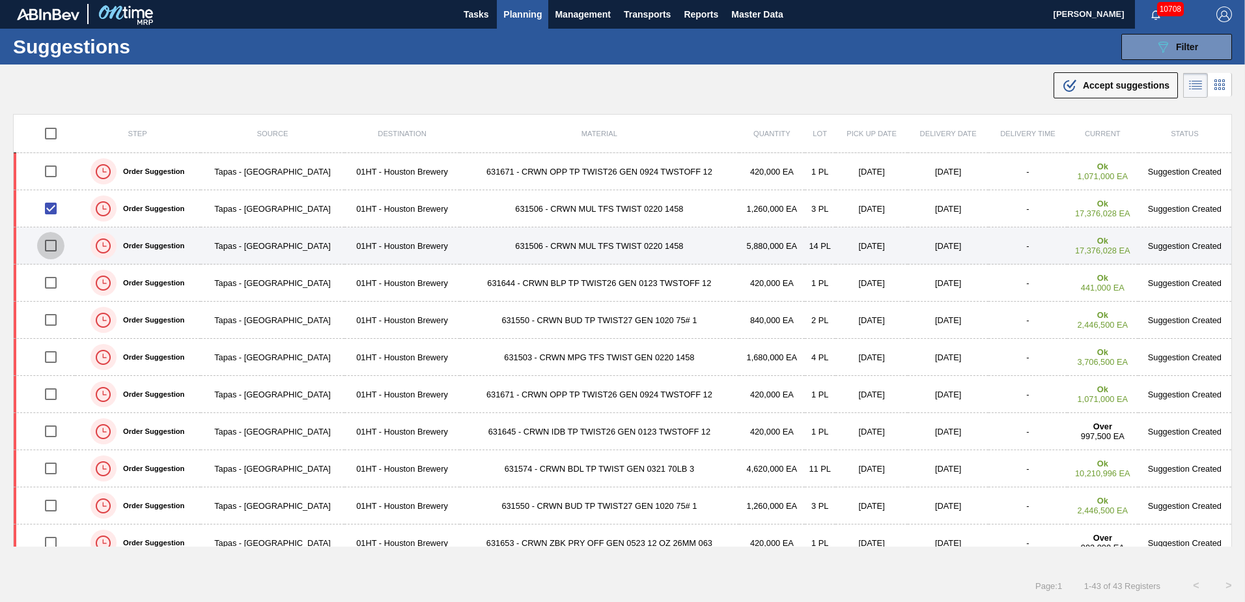
click at [44, 235] on input "checkbox" at bounding box center [50, 245] width 27 height 27
checkbox input "true"
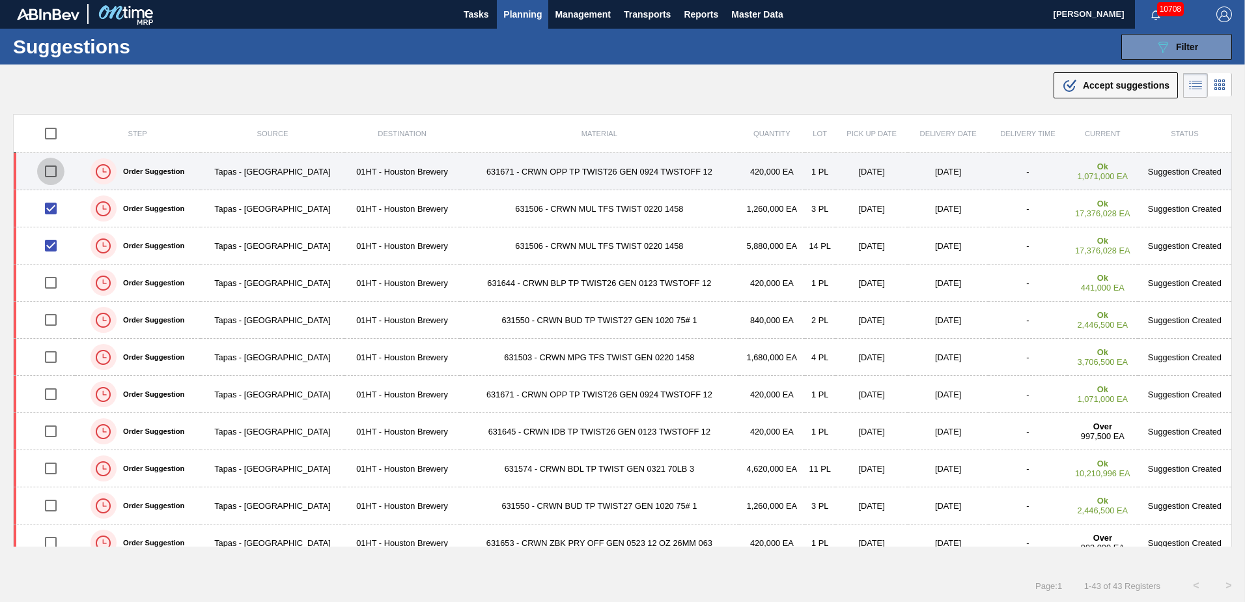
click at [56, 175] on input "checkbox" at bounding box center [50, 171] width 27 height 27
checkbox input "true"
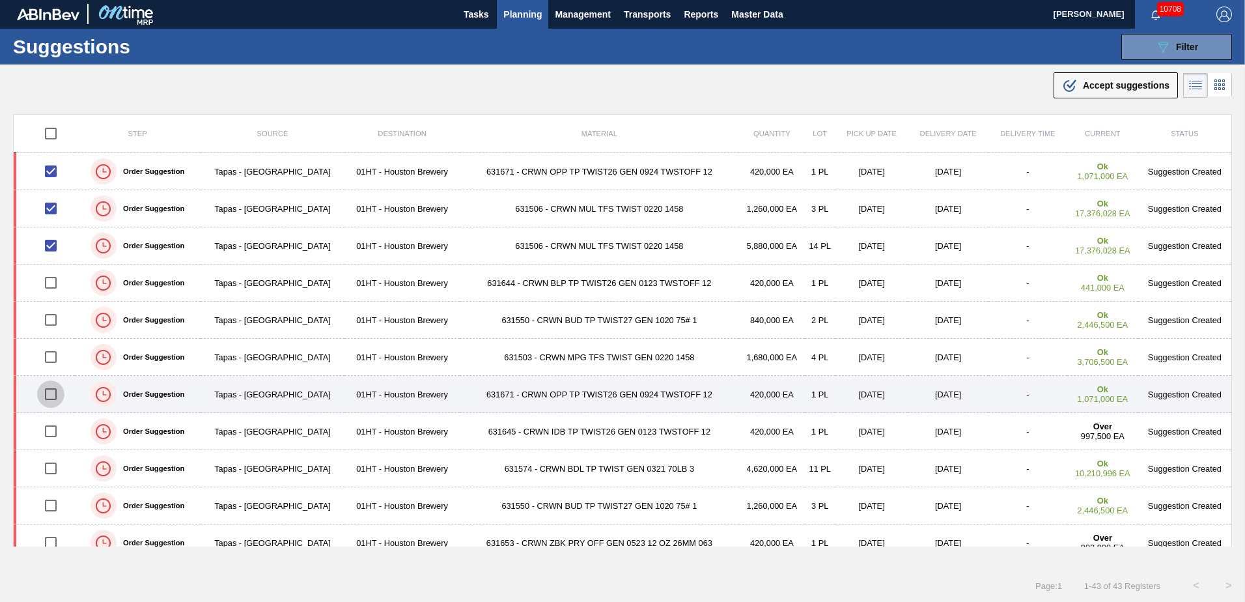
click at [58, 390] on input "checkbox" at bounding box center [50, 393] width 27 height 27
checkbox input "true"
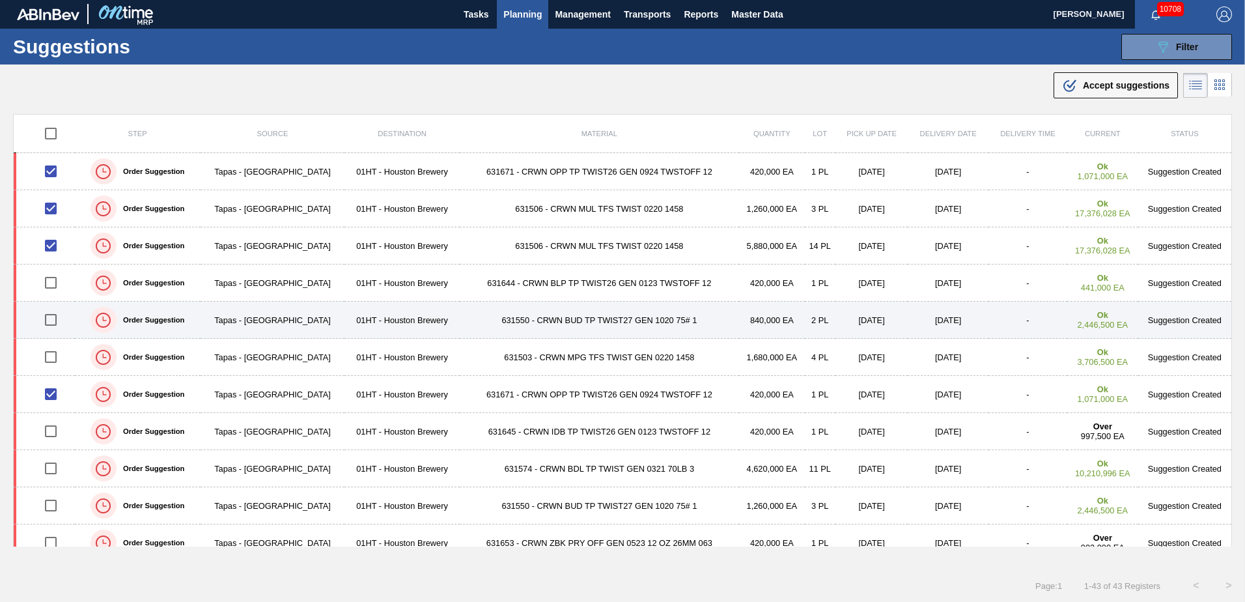
drag, startPoint x: 49, startPoint y: 315, endPoint x: 49, endPoint y: 304, distance: 10.4
click at [49, 314] on input "checkbox" at bounding box center [50, 319] width 27 height 27
checkbox input "true"
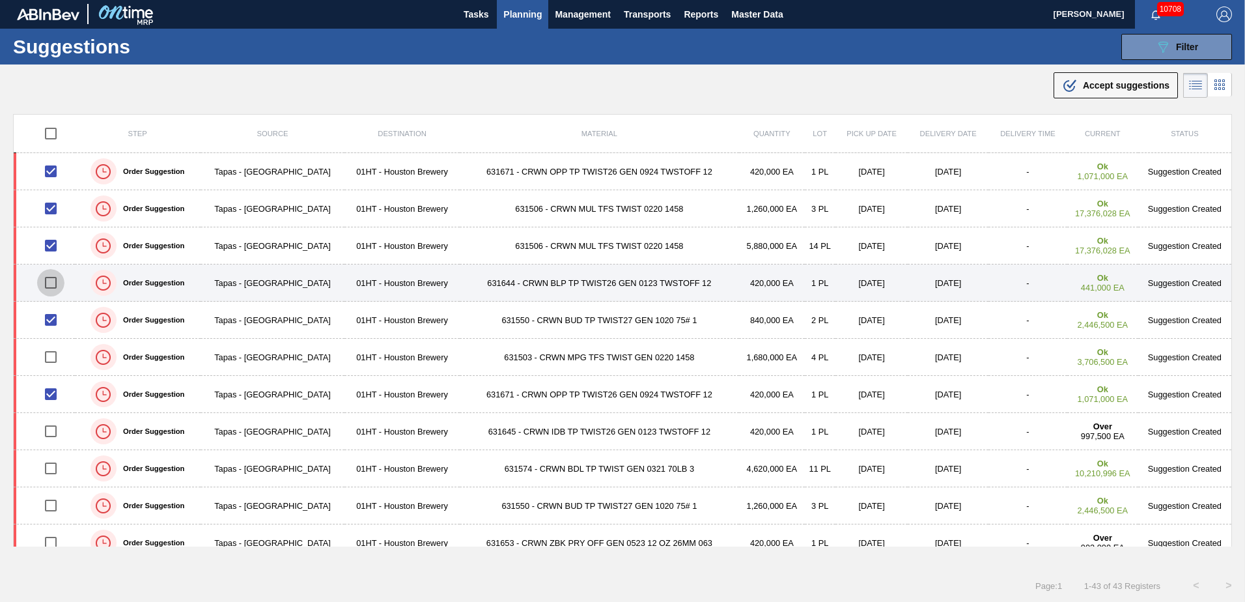
click at [53, 289] on input "checkbox" at bounding box center [50, 282] width 27 height 27
checkbox input "true"
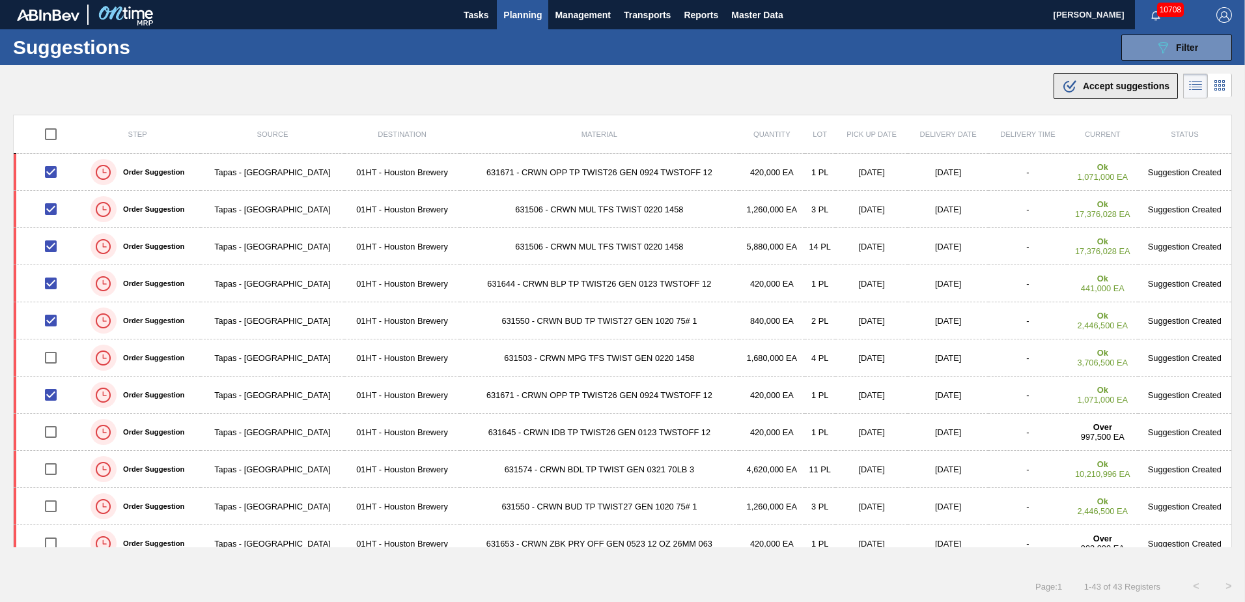
click at [1087, 79] on div ".b{fill:var(--color-action-default)} Accept suggestions" at bounding box center [1115, 86] width 107 height 16
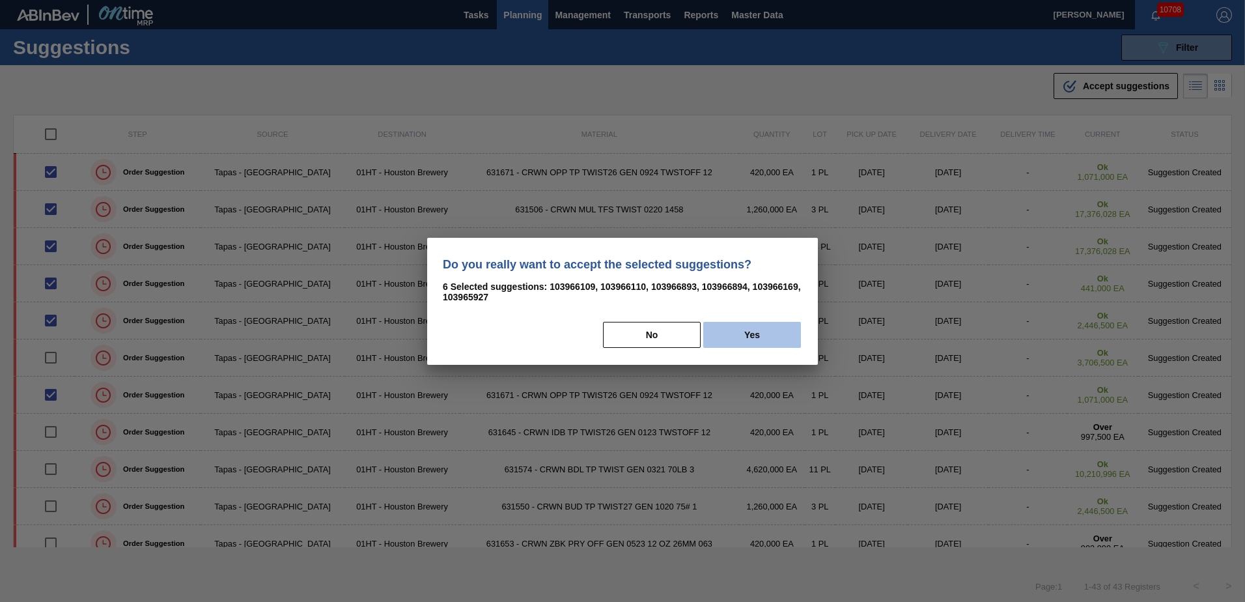
click at [743, 339] on button "Yes" at bounding box center [752, 335] width 98 height 26
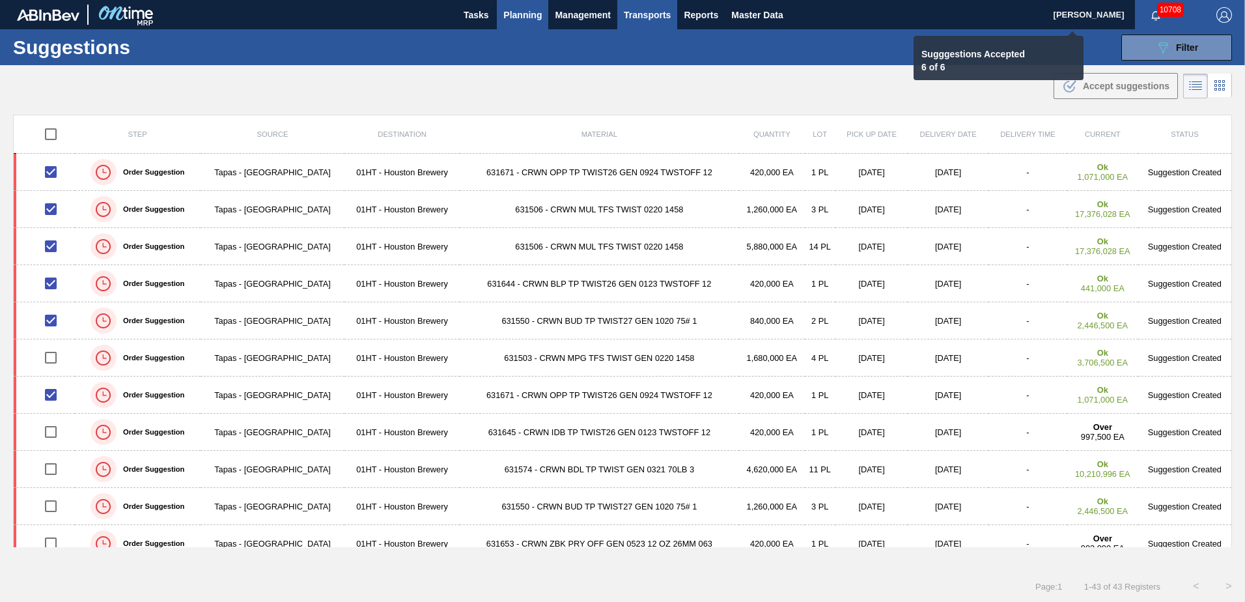
checkbox input "false"
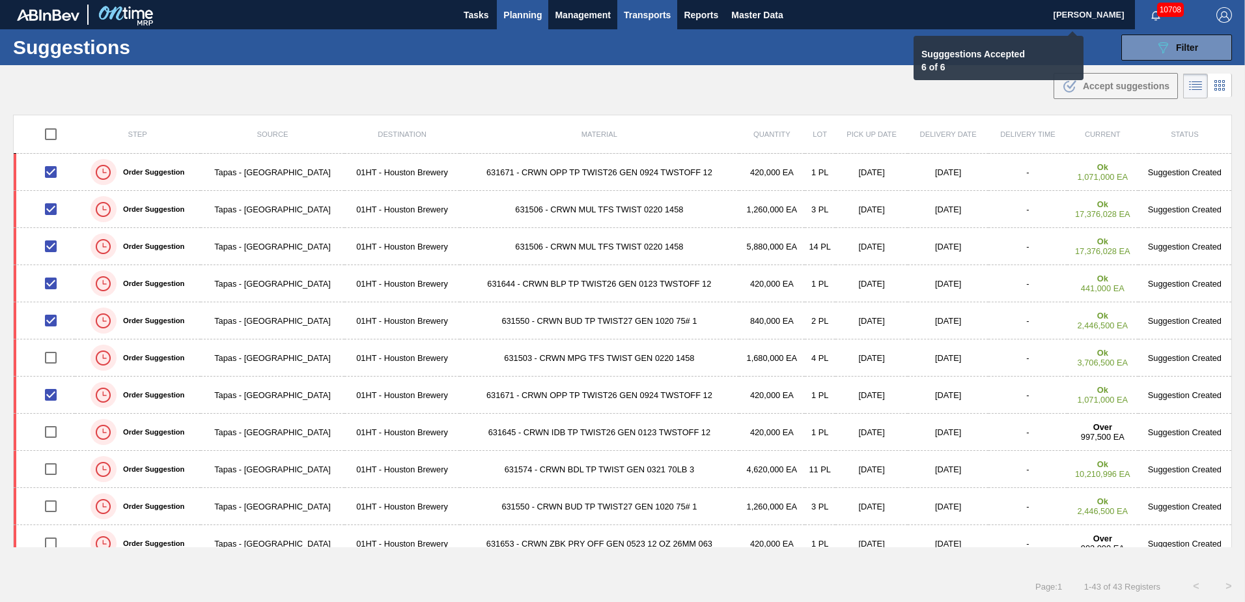
checkbox input "false"
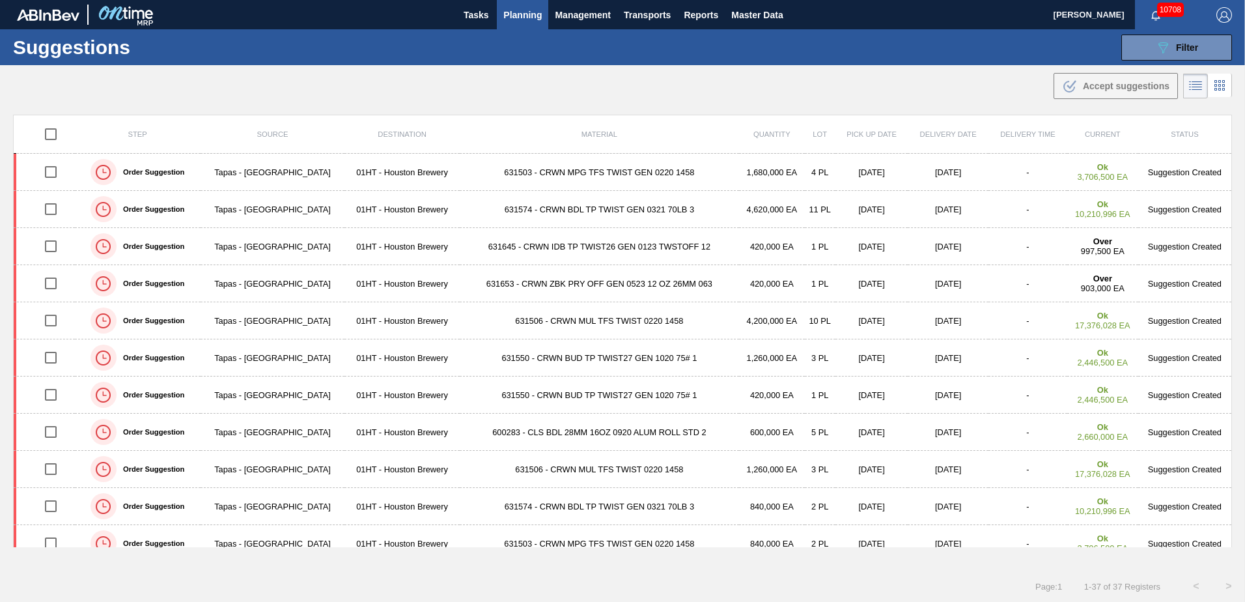
click at [900, 83] on div ".b{fill:var(--color-action-default)} Accept suggestions" at bounding box center [622, 83] width 1245 height 36
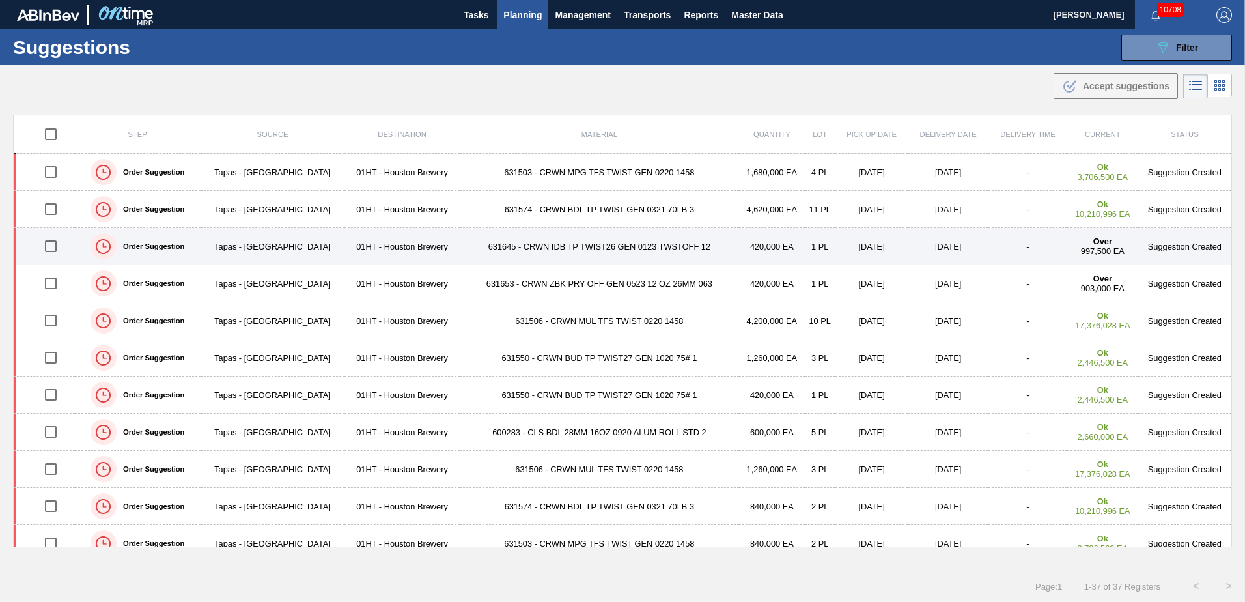
click at [836, 244] on td "[DATE]" at bounding box center [872, 246] width 72 height 37
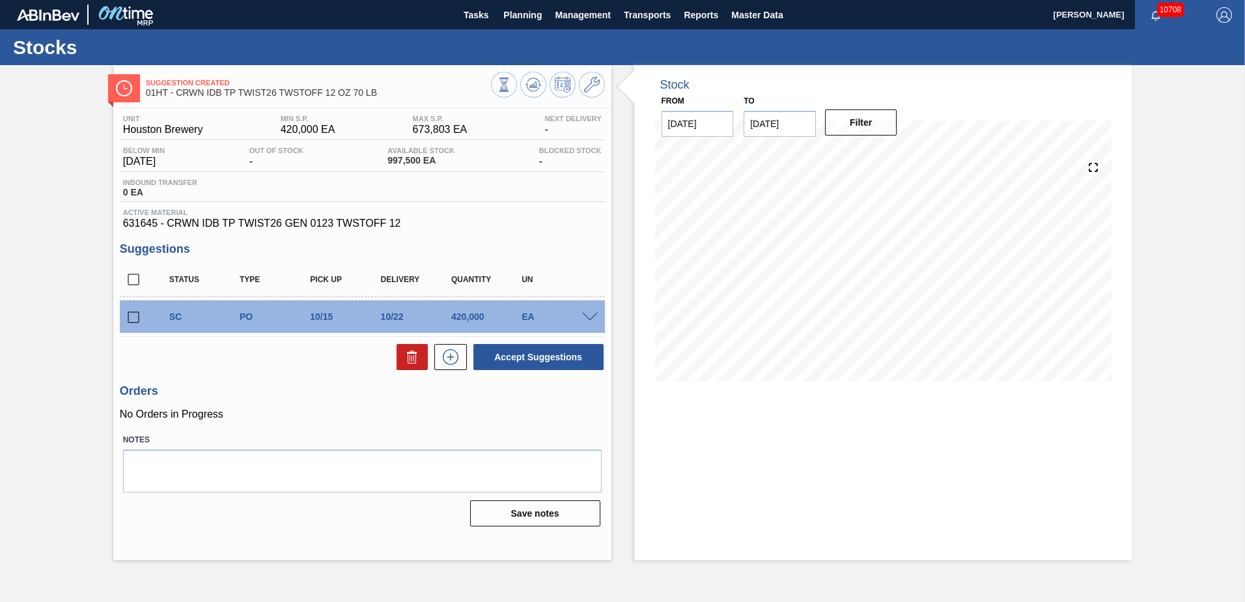
click at [788, 132] on input "[DATE]" at bounding box center [780, 124] width 72 height 26
click at [1169, 180] on div "Suggestion Created 01HT - CRWN IDB TP TWIST26 TWSTOFF 12 OZ 70 LB Unit Houston …" at bounding box center [622, 312] width 1245 height 495
click at [773, 121] on input "[DATE]" at bounding box center [780, 124] width 72 height 26
click at [891, 157] on button "Next Month" at bounding box center [889, 154] width 9 height 9
click at [1152, 246] on div "Suggestion Created 01HT - CRWN IDB TP TWIST26 TWSTOFF 12 OZ 70 LB Unit Houston …" at bounding box center [622, 312] width 1245 height 495
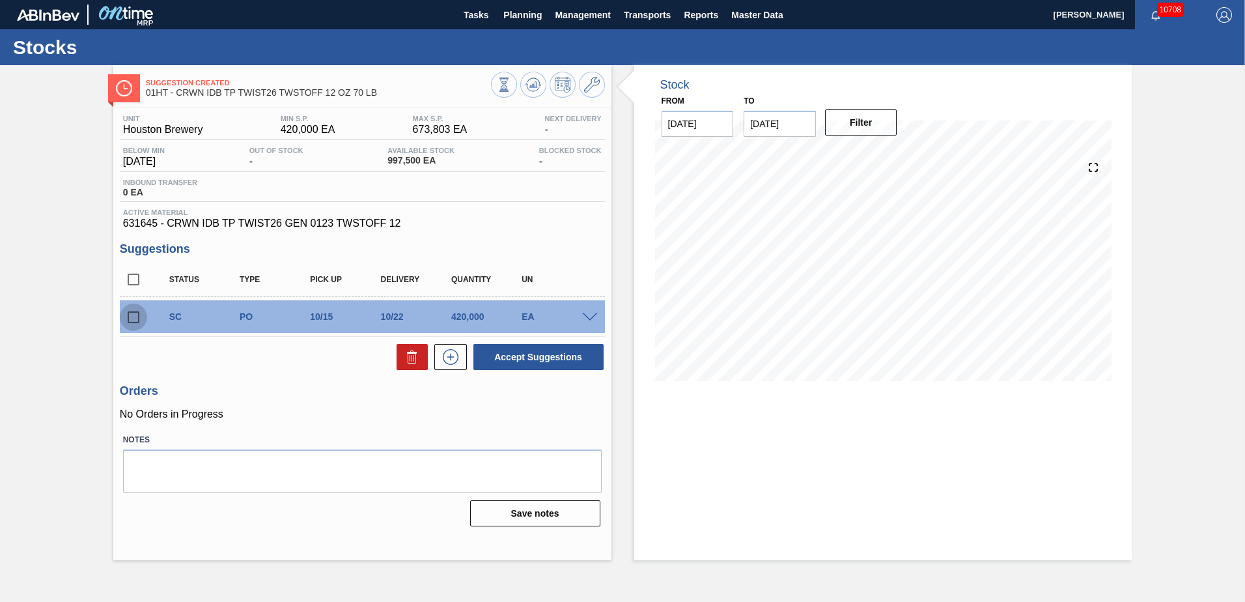
click at [134, 317] on input "checkbox" at bounding box center [133, 317] width 27 height 27
click at [407, 363] on icon at bounding box center [413, 357] width 16 height 16
checkbox input "false"
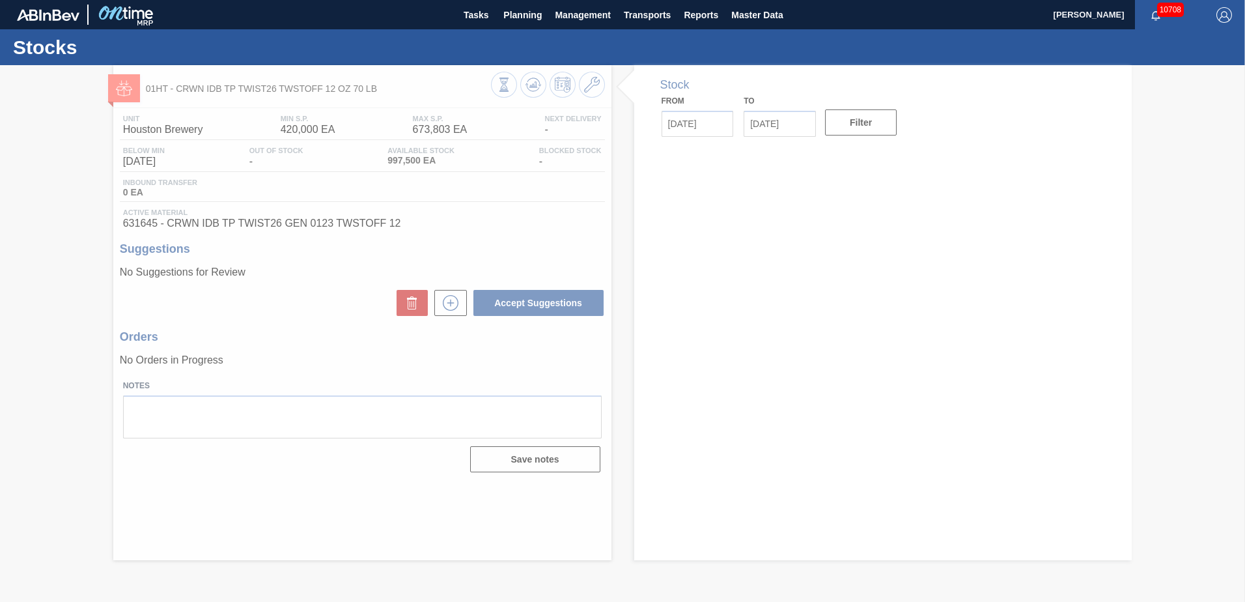
type input "[DATE]"
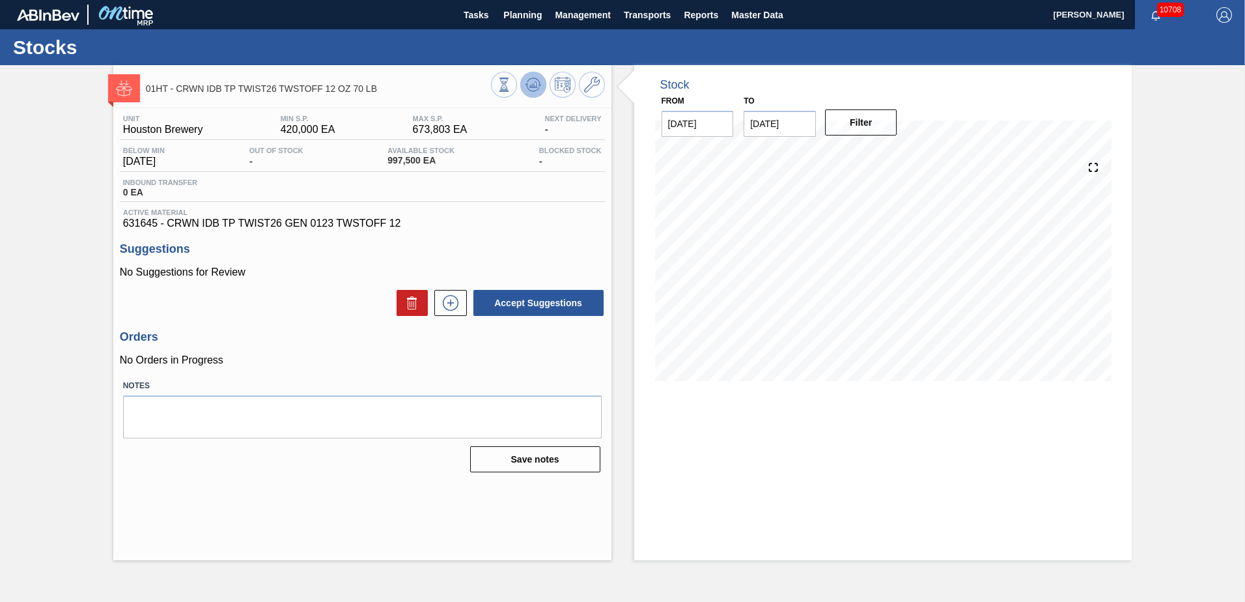
click at [537, 92] on icon at bounding box center [534, 85] width 16 height 16
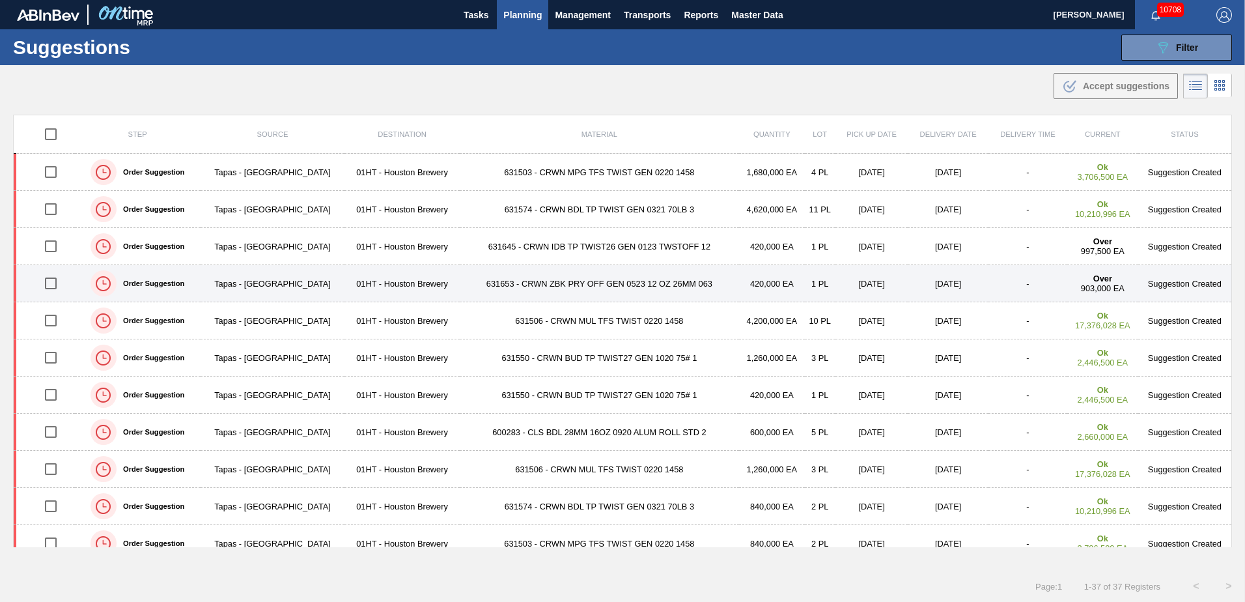
click at [533, 285] on td "631653 - CRWN ZBK PRY OFF GEN 0523 12 OZ 26MM 063" at bounding box center [600, 283] width 280 height 37
